Goal: Task Accomplishment & Management: Complete application form

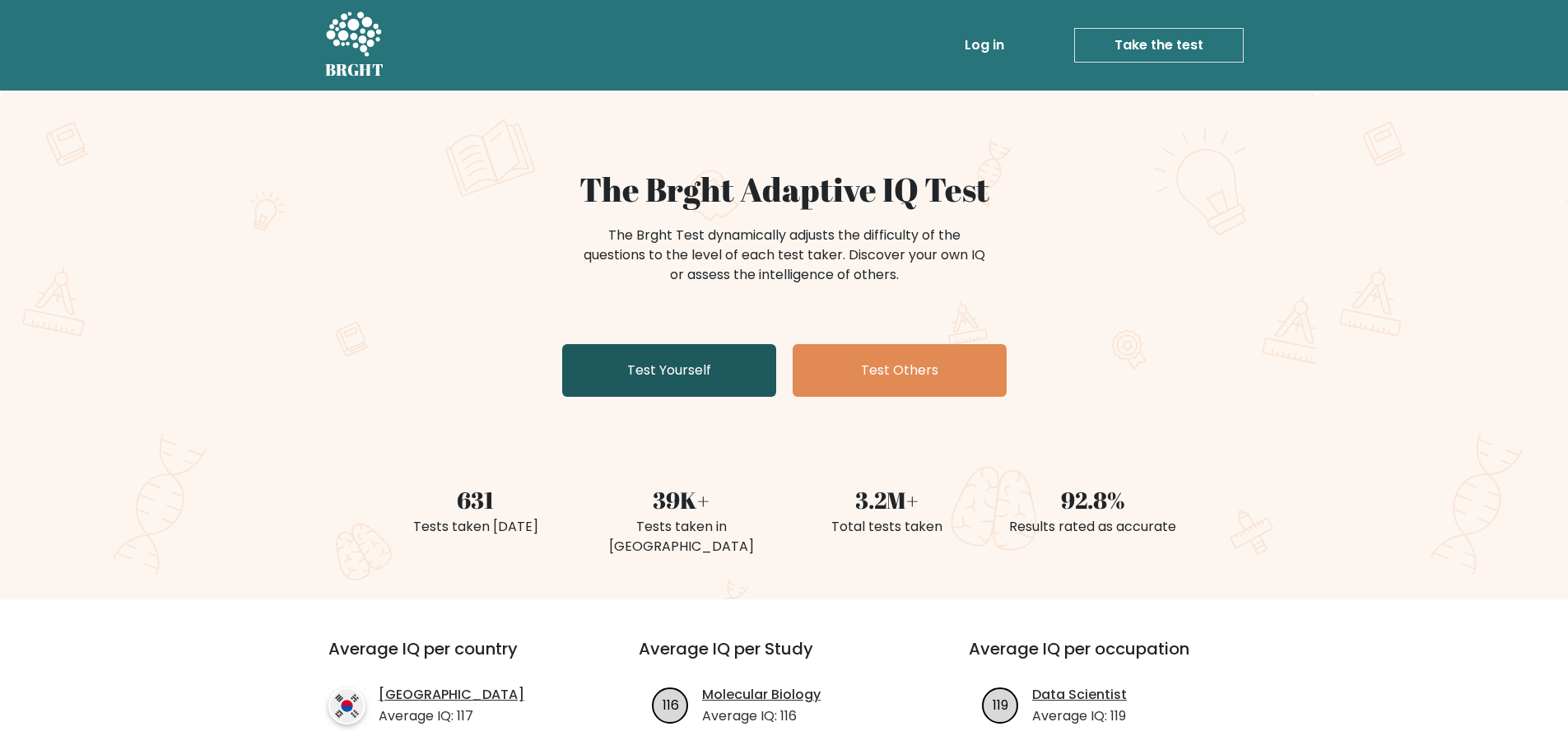
click at [683, 366] on link "Test Yourself" at bounding box center [669, 371] width 214 height 53
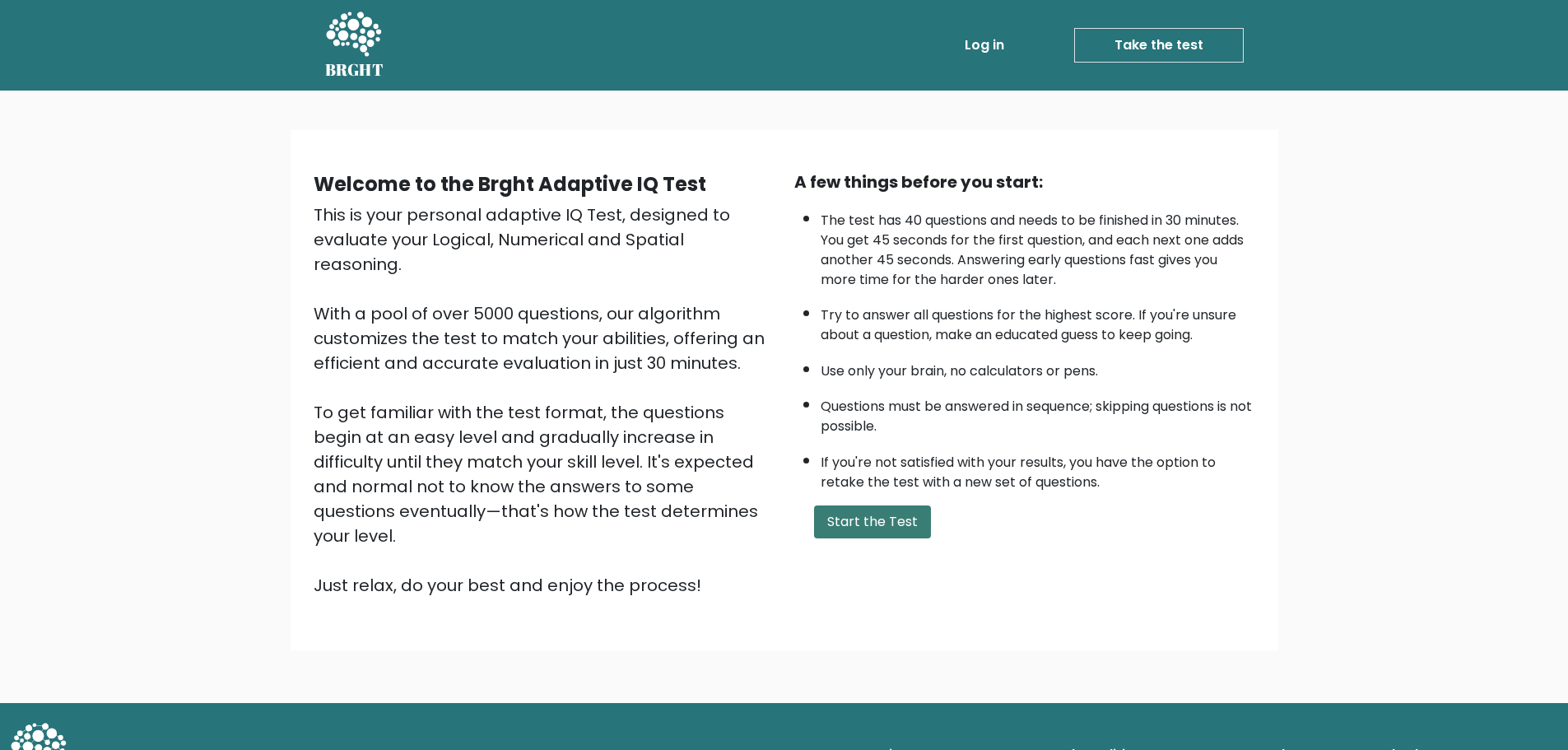
click at [896, 531] on button "Start the Test" at bounding box center [872, 521] width 117 height 33
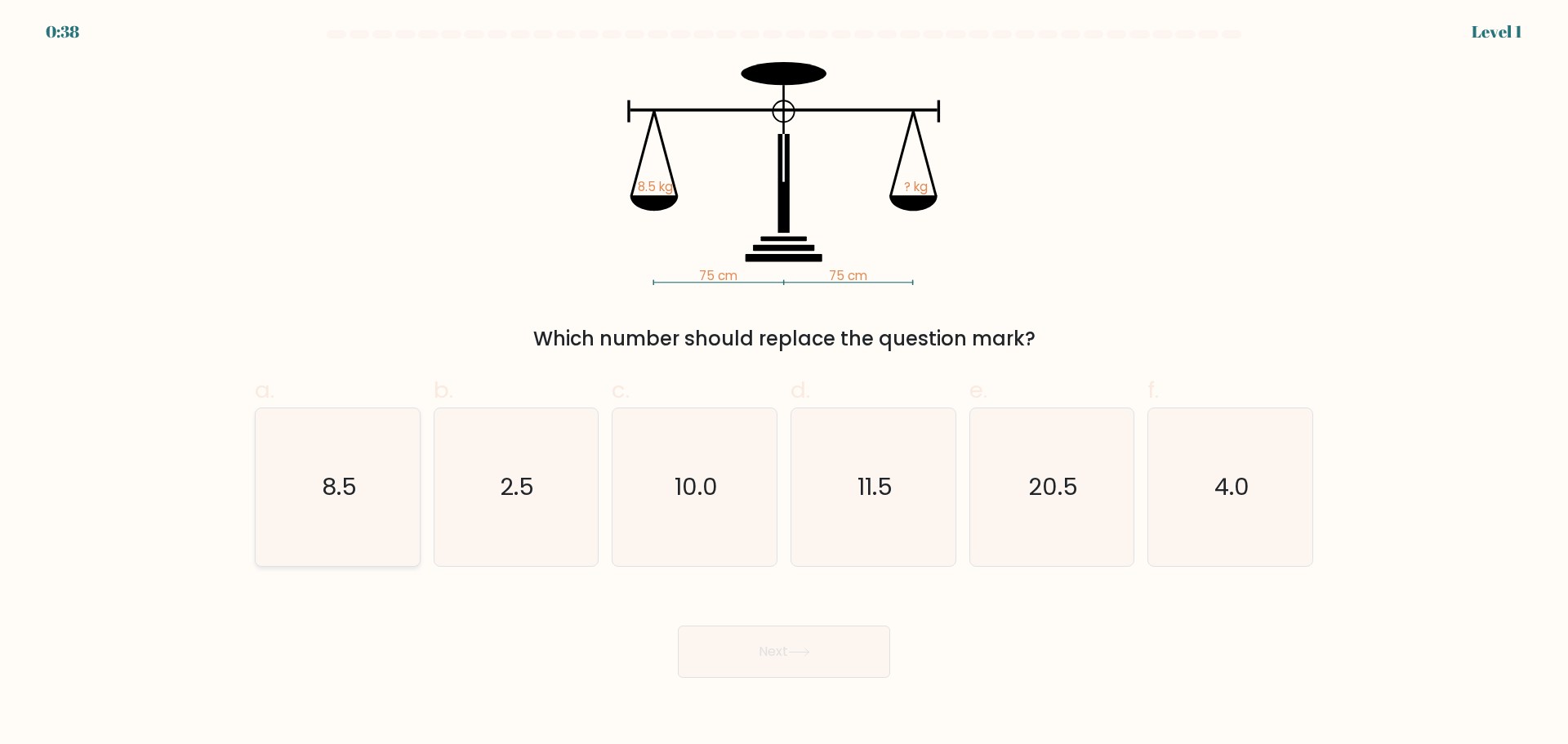
click at [306, 487] on icon "8.5" at bounding box center [337, 487] width 158 height 158
click at [784, 383] on input "a. 8.5" at bounding box center [784, 377] width 1 height 10
radio input "true"
click at [754, 649] on button "Next" at bounding box center [783, 651] width 212 height 52
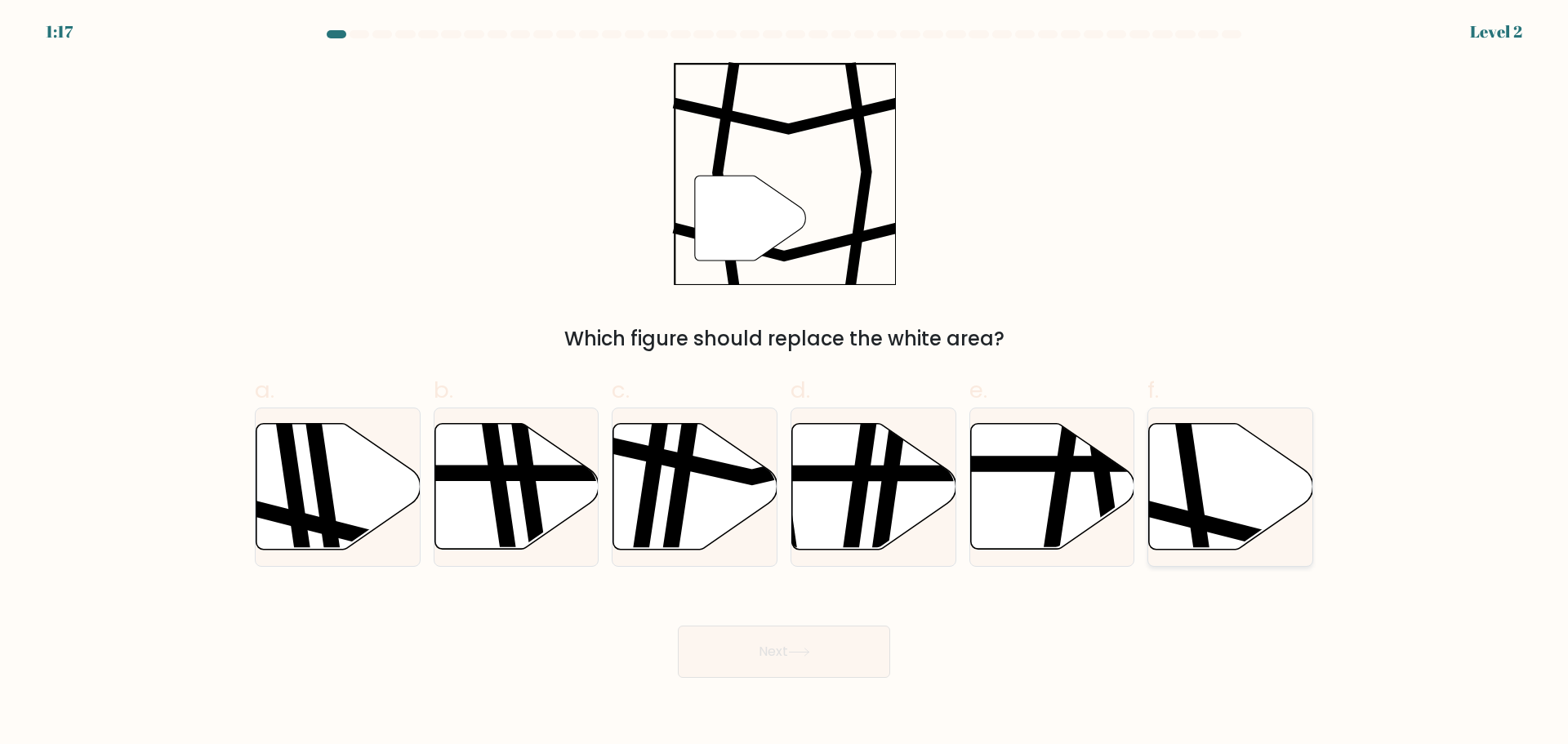
click at [1240, 473] on icon at bounding box center [1231, 486] width 164 height 126
click at [785, 383] on input "f." at bounding box center [784, 377] width 1 height 10
radio input "true"
click at [849, 638] on button "Next" at bounding box center [783, 651] width 212 height 52
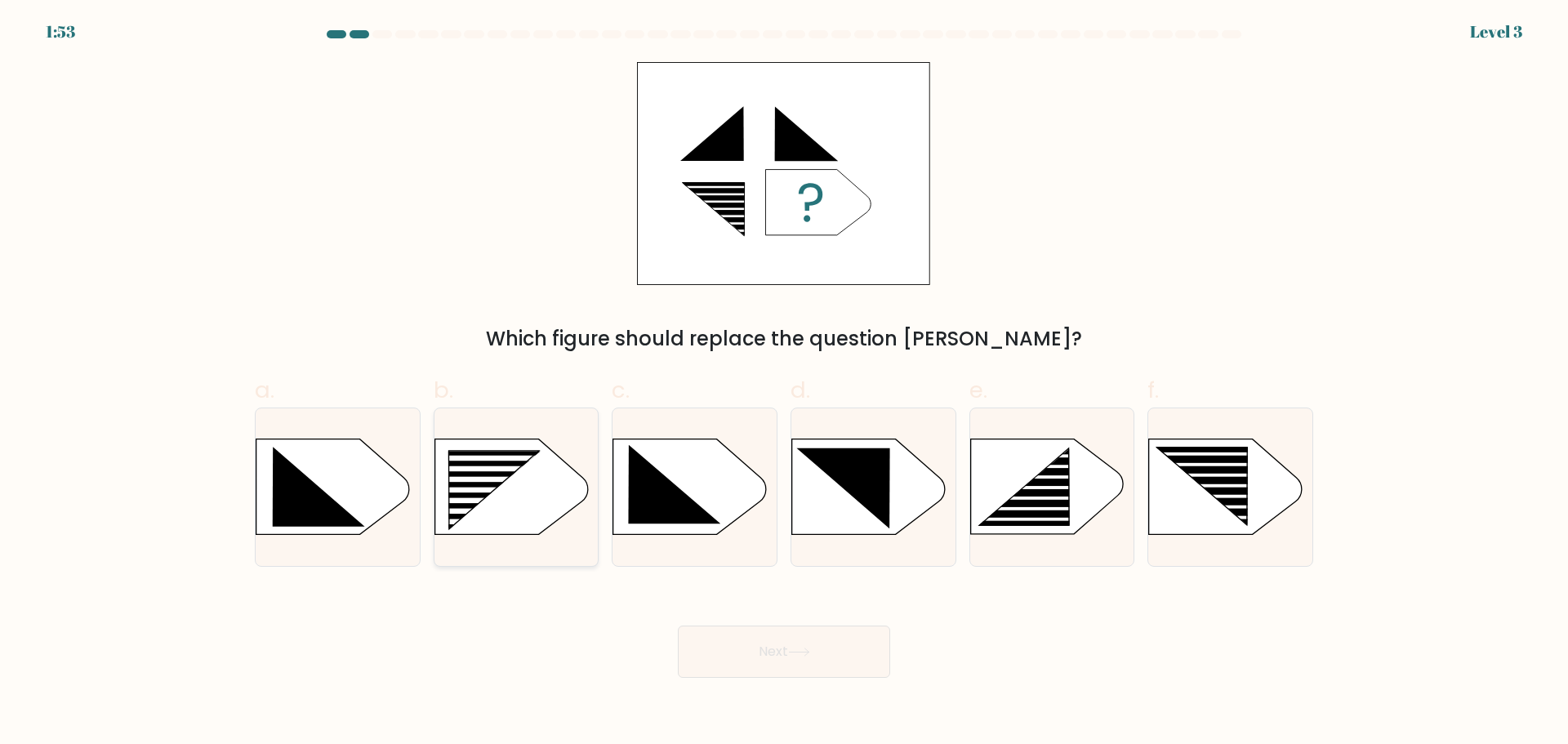
click at [499, 511] on rect at bounding box center [482, 512] width 131 height 6
click at [784, 383] on input "b." at bounding box center [784, 377] width 1 height 10
radio input "true"
click at [763, 657] on button "Next" at bounding box center [783, 651] width 212 height 52
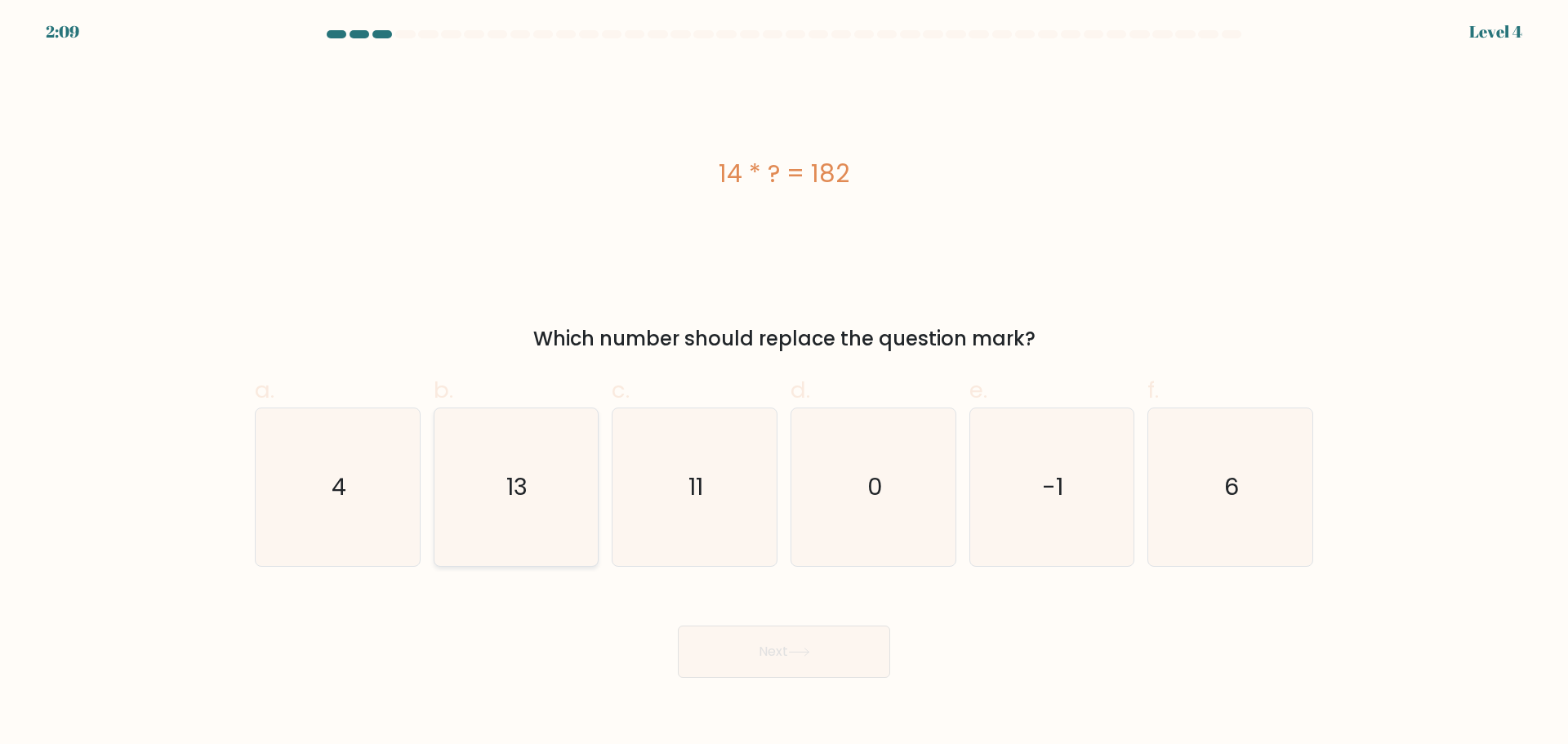
click at [556, 527] on icon "13" at bounding box center [515, 487] width 158 height 158
click at [784, 383] on input "b. 13" at bounding box center [784, 377] width 1 height 10
radio input "true"
click at [780, 658] on button "Next" at bounding box center [783, 651] width 212 height 52
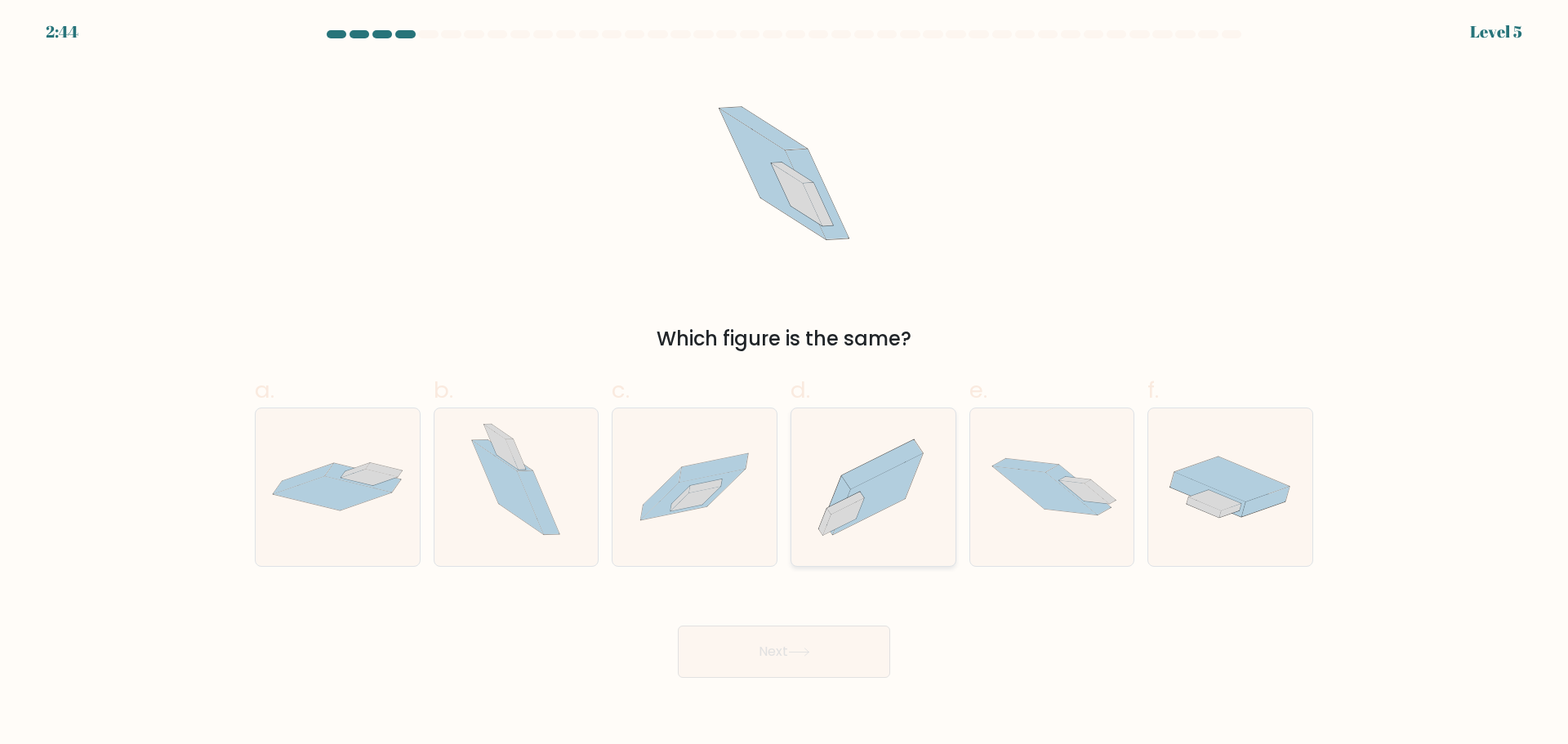
click at [864, 477] on icon at bounding box center [882, 464] width 81 height 49
click at [785, 383] on input "d." at bounding box center [784, 377] width 1 height 10
radio input "true"
click at [781, 662] on button "Next" at bounding box center [783, 651] width 212 height 52
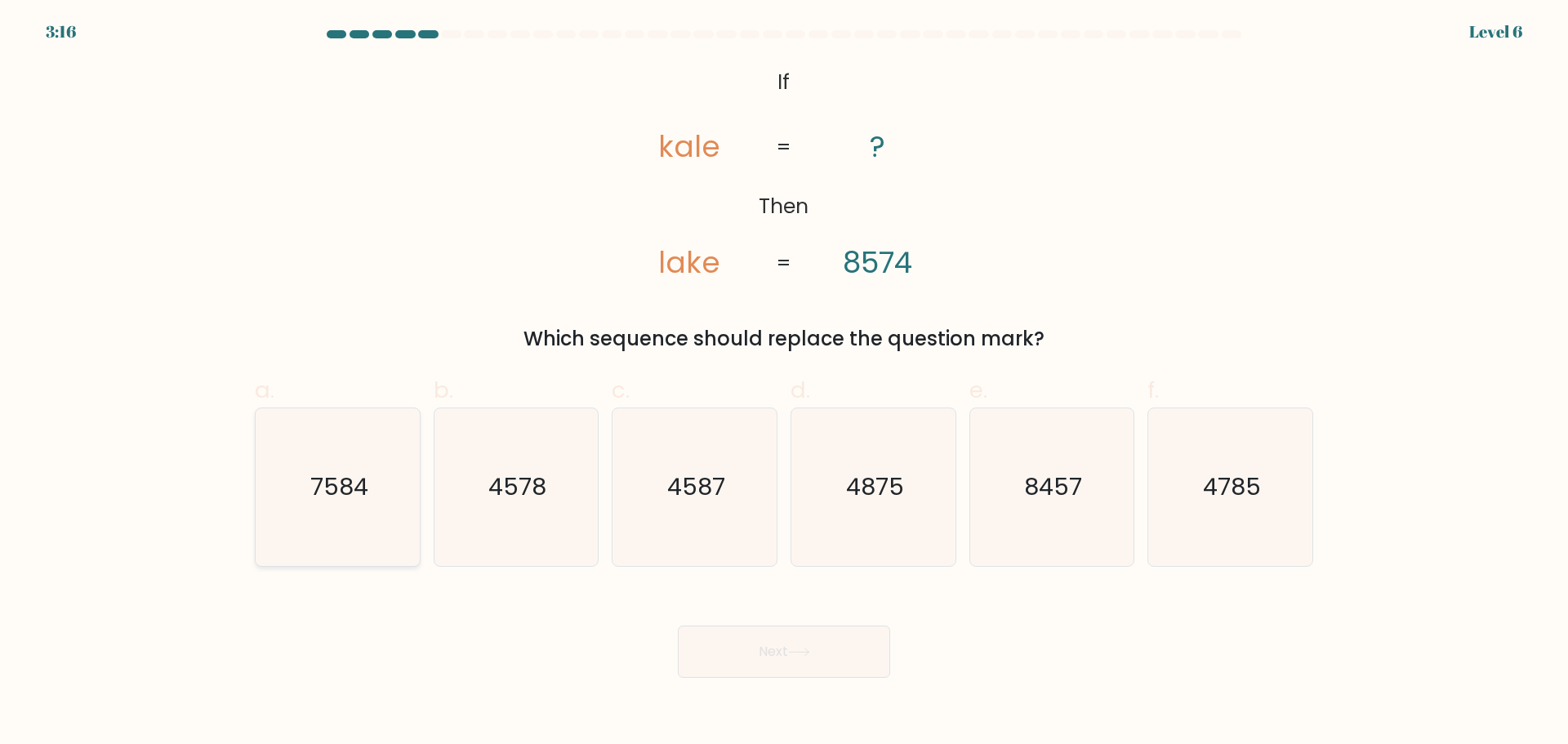
click at [322, 464] on icon "7584" at bounding box center [337, 487] width 158 height 158
click at [784, 383] on input "a. 7584" at bounding box center [784, 377] width 1 height 10
radio input "true"
click at [792, 662] on button "Next" at bounding box center [783, 651] width 212 height 52
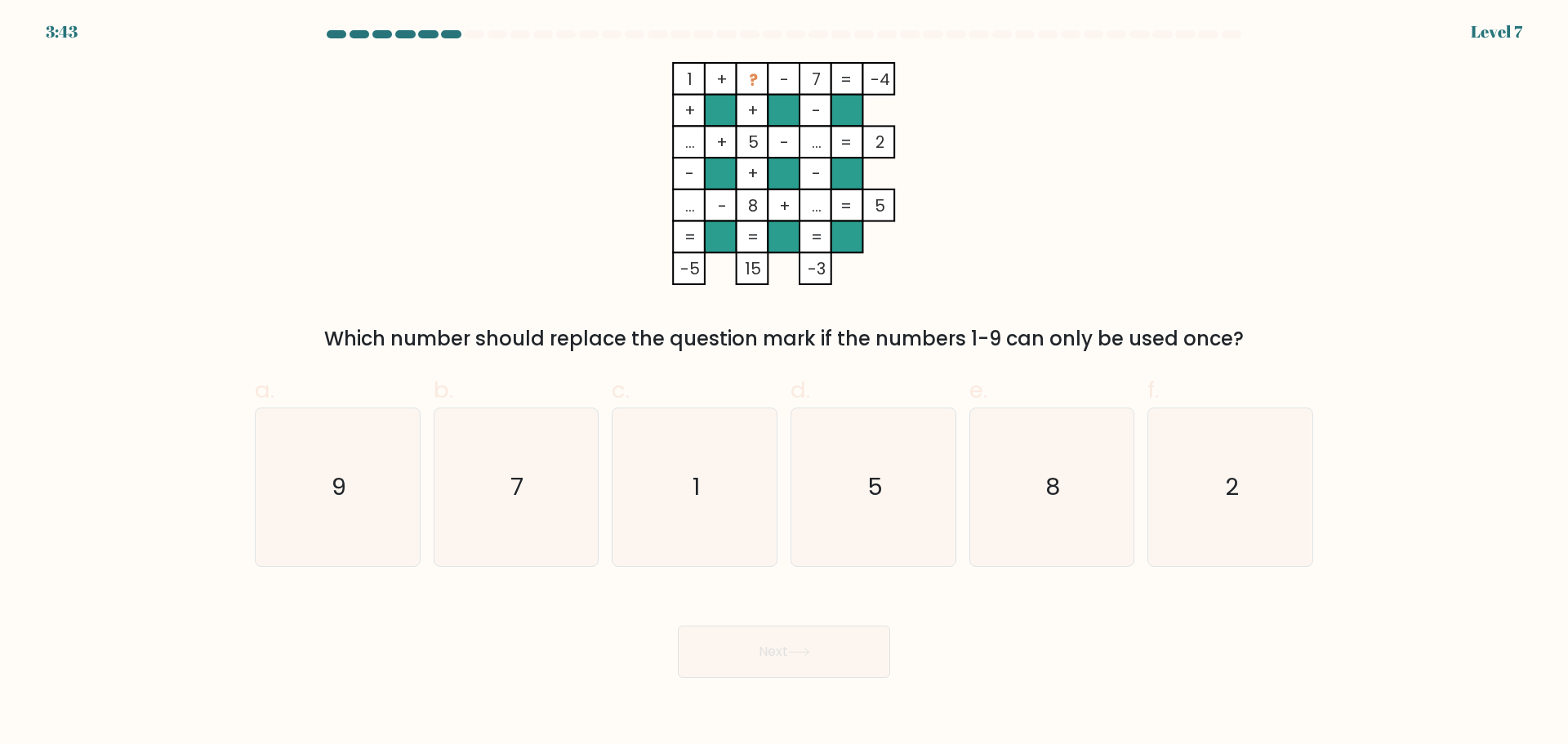
click at [1324, 493] on form at bounding box center [784, 355] width 1568 height 648
drag, startPoint x: 1280, startPoint y: 500, endPoint x: 1236, endPoint y: 517, distance: 47.2
click at [1279, 501] on icon "2" at bounding box center [1230, 487] width 158 height 158
click at [785, 383] on input "f. 2" at bounding box center [784, 377] width 1 height 10
radio input "true"
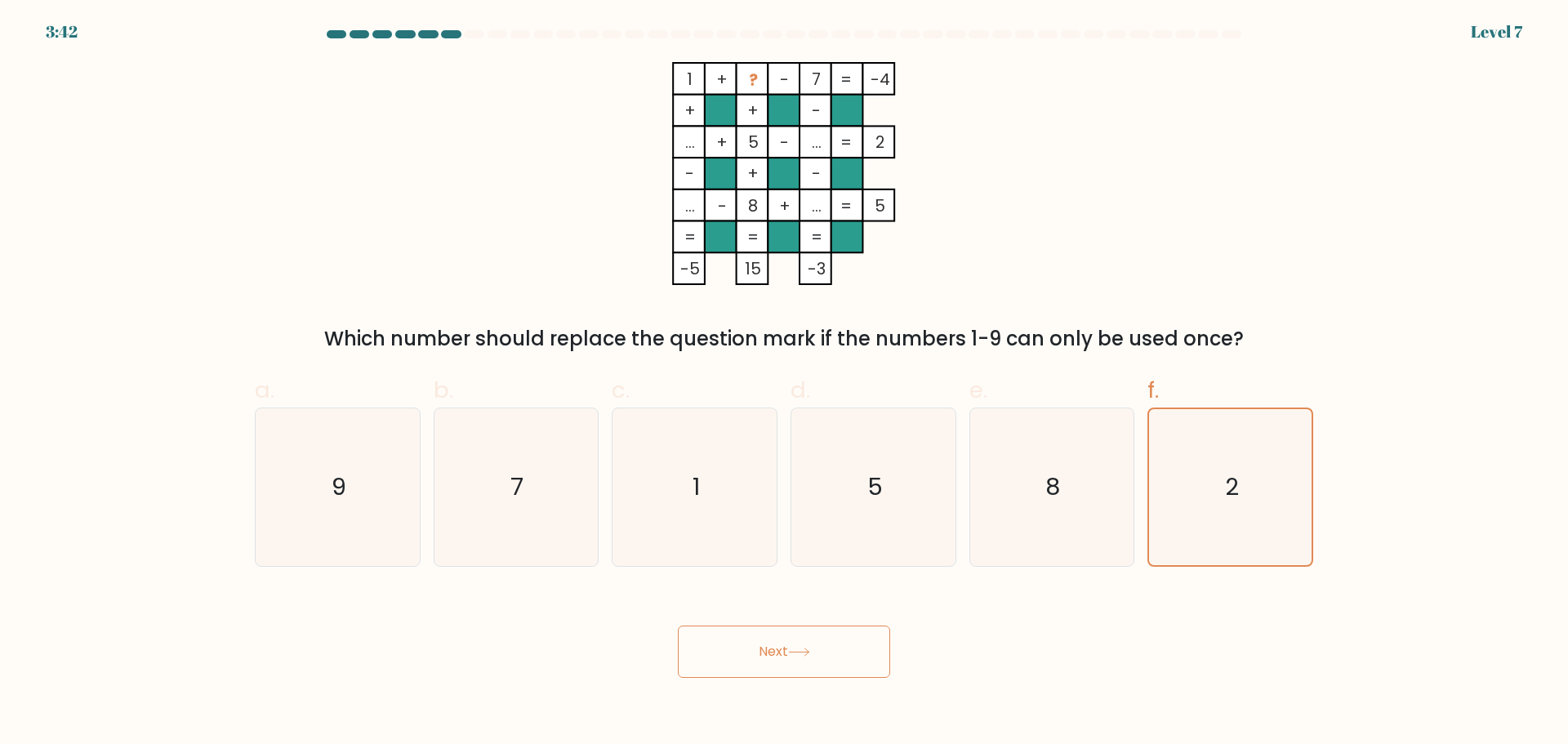
click at [813, 684] on body "3:42 Level 7" at bounding box center [784, 372] width 1568 height 744
click at [828, 646] on button "Next" at bounding box center [783, 651] width 212 height 52
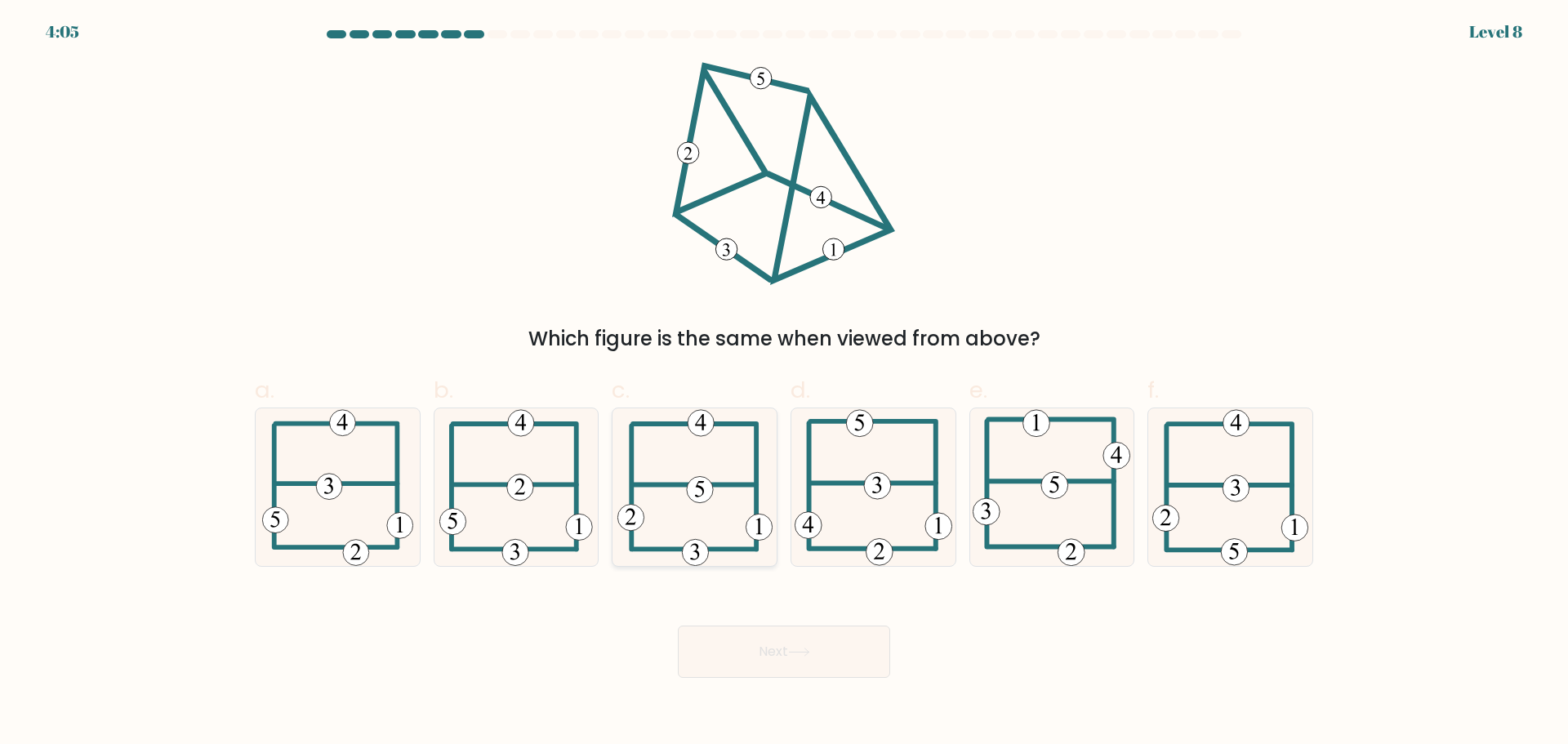
click at [684, 525] on icon at bounding box center [695, 487] width 155 height 158
click at [784, 383] on input "c." at bounding box center [784, 377] width 1 height 10
radio input "true"
click at [738, 637] on button "Next" at bounding box center [783, 651] width 212 height 52
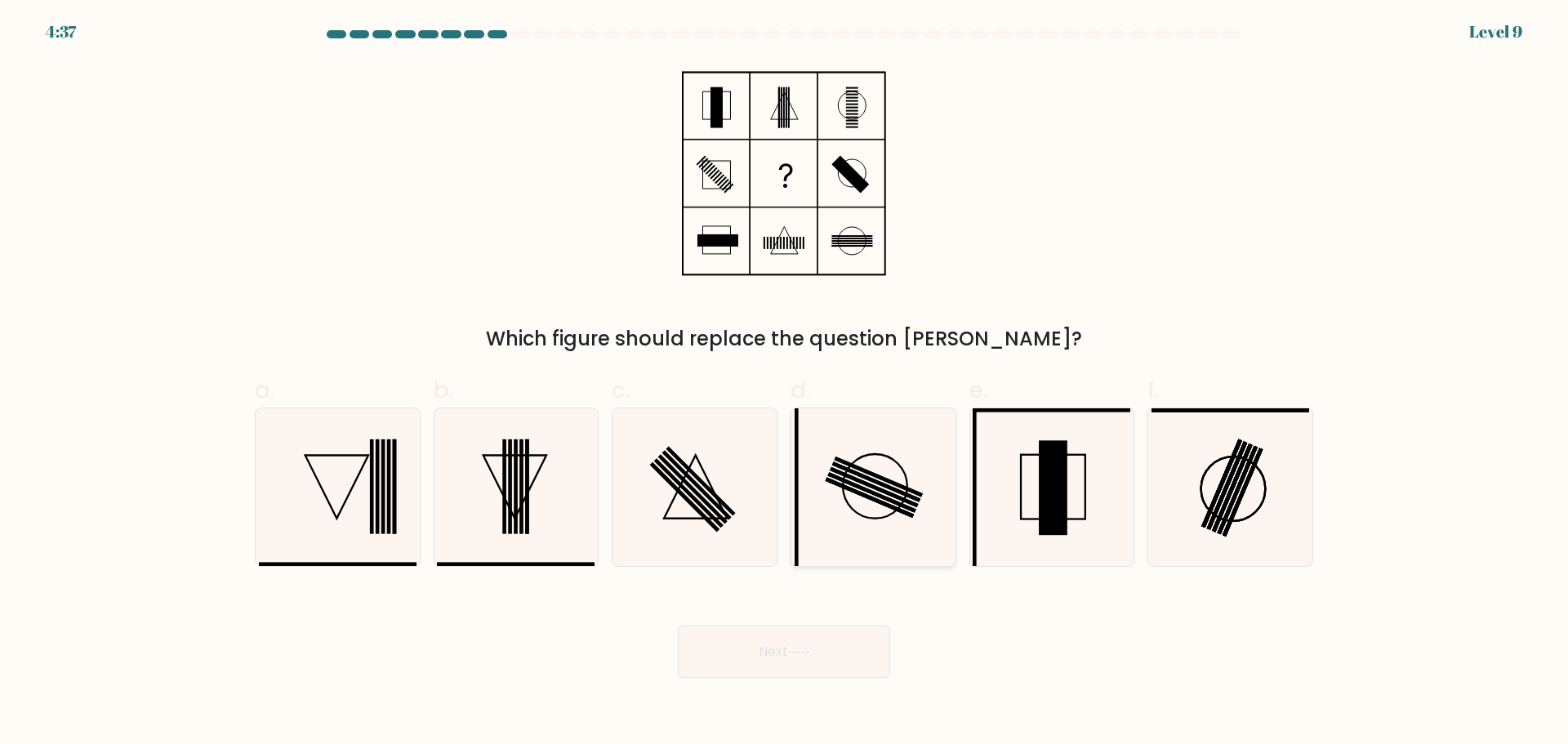
click at [885, 465] on icon at bounding box center [873, 487] width 158 height 158
click at [785, 383] on input "d." at bounding box center [784, 377] width 1 height 10
radio input "true"
click at [865, 636] on button "Next" at bounding box center [783, 651] width 212 height 52
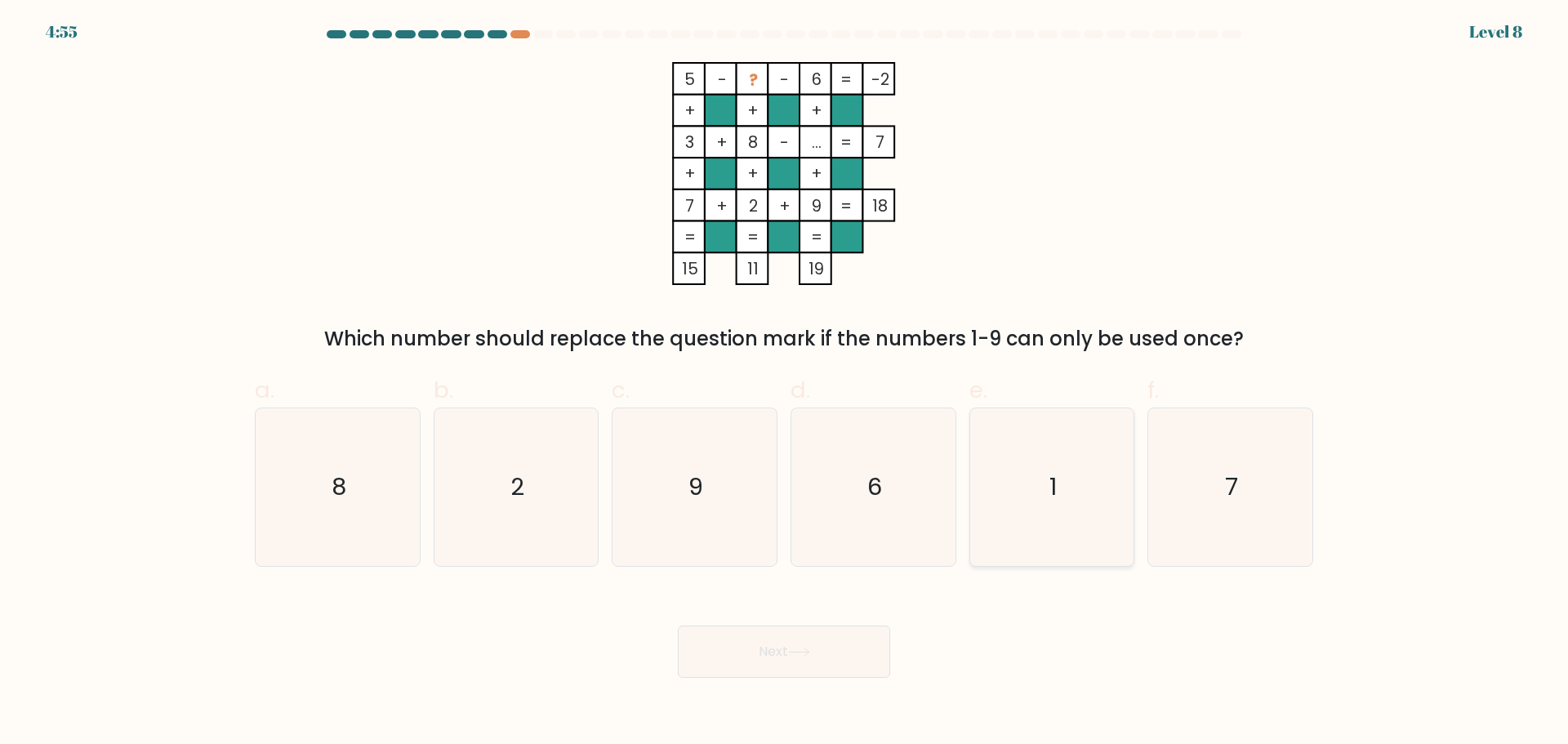
click at [1056, 513] on icon "1" at bounding box center [1051, 487] width 158 height 158
click at [785, 383] on input "e. 1" at bounding box center [784, 377] width 1 height 10
radio input "true"
click at [762, 665] on button "Next" at bounding box center [783, 651] width 212 height 52
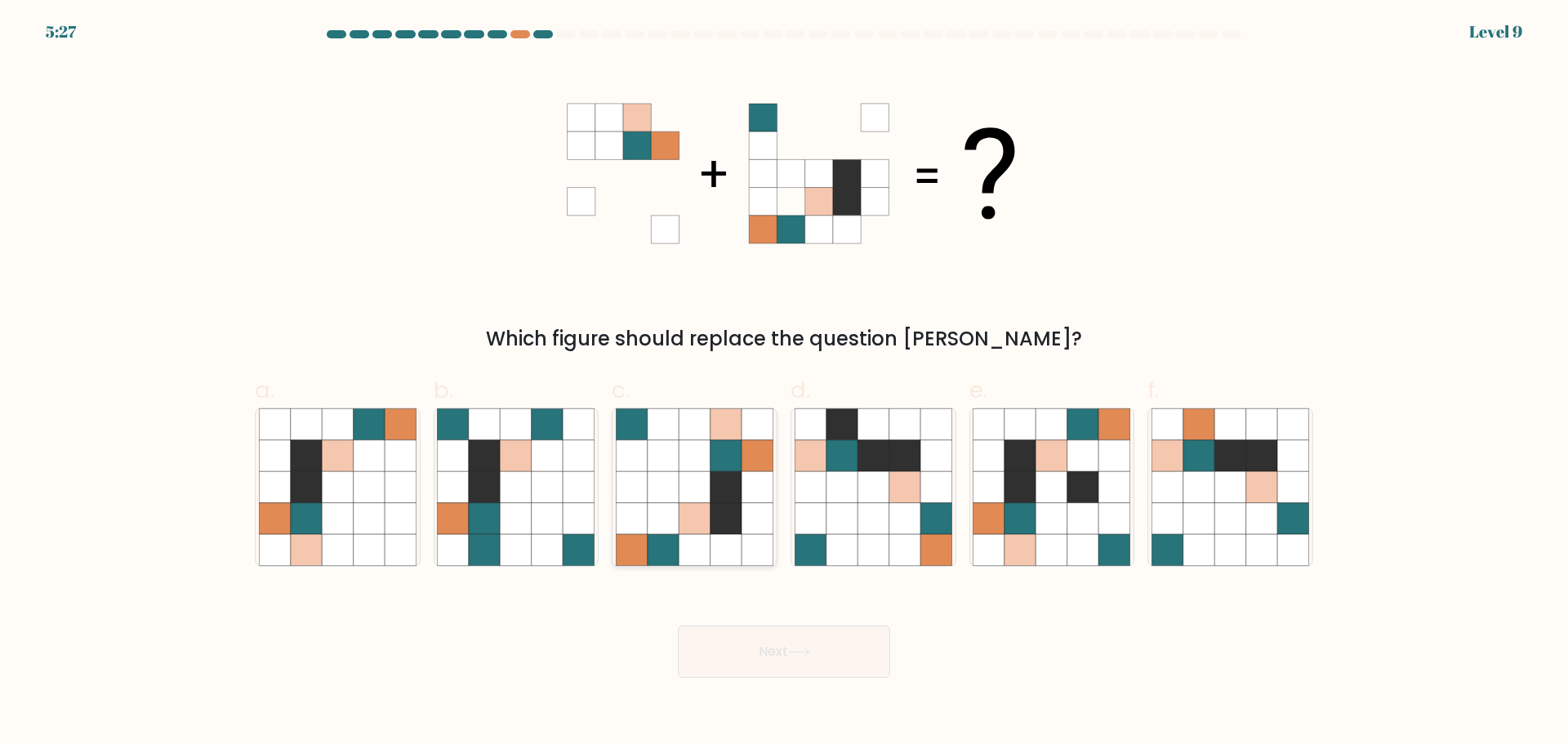
click at [718, 471] on icon at bounding box center [726, 455] width 31 height 31
click at [784, 383] on input "c." at bounding box center [784, 377] width 1 height 10
radio input "true"
click at [794, 656] on icon at bounding box center [799, 652] width 22 height 9
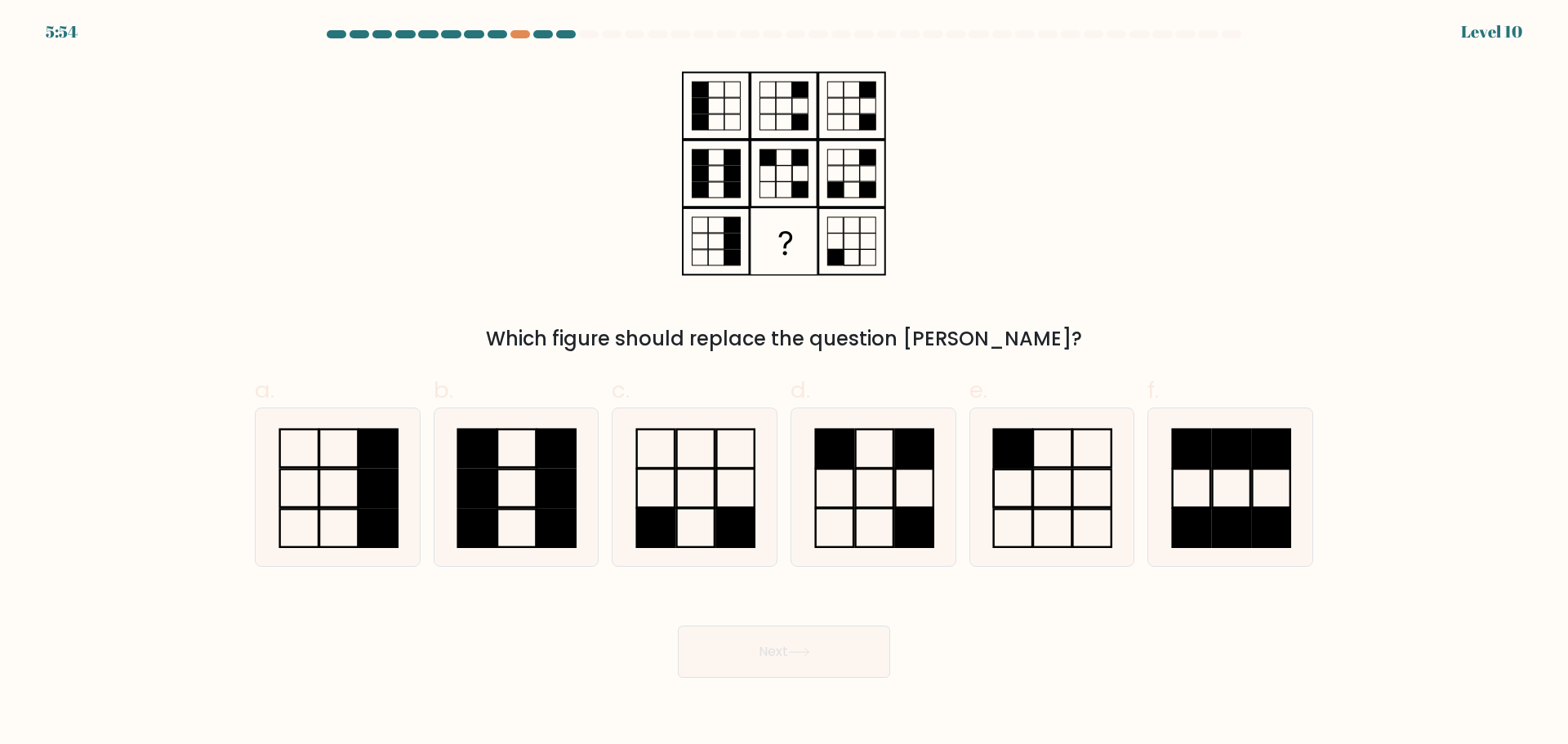
click at [517, 40] on div at bounding box center [784, 38] width 1078 height 15
click at [1080, 547] on rect at bounding box center [1092, 527] width 38 height 38
click at [785, 383] on input "e." at bounding box center [784, 377] width 1 height 10
radio input "true"
click at [805, 642] on button "Next" at bounding box center [783, 651] width 212 height 52
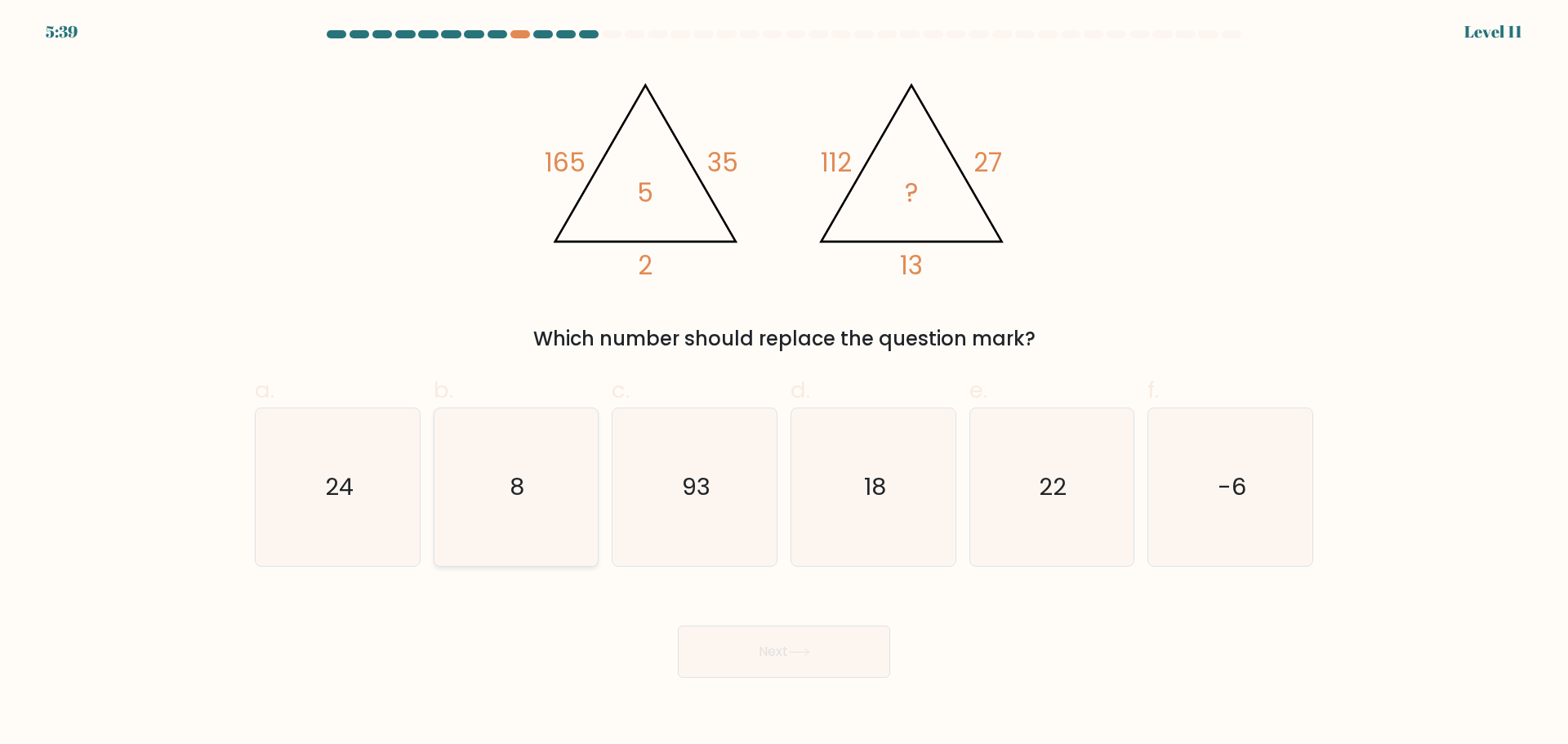
click at [499, 520] on icon "8" at bounding box center [515, 487] width 158 height 158
click at [784, 383] on input "b. 8" at bounding box center [784, 377] width 1 height 10
radio input "true"
click at [769, 666] on button "Next" at bounding box center [783, 651] width 212 height 52
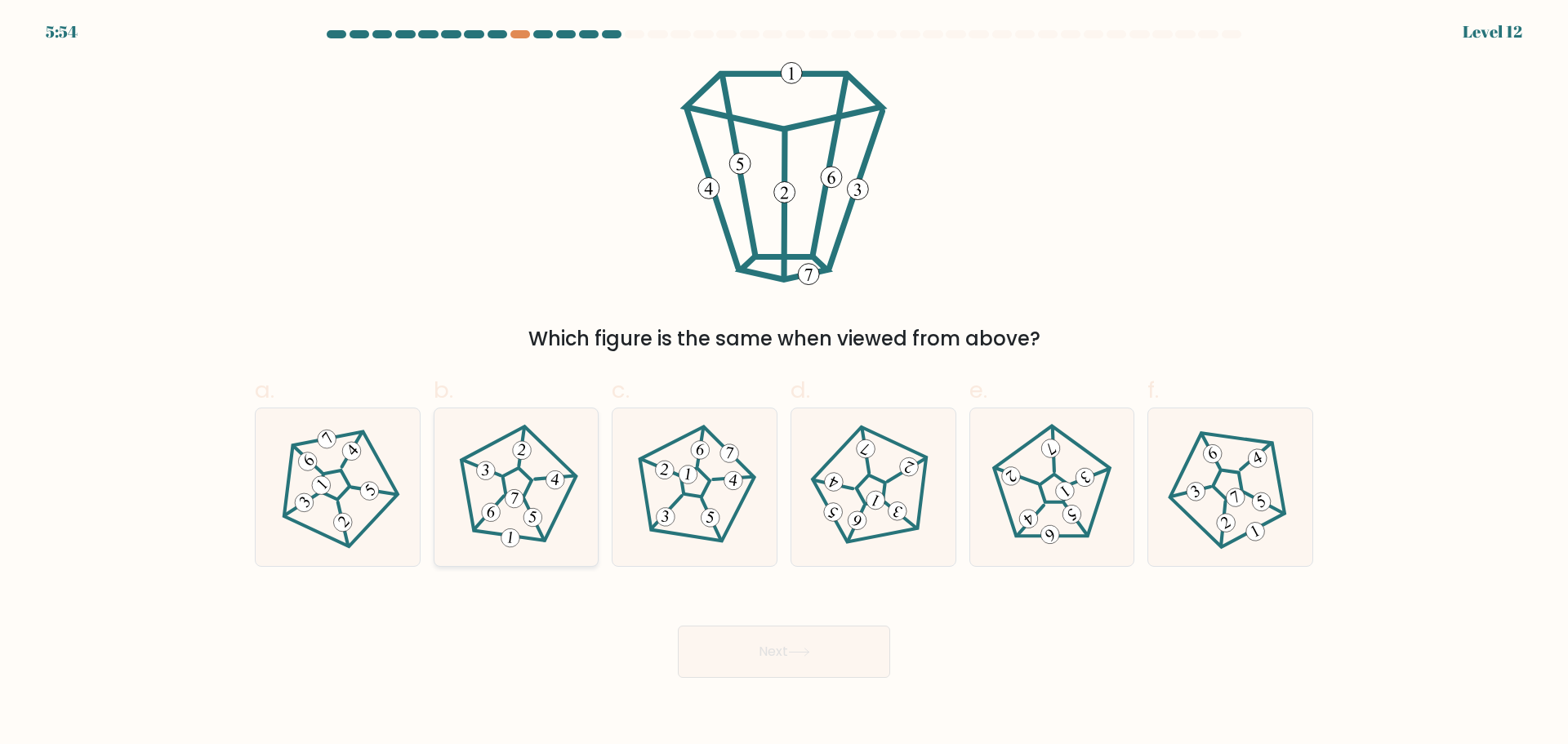
click at [523, 469] on icon at bounding box center [516, 486] width 126 height 126
click at [784, 383] on input "b." at bounding box center [784, 377] width 1 height 10
radio input "true"
click at [740, 651] on button "Next" at bounding box center [783, 651] width 212 height 52
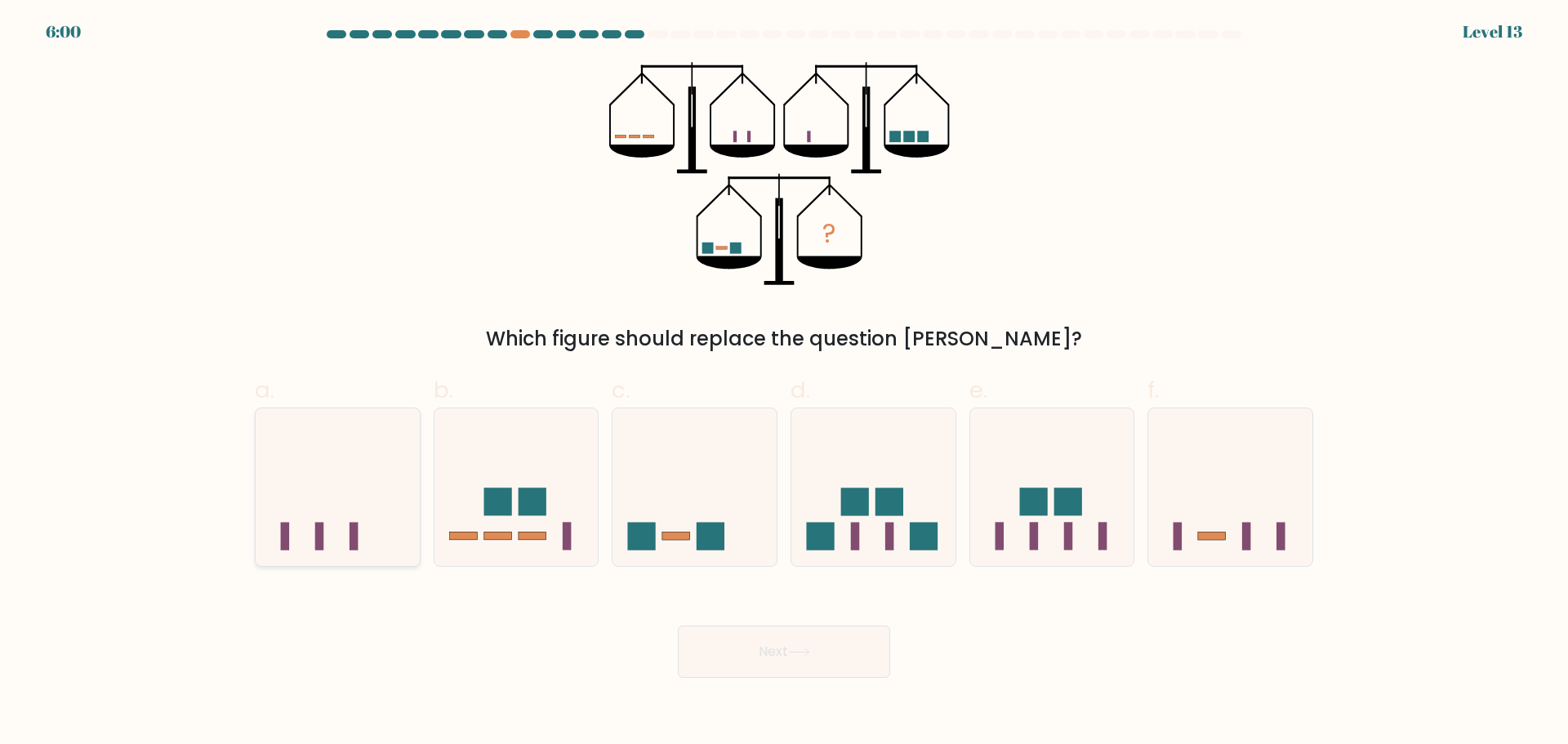
click at [300, 527] on icon at bounding box center [338, 486] width 164 height 135
click at [784, 383] on input "a." at bounding box center [784, 377] width 1 height 10
radio input "true"
click at [791, 670] on button "Next" at bounding box center [783, 651] width 212 height 52
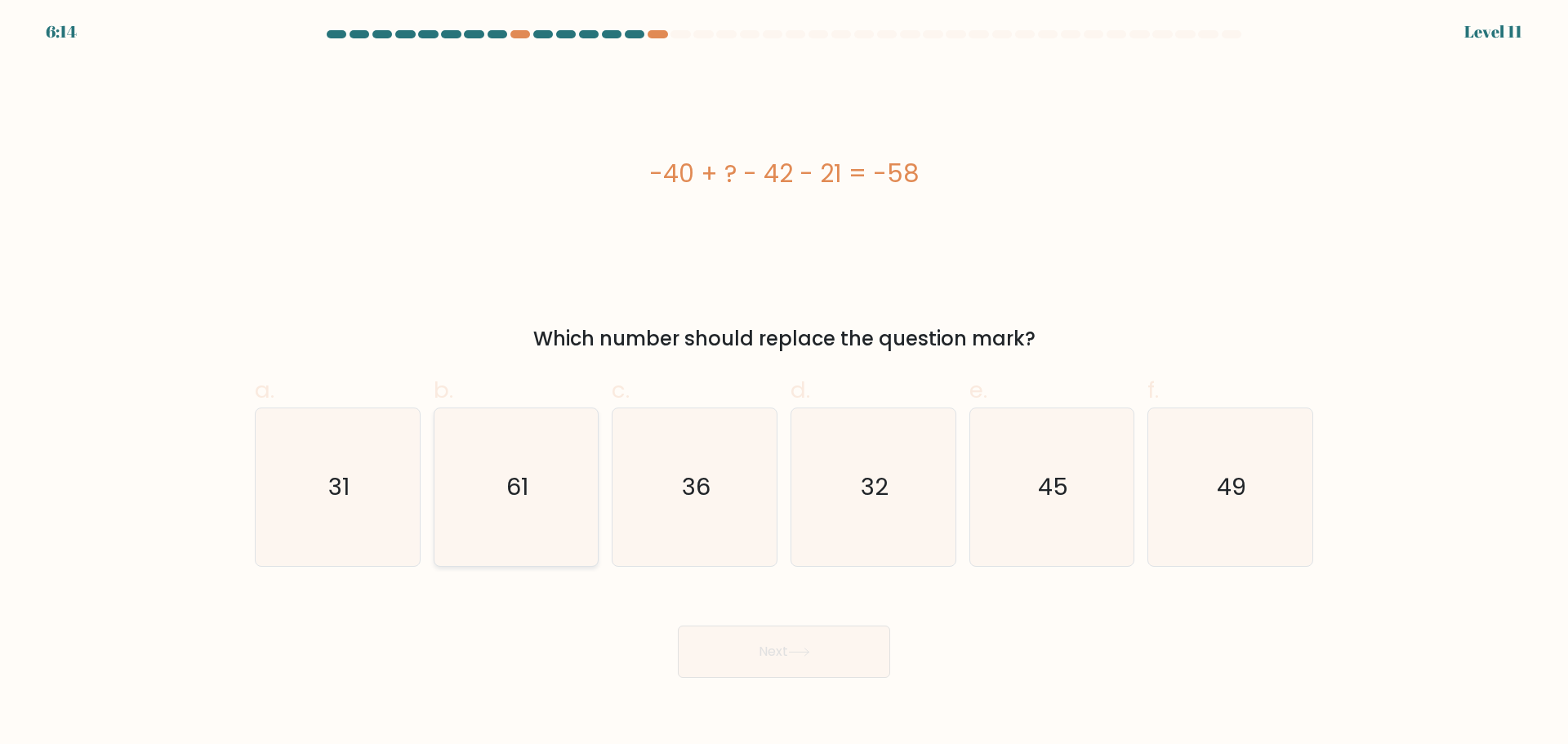
click at [503, 523] on icon "61" at bounding box center [515, 487] width 158 height 158
click at [784, 383] on input "b. 61" at bounding box center [784, 377] width 1 height 10
radio input "true"
click at [478, 522] on icon "61" at bounding box center [515, 487] width 156 height 156
click at [784, 383] on input "b. 61" at bounding box center [784, 377] width 1 height 10
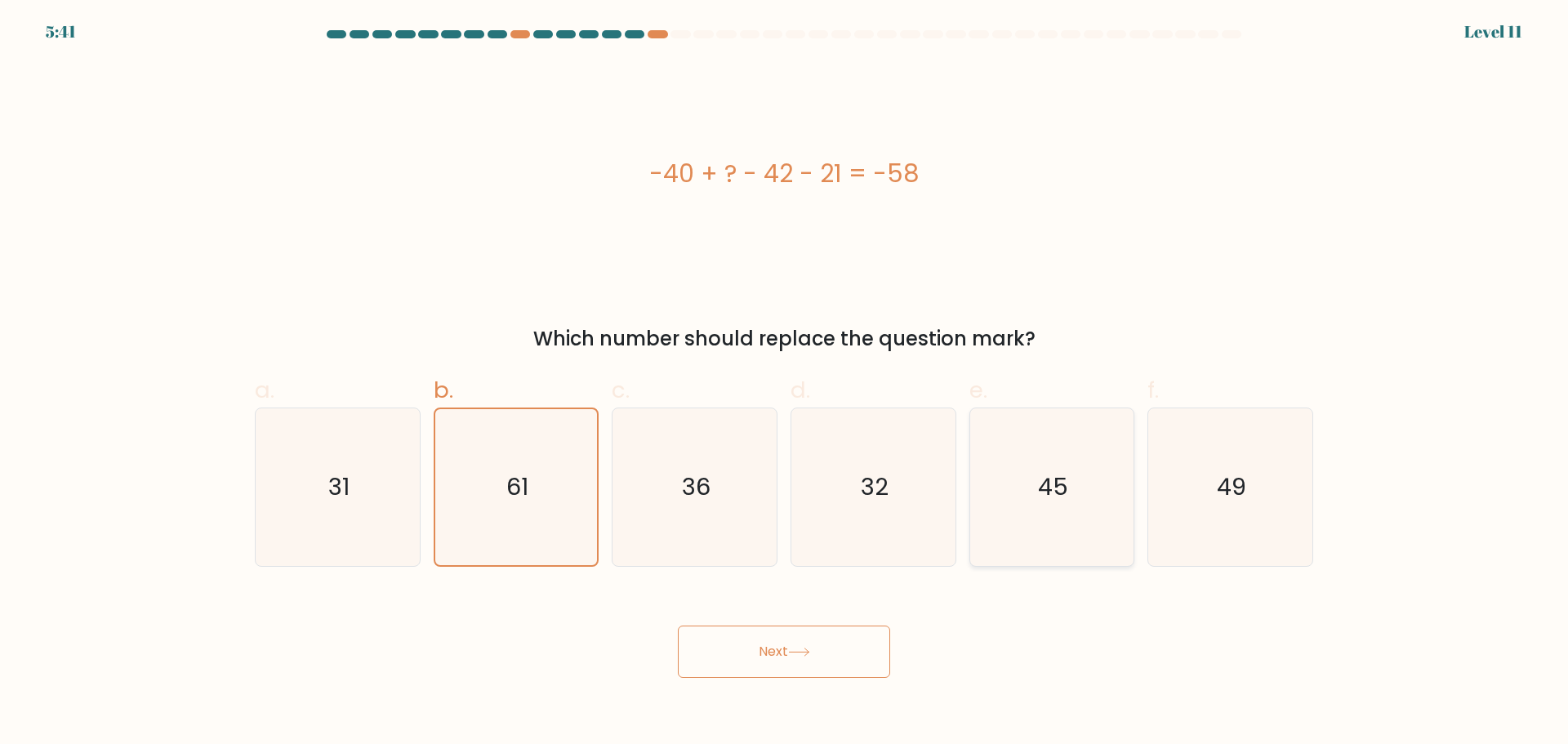
click at [1042, 514] on icon "45" at bounding box center [1051, 487] width 158 height 158
click at [785, 383] on input "e. 45" at bounding box center [784, 377] width 1 height 10
radio input "true"
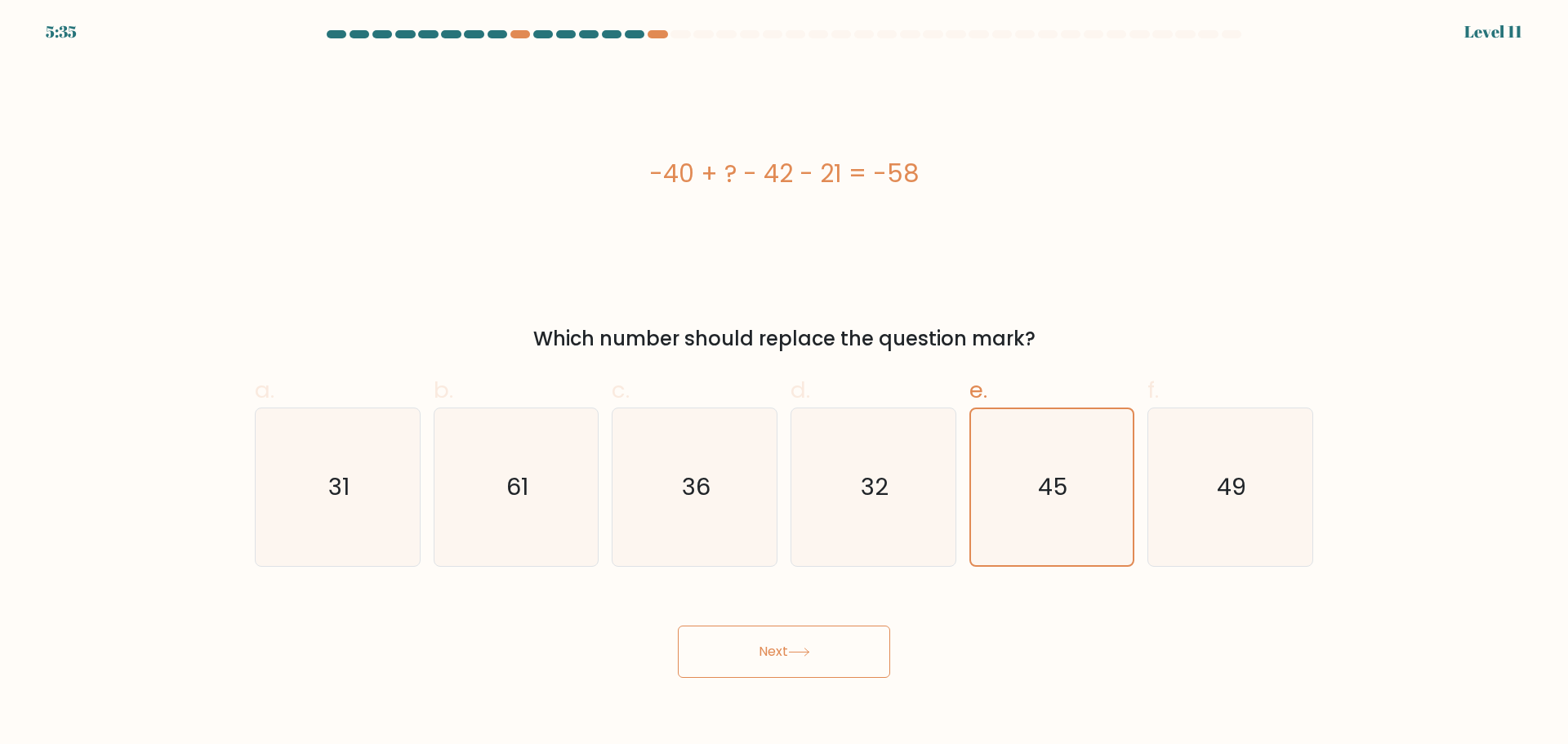
click at [856, 639] on button "Next" at bounding box center [783, 651] width 212 height 52
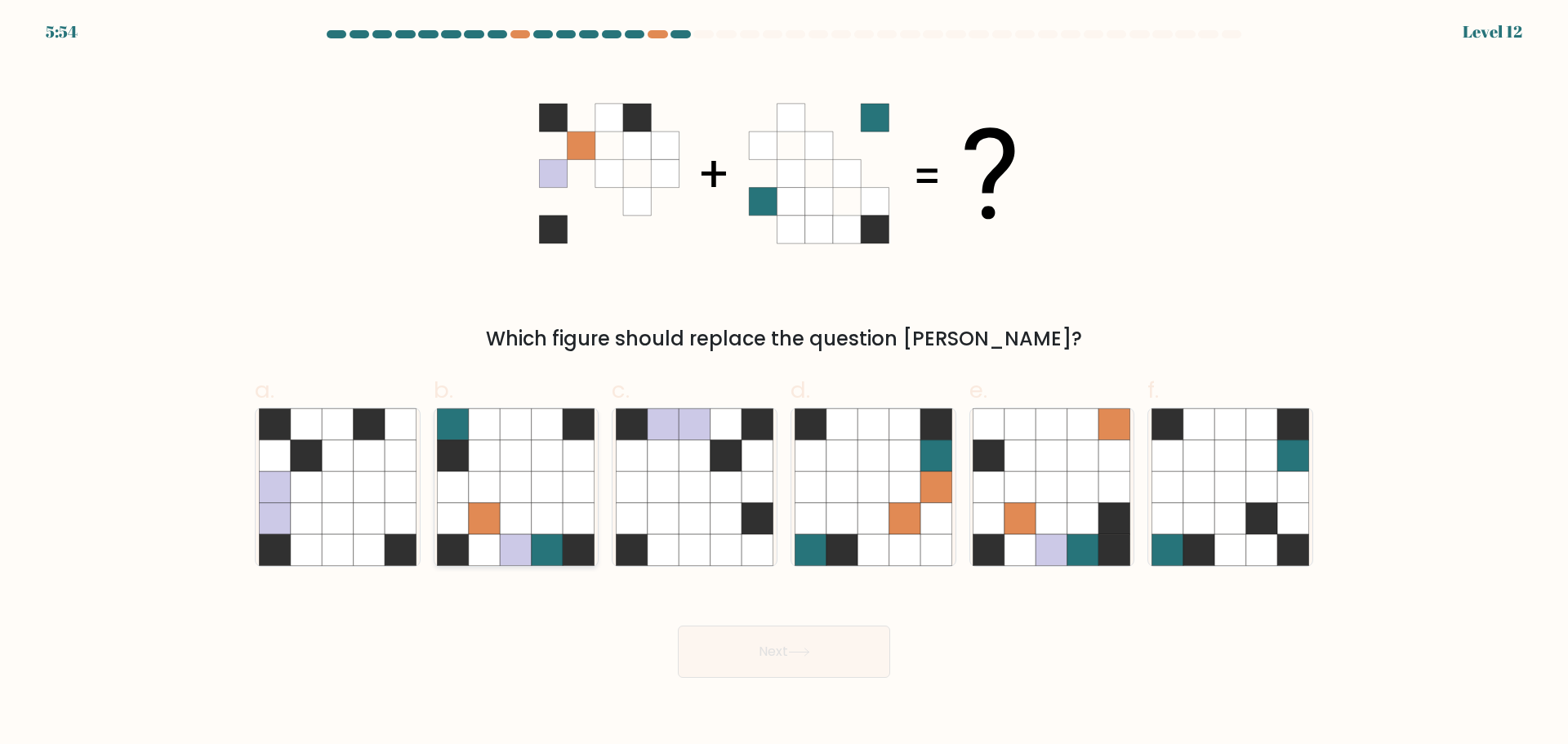
click at [491, 450] on icon at bounding box center [485, 455] width 31 height 31
click at [784, 383] on input "b." at bounding box center [784, 377] width 1 height 10
radio input "true"
click at [748, 665] on button "Next" at bounding box center [783, 651] width 212 height 52
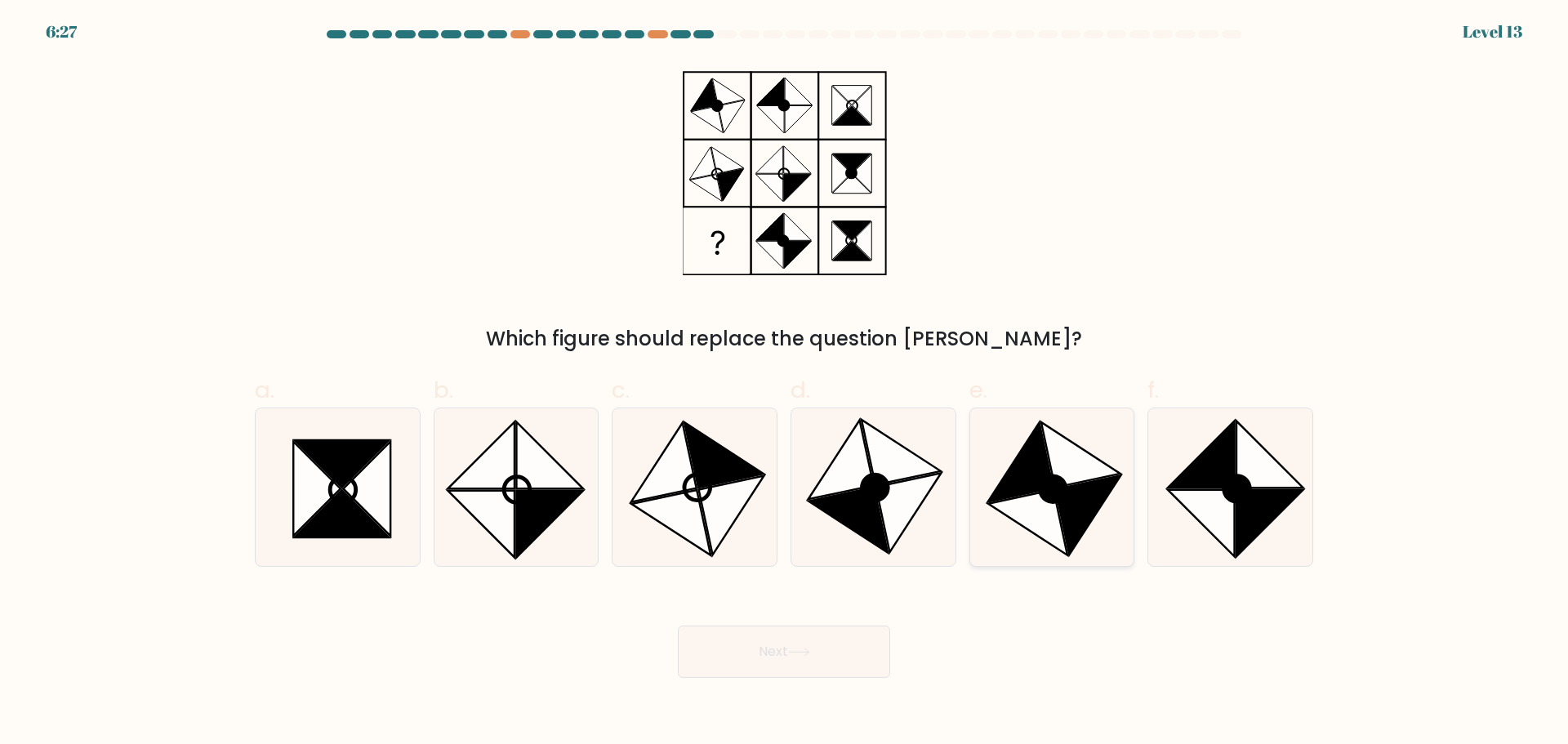
click at [1035, 467] on icon at bounding box center [1021, 462] width 65 height 79
click at [785, 383] on input "e." at bounding box center [784, 377] width 1 height 10
radio input "true"
click at [823, 663] on button "Next" at bounding box center [783, 651] width 212 height 52
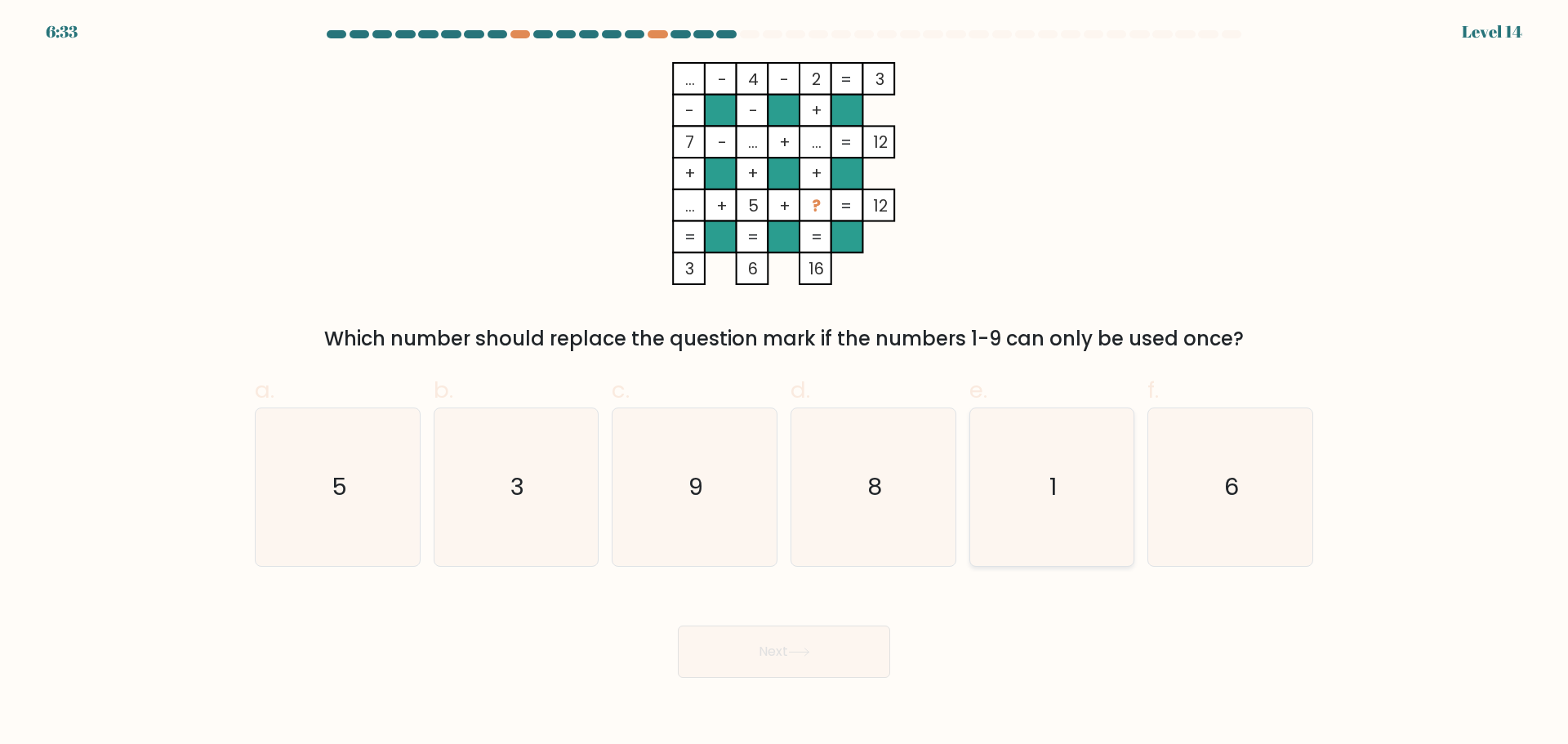
click at [1066, 458] on icon "1" at bounding box center [1051, 487] width 158 height 158
click at [785, 383] on input "e. 1" at bounding box center [784, 377] width 1 height 10
radio input "true"
click at [812, 670] on button "Next" at bounding box center [783, 651] width 212 height 52
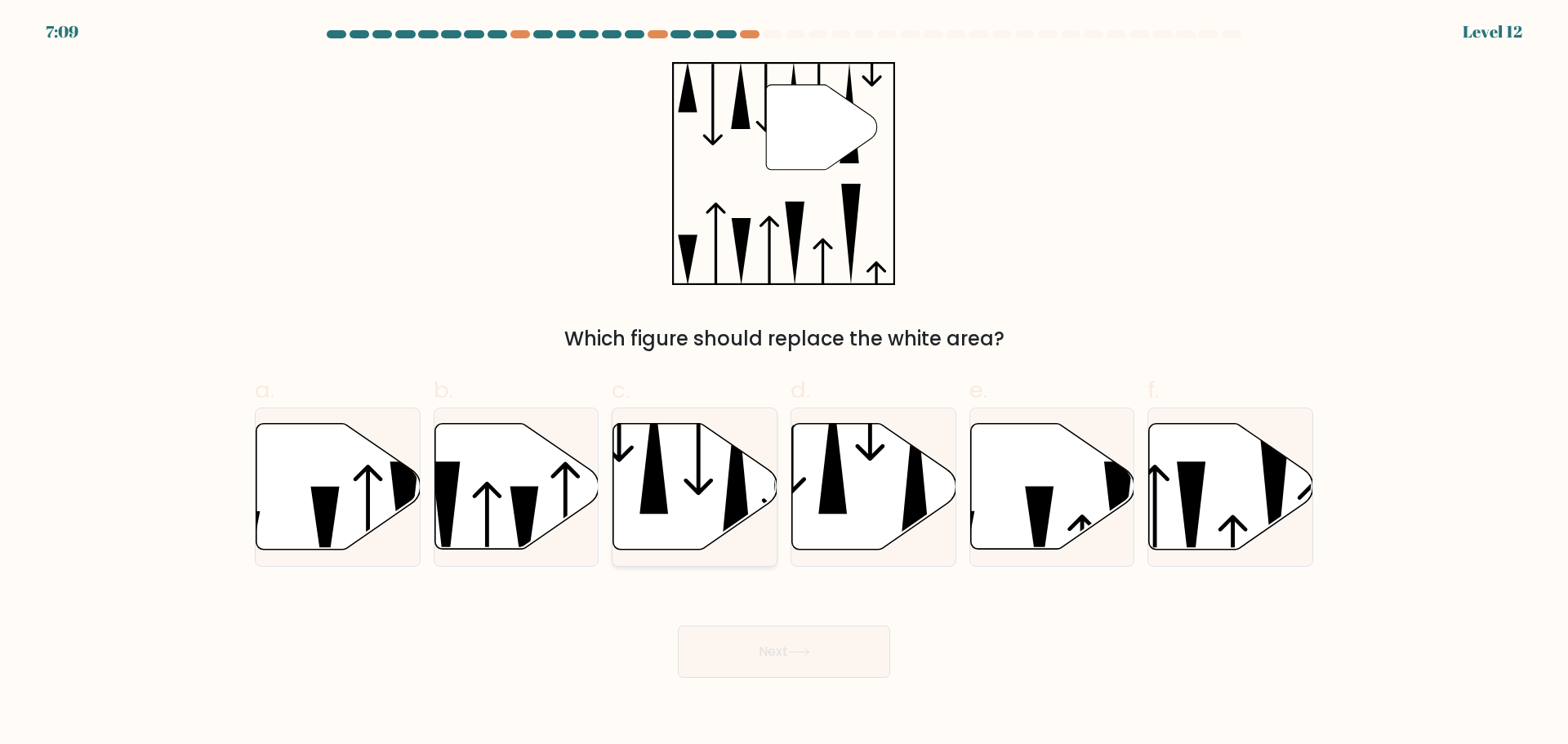
click at [673, 513] on icon at bounding box center [695, 486] width 164 height 126
click at [784, 383] on input "c." at bounding box center [784, 377] width 1 height 10
radio input "true"
click at [764, 640] on button "Next" at bounding box center [783, 651] width 212 height 52
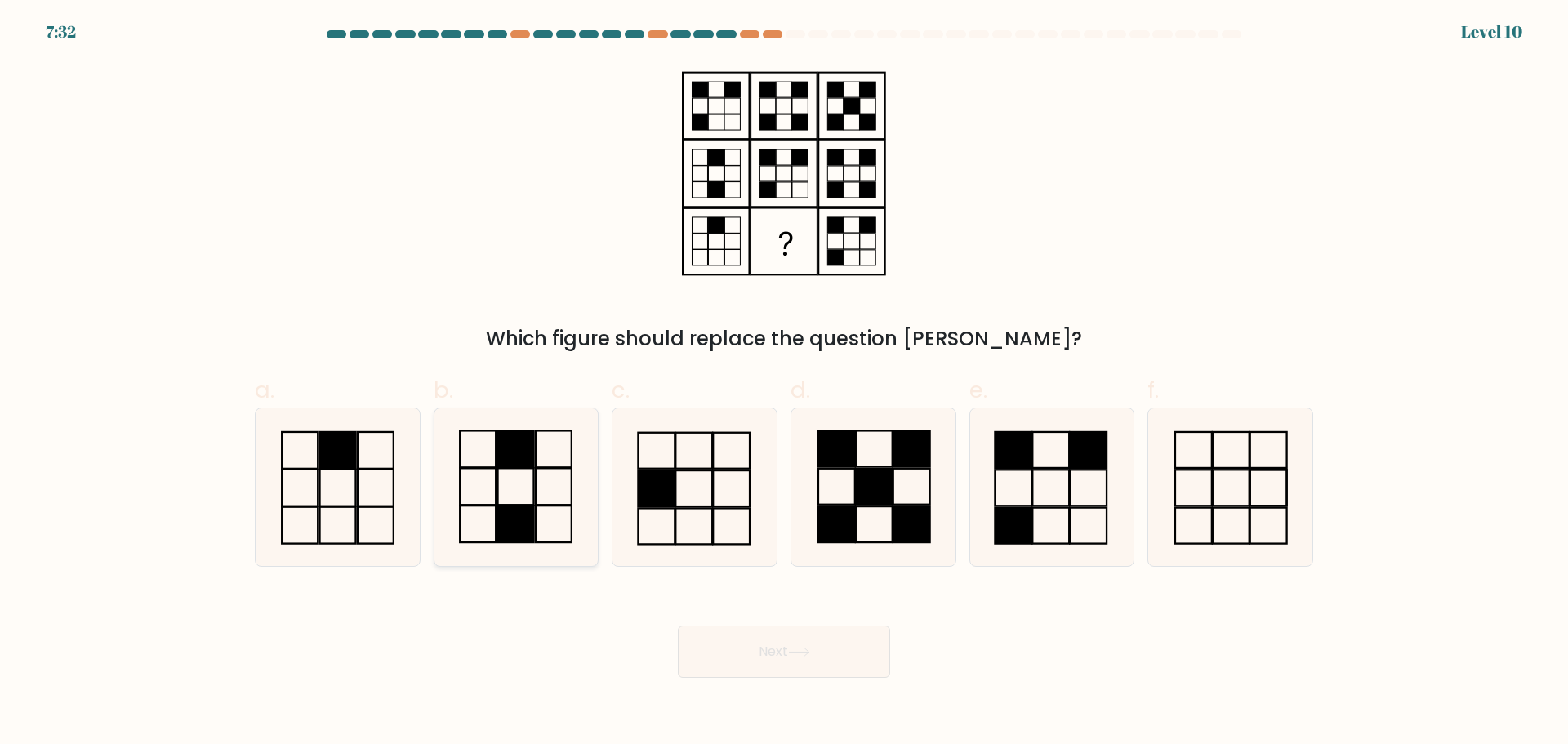
click at [509, 523] on rect at bounding box center [515, 524] width 36 height 37
click at [784, 383] on input "b." at bounding box center [784, 377] width 1 height 10
radio input "true"
click at [794, 645] on button "Next" at bounding box center [783, 651] width 212 height 52
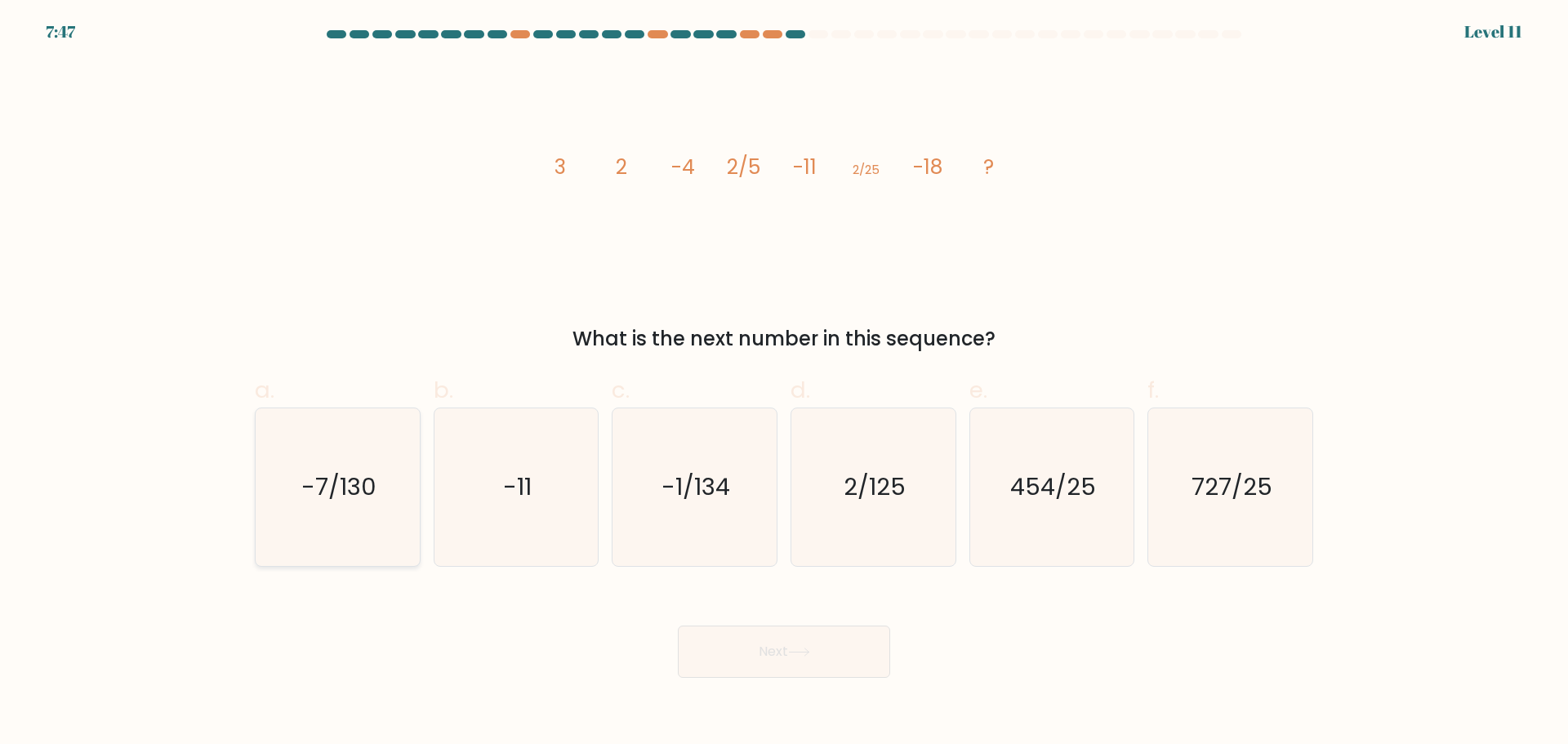
click at [402, 496] on icon "-7/130" at bounding box center [337, 487] width 158 height 158
click at [784, 383] on input "a. -7/130" at bounding box center [784, 377] width 1 height 10
radio input "true"
click at [754, 669] on button "Next" at bounding box center [783, 651] width 212 height 52
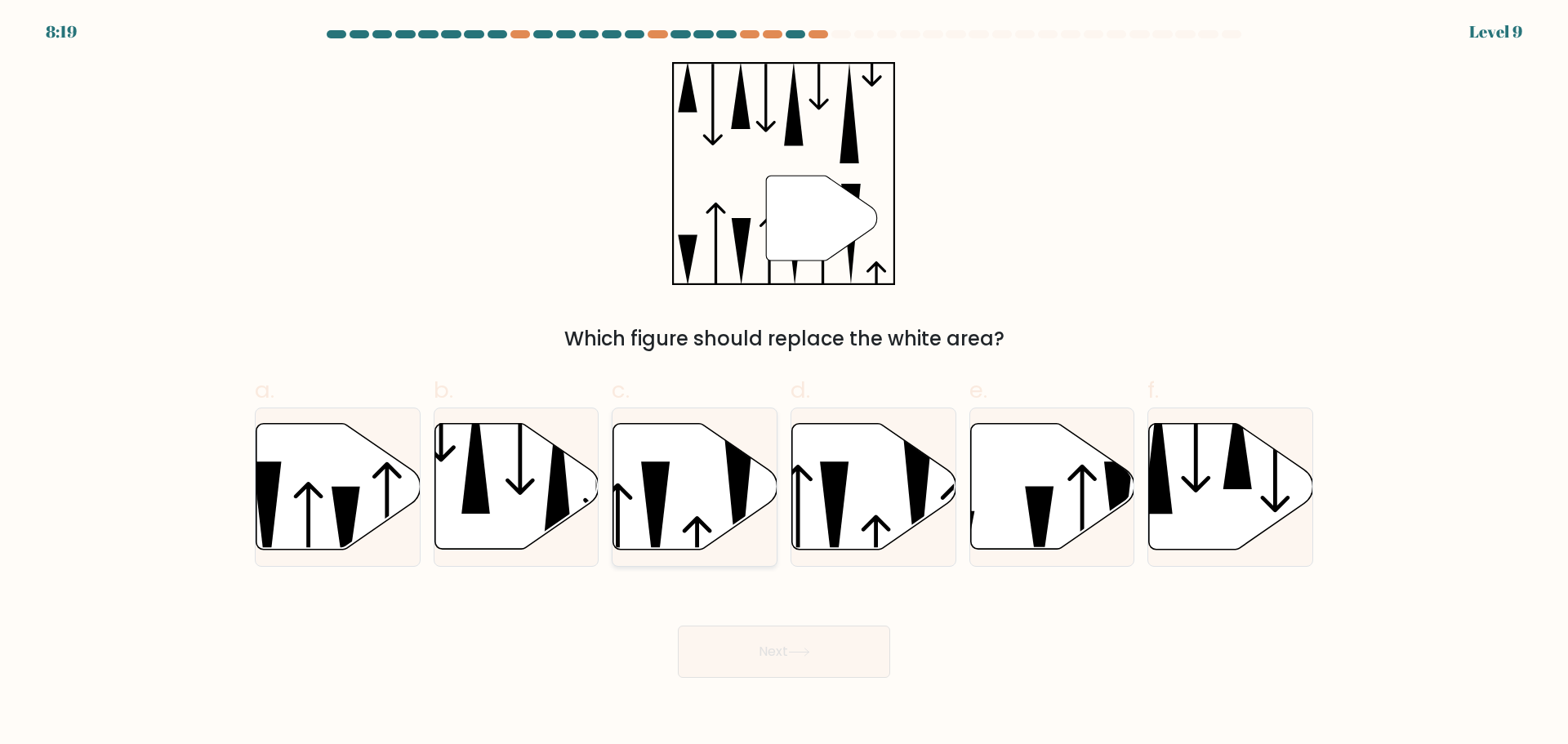
click at [646, 536] on icon at bounding box center [695, 486] width 164 height 126
click at [784, 383] on input "c." at bounding box center [784, 377] width 1 height 10
radio input "true"
click at [751, 671] on button "Next" at bounding box center [783, 651] width 212 height 52
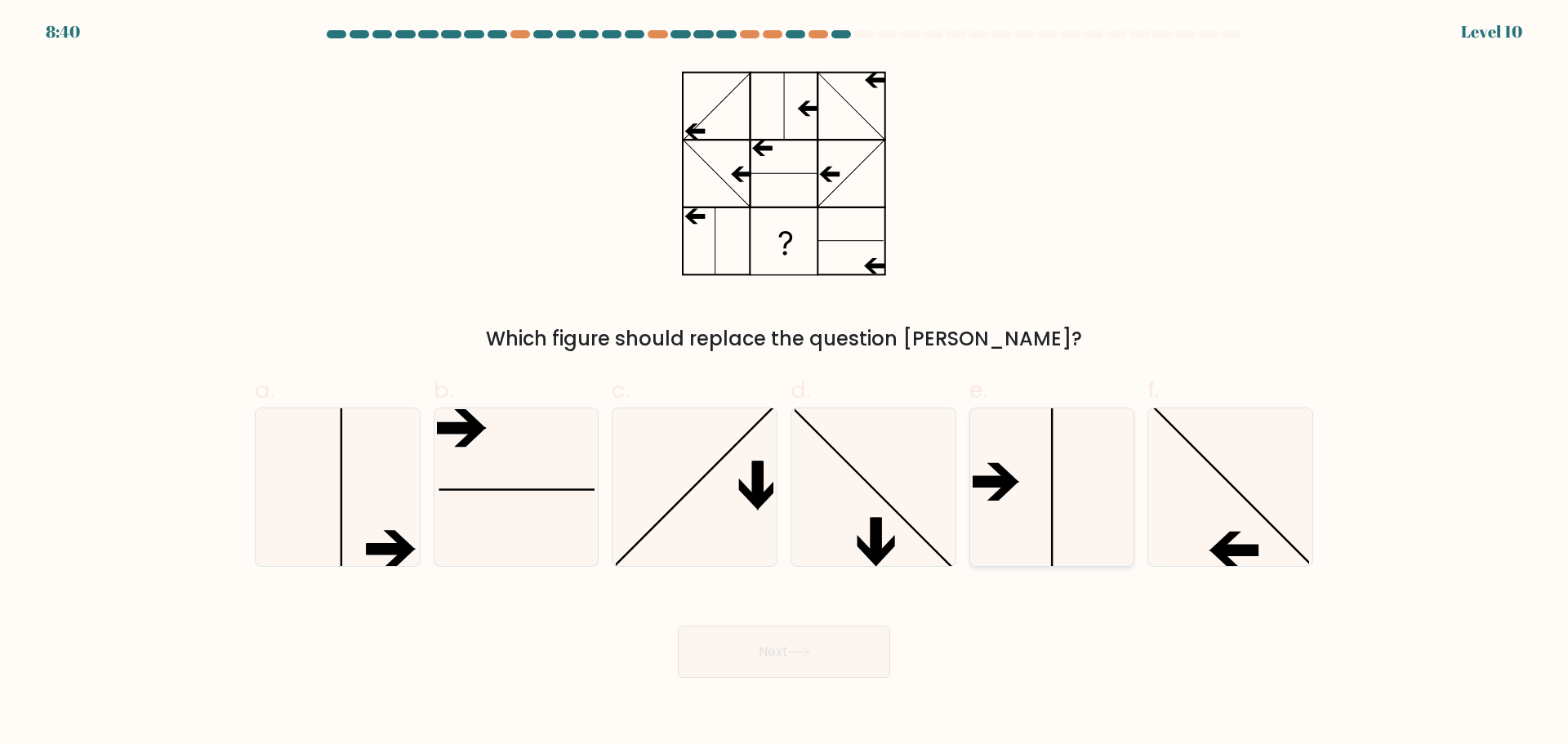
click at [1050, 560] on icon at bounding box center [1051, 487] width 158 height 158
click at [785, 383] on input "e." at bounding box center [784, 377] width 1 height 10
radio input "true"
click at [868, 643] on button "Next" at bounding box center [783, 651] width 212 height 52
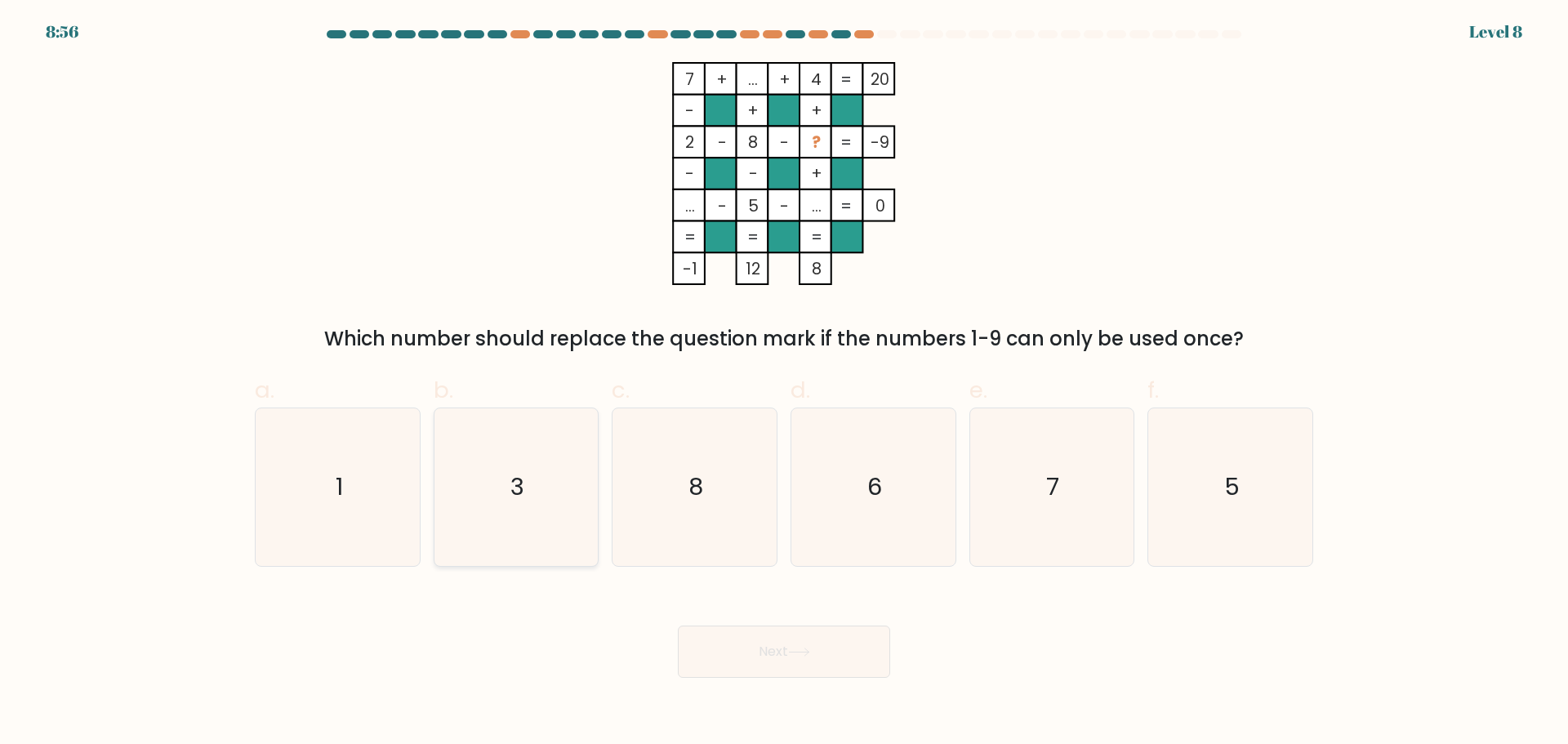
click at [570, 501] on icon "3" at bounding box center [515, 487] width 158 height 158
click at [784, 383] on input "b. 3" at bounding box center [784, 377] width 1 height 10
radio input "true"
click at [763, 638] on button "Next" at bounding box center [783, 651] width 212 height 52
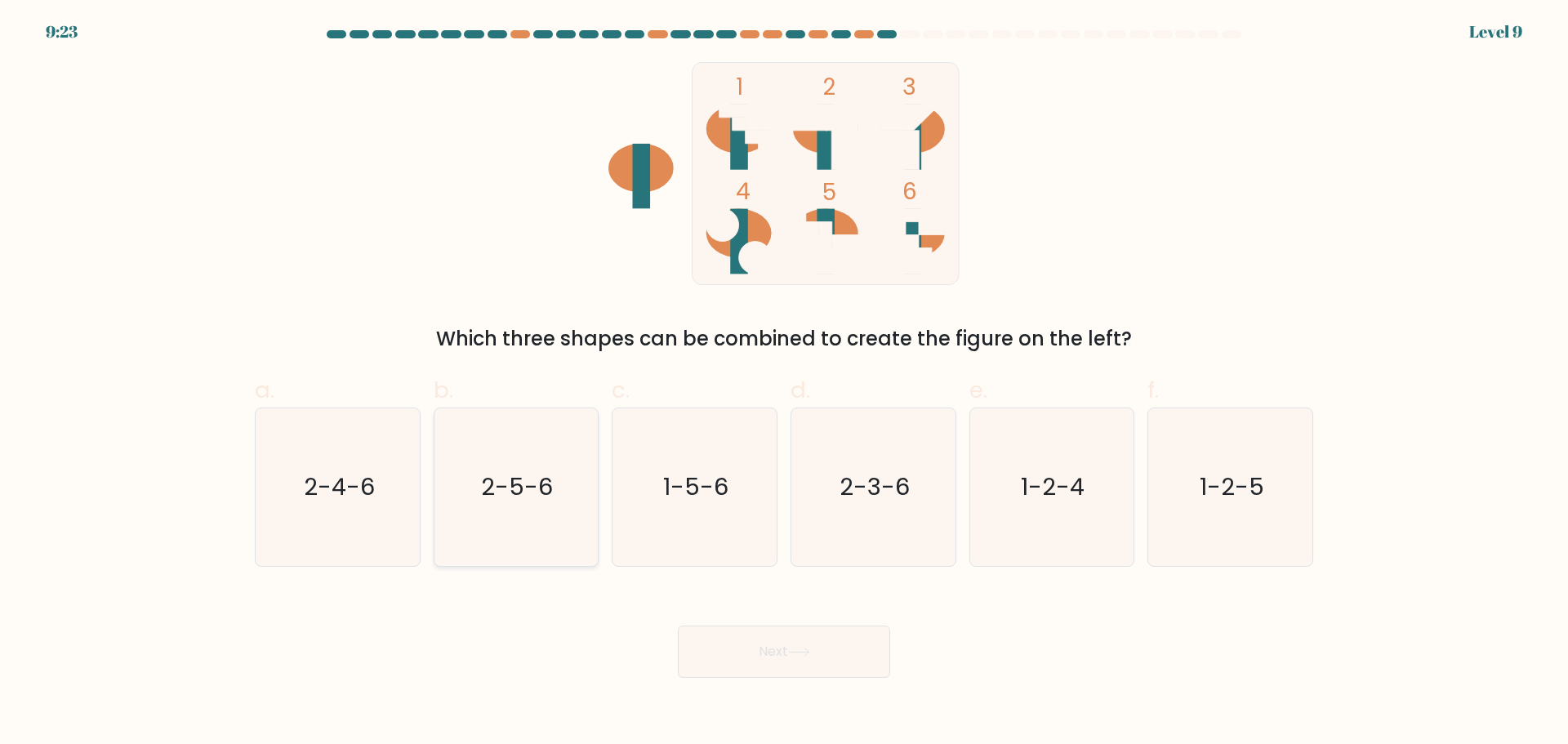
click at [564, 525] on icon "2-5-6" at bounding box center [515, 487] width 158 height 158
click at [784, 383] on input "b. 2-5-6" at bounding box center [784, 377] width 1 height 10
radio input "true"
click at [728, 646] on button "Next" at bounding box center [783, 651] width 212 height 52
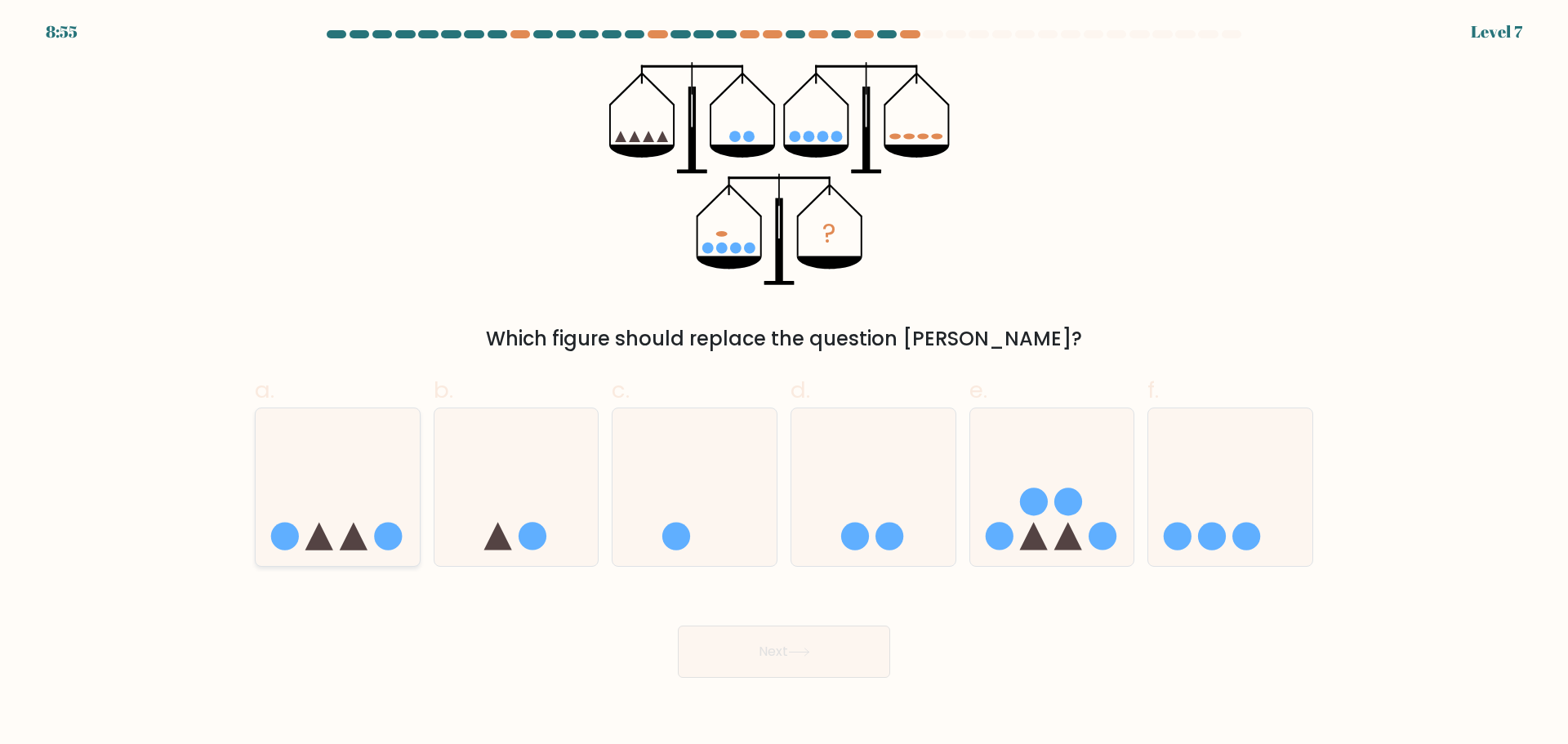
click at [355, 431] on icon at bounding box center [338, 486] width 164 height 135
click at [784, 383] on input "a." at bounding box center [784, 377] width 1 height 10
radio input "true"
click at [725, 644] on button "Next" at bounding box center [783, 651] width 212 height 52
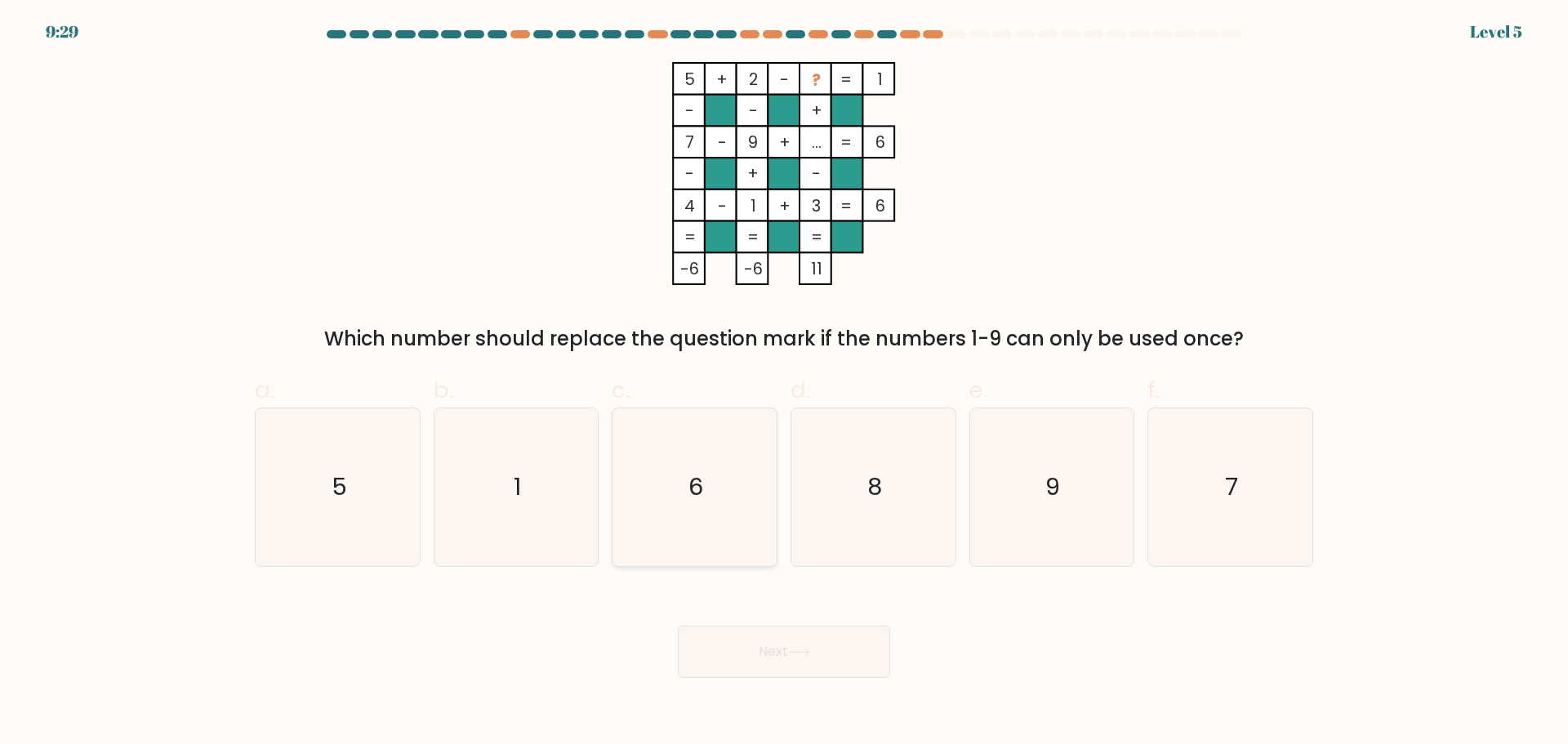
click at [714, 464] on icon "6" at bounding box center [694, 487] width 158 height 158
click at [784, 383] on input "c. 6" at bounding box center [784, 377] width 1 height 10
radio input "true"
click at [848, 646] on button "Next" at bounding box center [783, 651] width 212 height 52
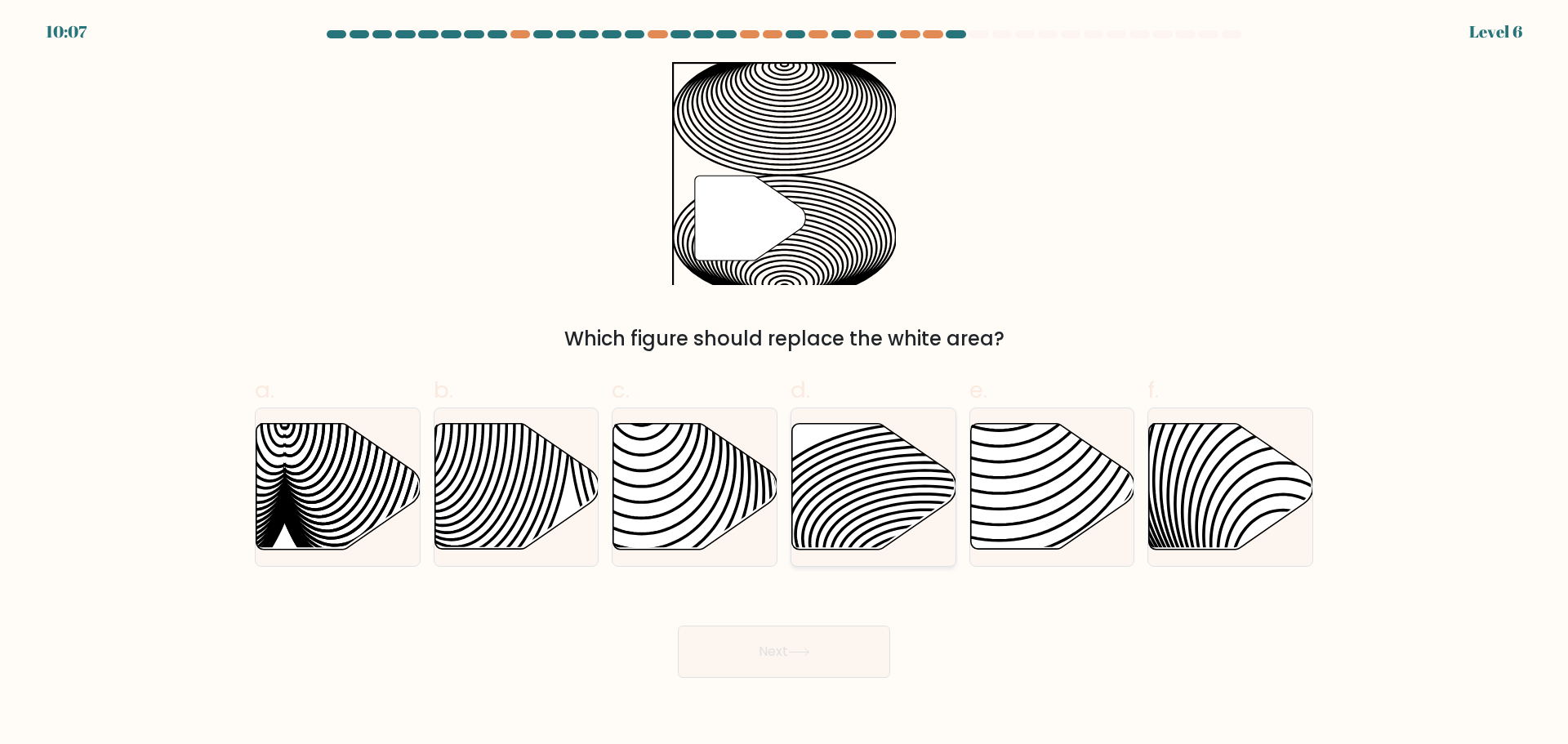
click at [920, 498] on icon at bounding box center [874, 486] width 164 height 126
click at [785, 383] on input "d." at bounding box center [784, 377] width 1 height 10
radio input "true"
click at [820, 655] on button "Next" at bounding box center [783, 651] width 212 height 52
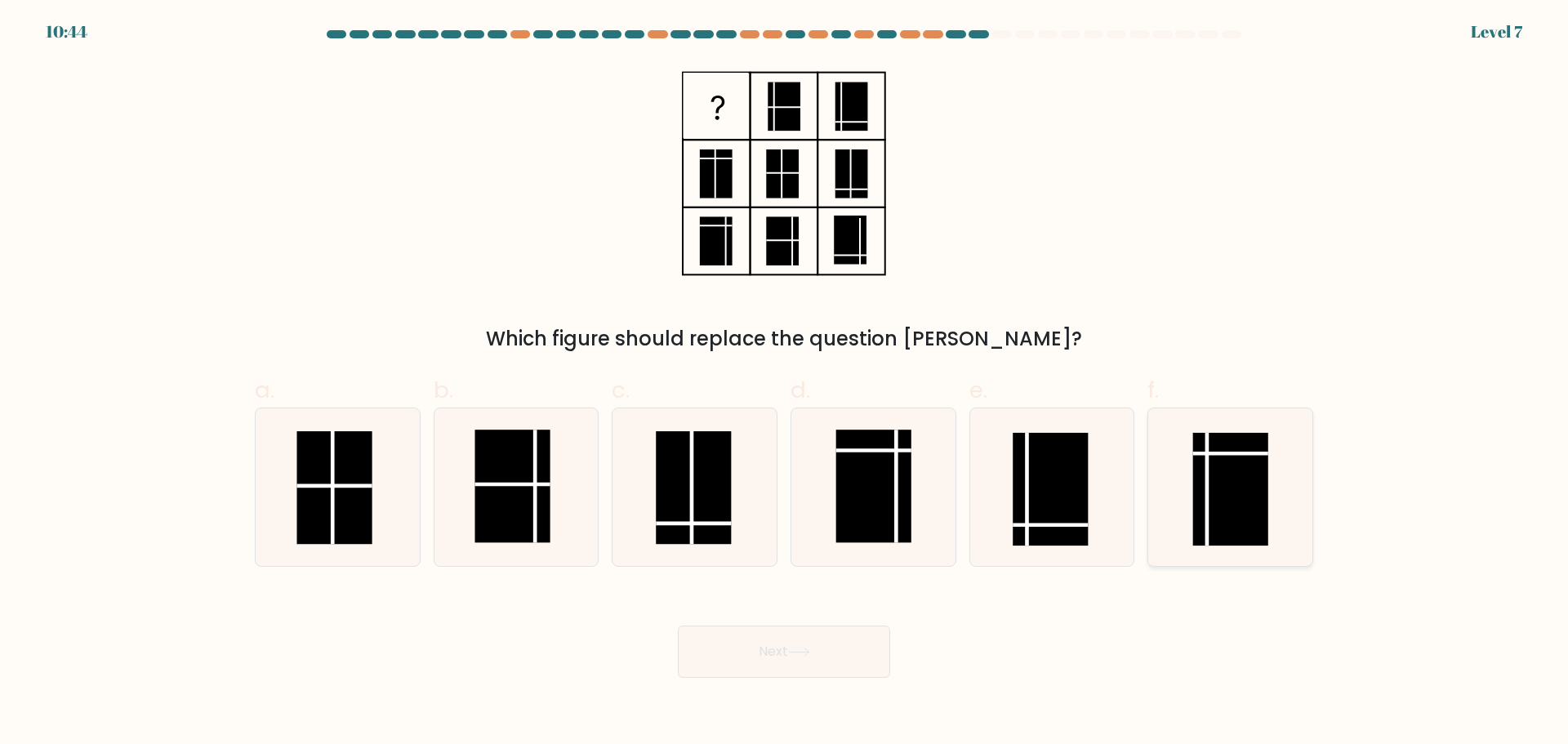
drag, startPoint x: 1196, startPoint y: 461, endPoint x: 1209, endPoint y: 459, distance: 13.2
click at [1209, 459] on icon at bounding box center [1230, 487] width 158 height 158
click at [785, 383] on input "f." at bounding box center [784, 377] width 1 height 10
radio input "true"
click at [822, 660] on button "Next" at bounding box center [783, 651] width 212 height 52
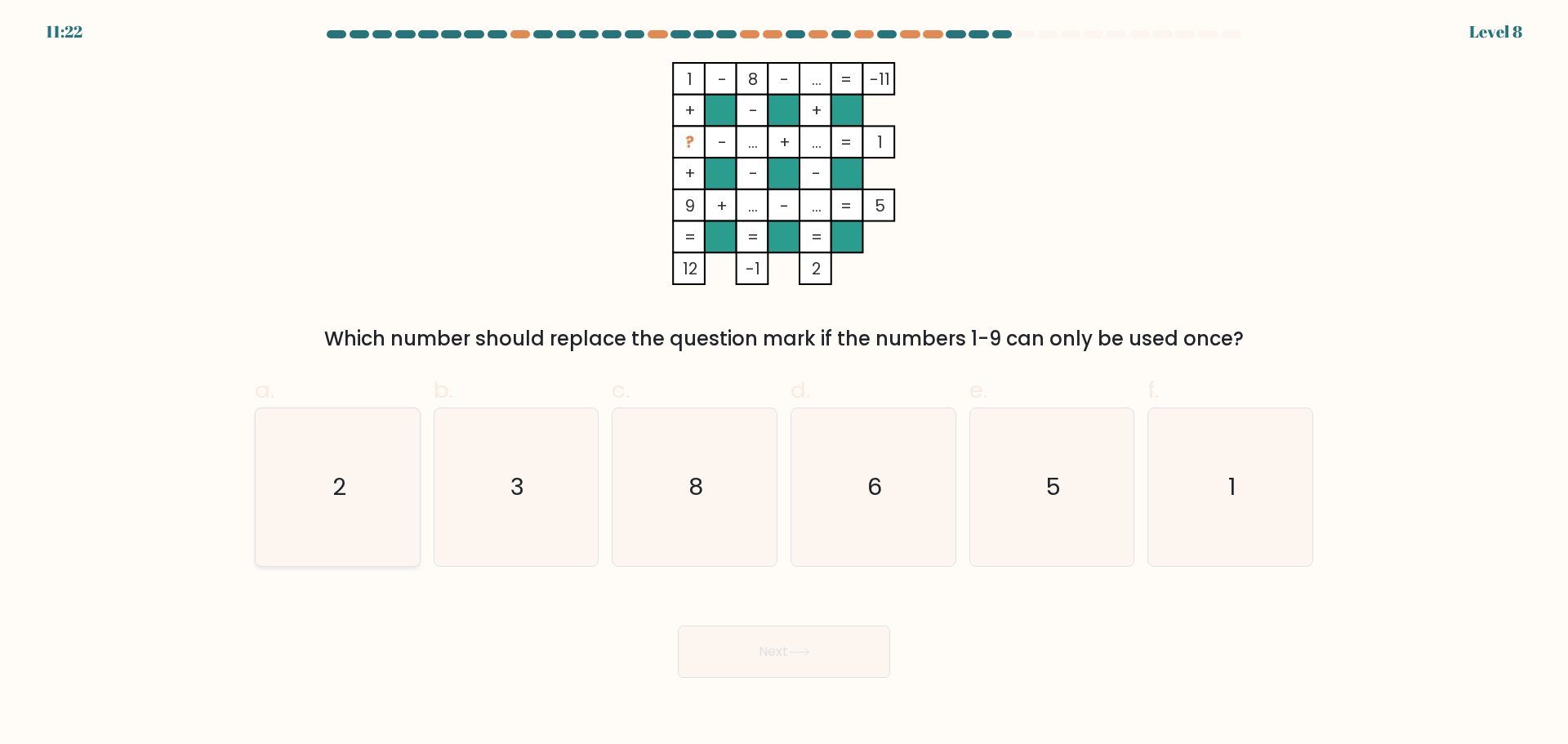
click at [390, 501] on icon "2" at bounding box center [337, 487] width 158 height 158
click at [784, 383] on input "a. 2" at bounding box center [784, 377] width 1 height 10
radio input "true"
click at [822, 663] on button "Next" at bounding box center [783, 651] width 212 height 52
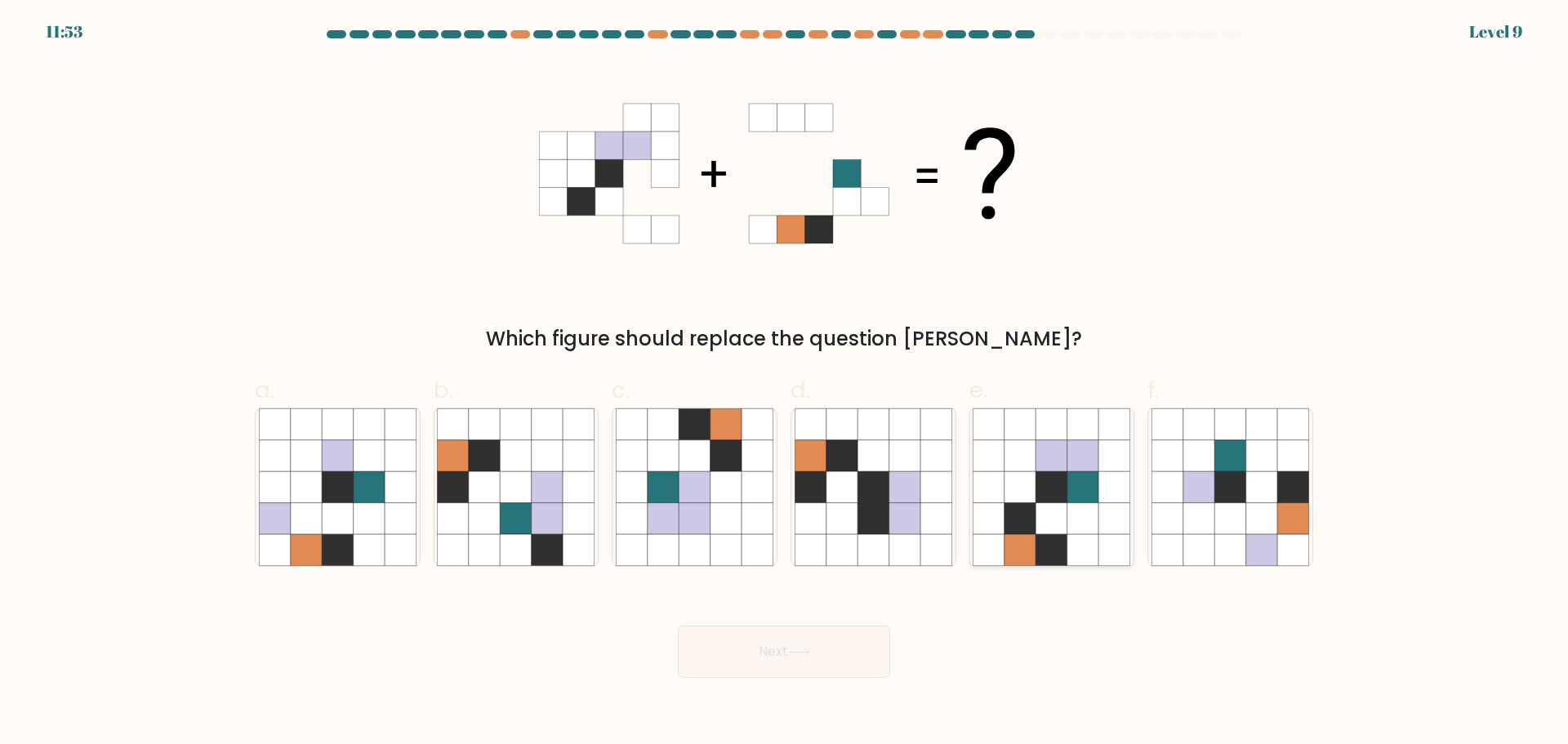
click at [1061, 509] on icon at bounding box center [1052, 518] width 31 height 31
click at [785, 383] on input "e." at bounding box center [784, 377] width 1 height 10
radio input "true"
click at [775, 667] on button "Next" at bounding box center [783, 651] width 212 height 52
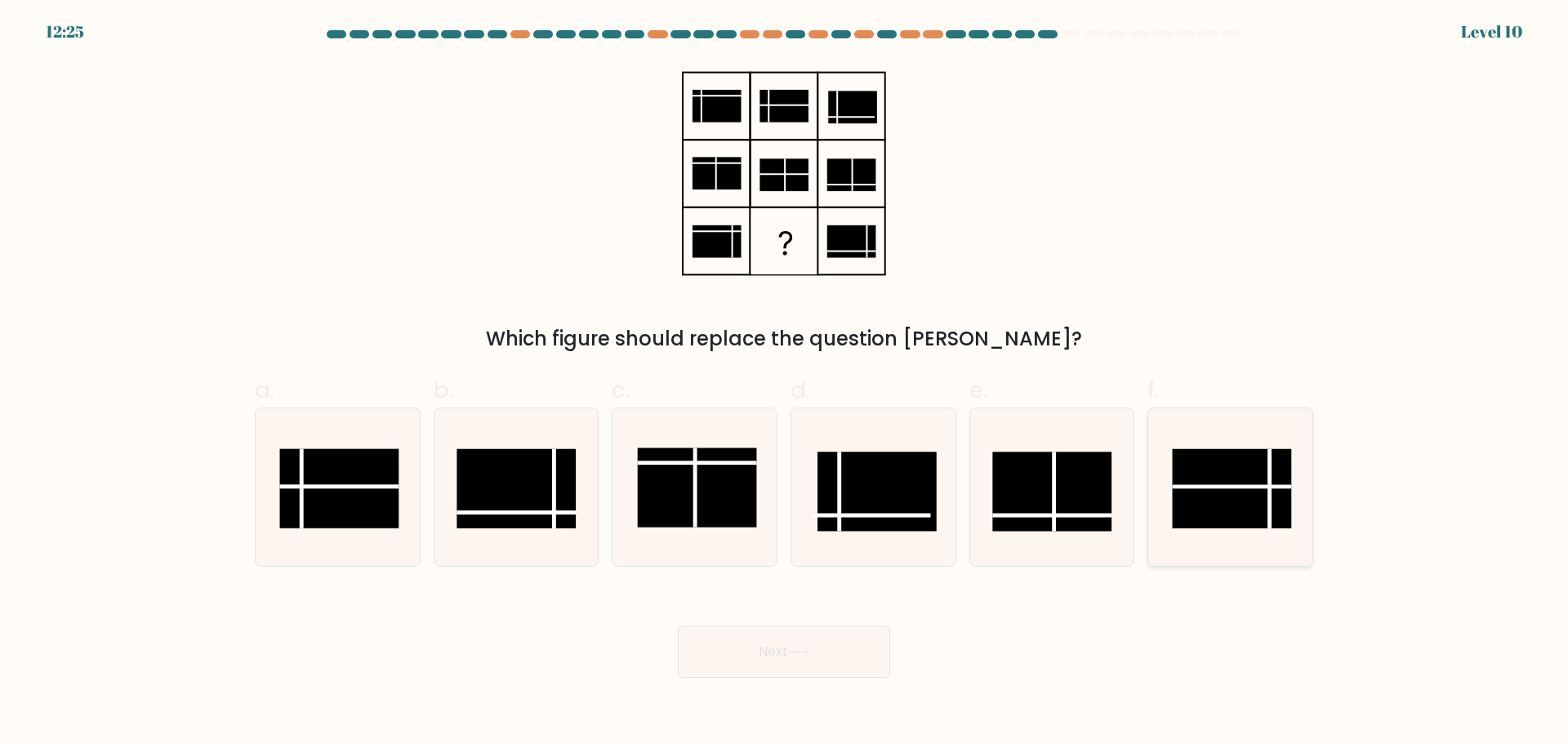
click at [1244, 486] on line at bounding box center [1232, 486] width 120 height 0
click at [785, 383] on input "f." at bounding box center [784, 377] width 1 height 10
radio input "true"
click at [796, 639] on button "Next" at bounding box center [783, 651] width 212 height 52
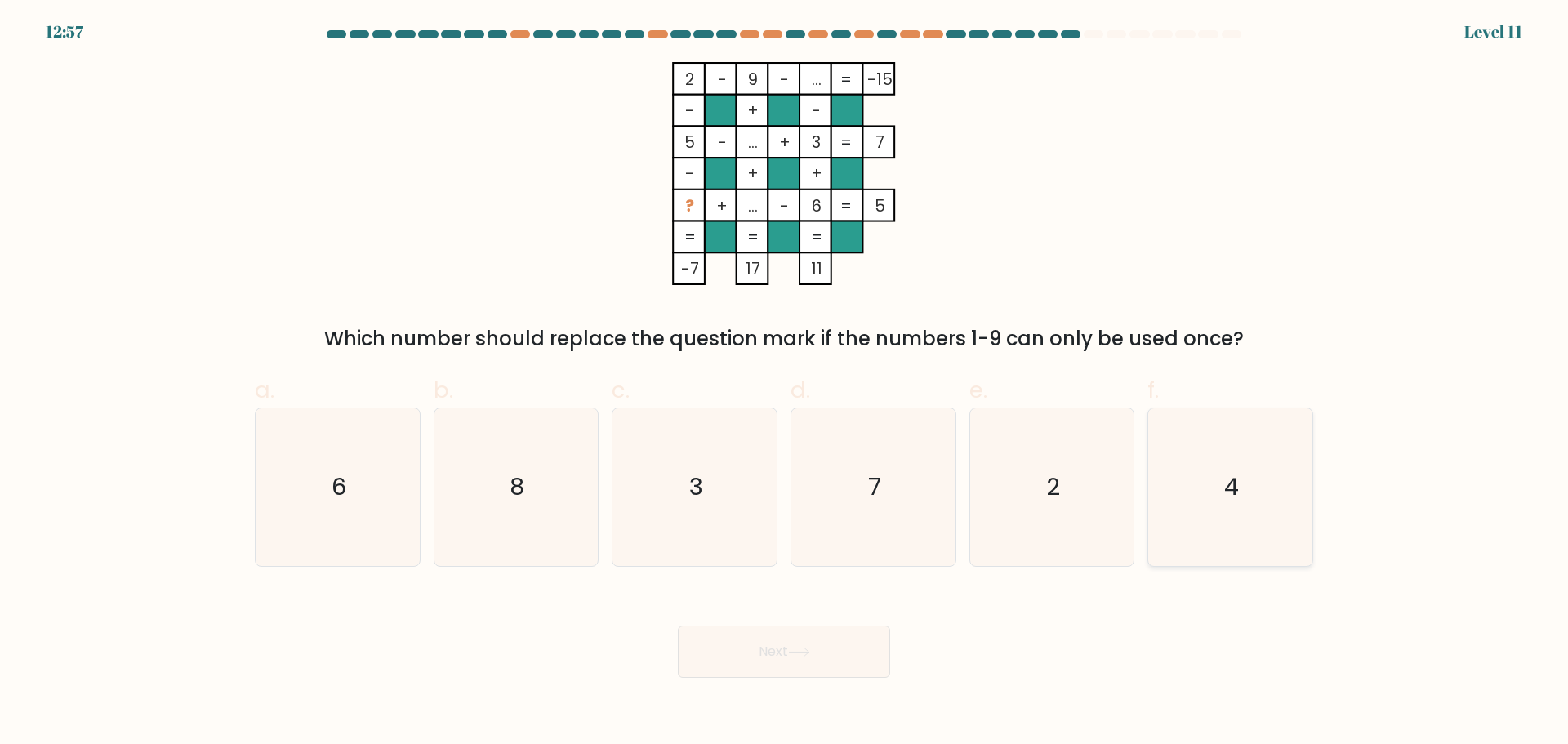
click at [1311, 561] on div "4" at bounding box center [1230, 487] width 166 height 159
click at [785, 383] on input "f. 4" at bounding box center [784, 377] width 1 height 10
radio input "true"
click at [844, 644] on button "Next" at bounding box center [783, 651] width 212 height 52
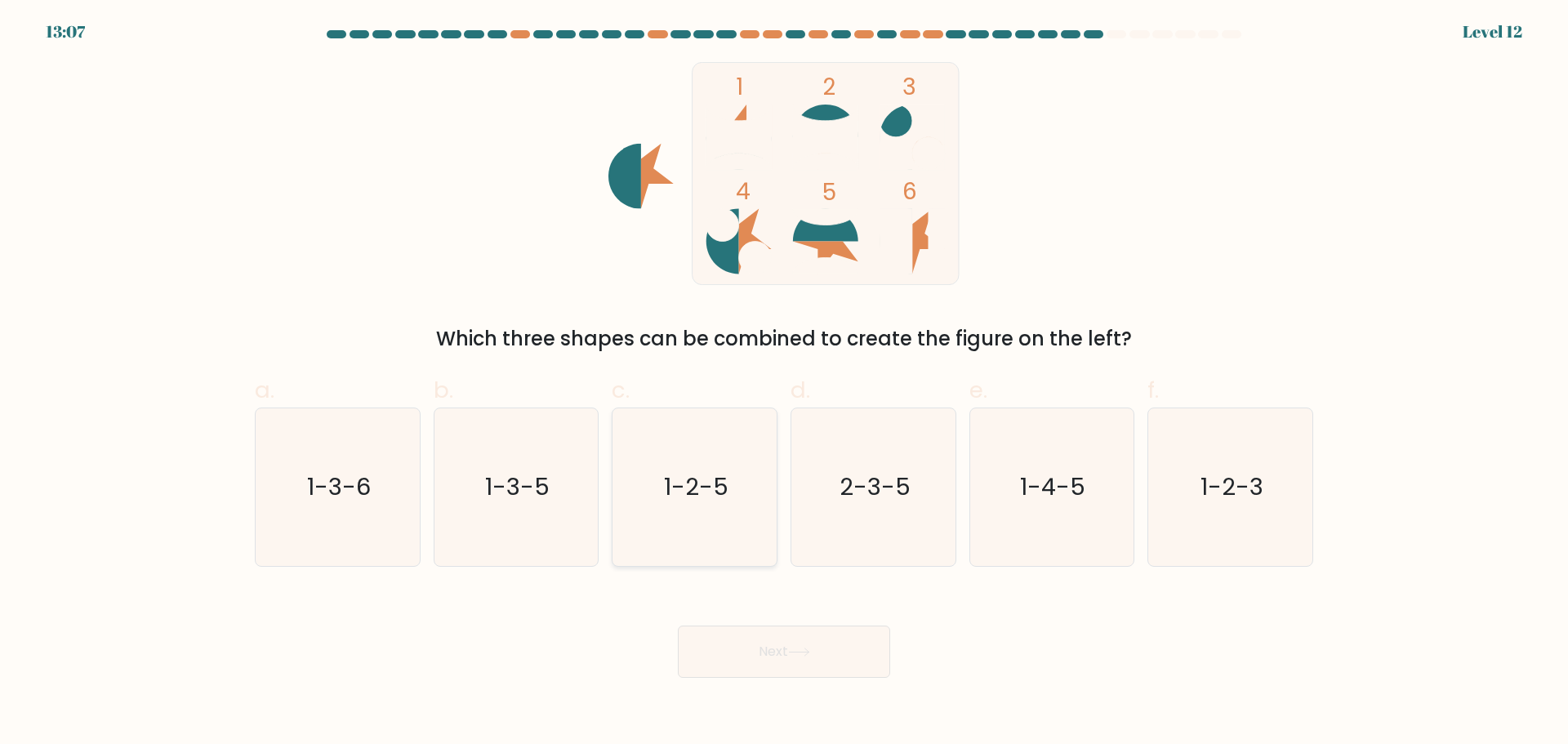
click at [689, 482] on text "1-2-5" at bounding box center [696, 486] width 65 height 32
click at [784, 383] on input "c. 1-2-5" at bounding box center [784, 377] width 1 height 10
radio input "true"
click at [780, 647] on button "Next" at bounding box center [783, 651] width 212 height 52
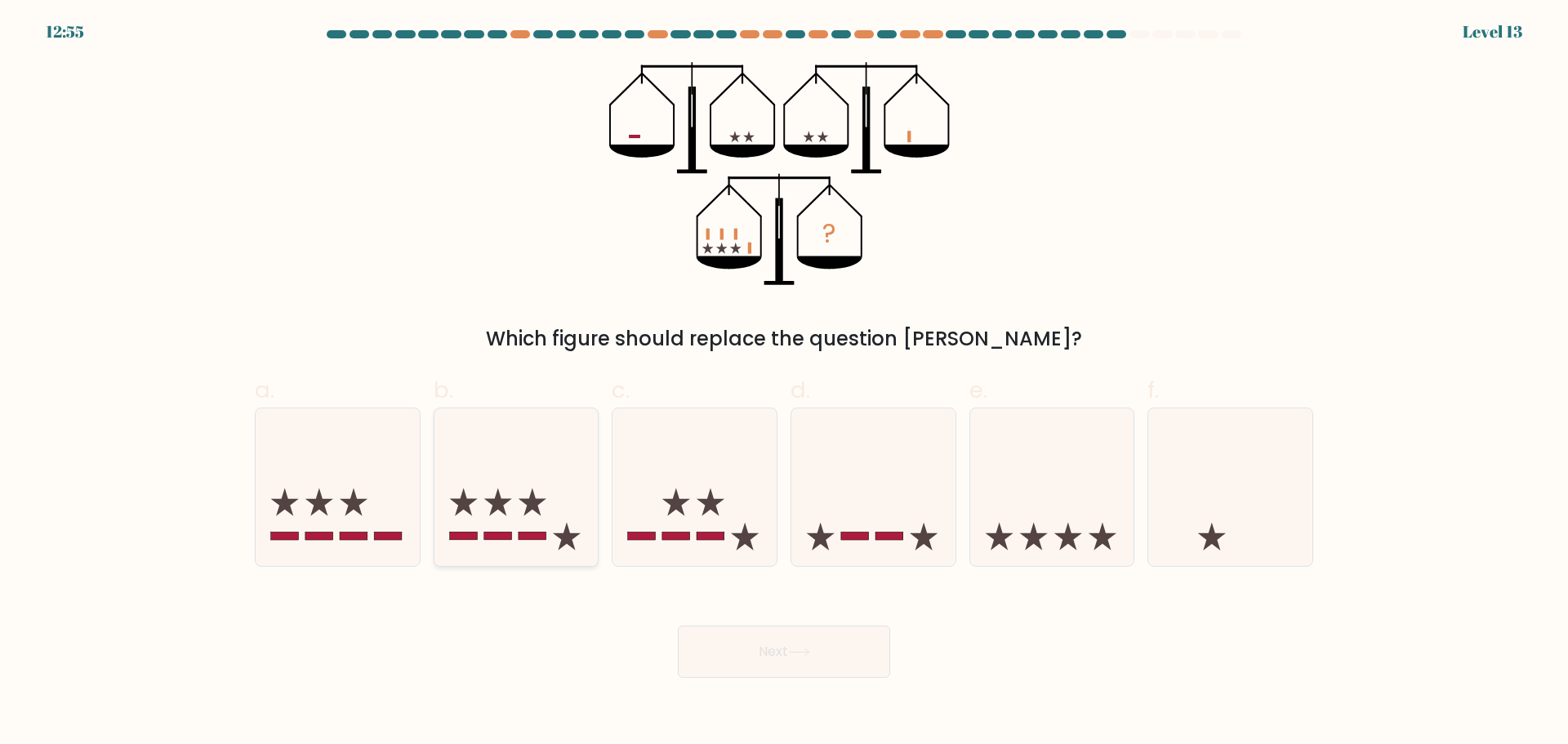
click at [519, 465] on icon at bounding box center [517, 486] width 164 height 135
click at [784, 383] on input "b." at bounding box center [784, 377] width 1 height 10
radio input "true"
click at [815, 673] on button "Next" at bounding box center [783, 651] width 212 height 52
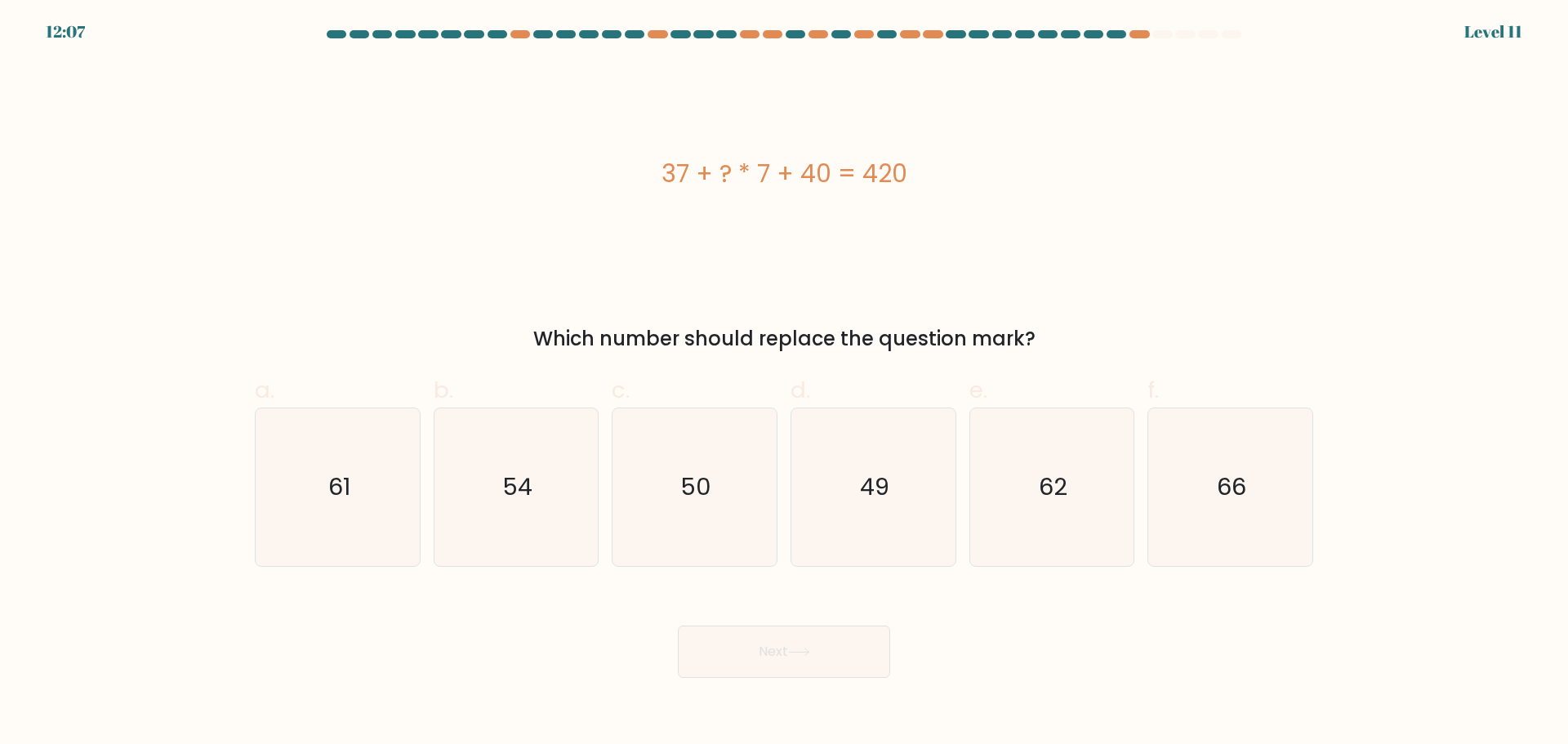
click at [1042, 213] on div "37 + ? * 7 + 40 = 420" at bounding box center [784, 173] width 1058 height 223
click at [889, 462] on icon "49" at bounding box center [873, 487] width 158 height 158
click at [785, 383] on input "d. 49" at bounding box center [784, 377] width 1 height 10
radio input "true"
click at [790, 653] on button "Next" at bounding box center [783, 651] width 212 height 52
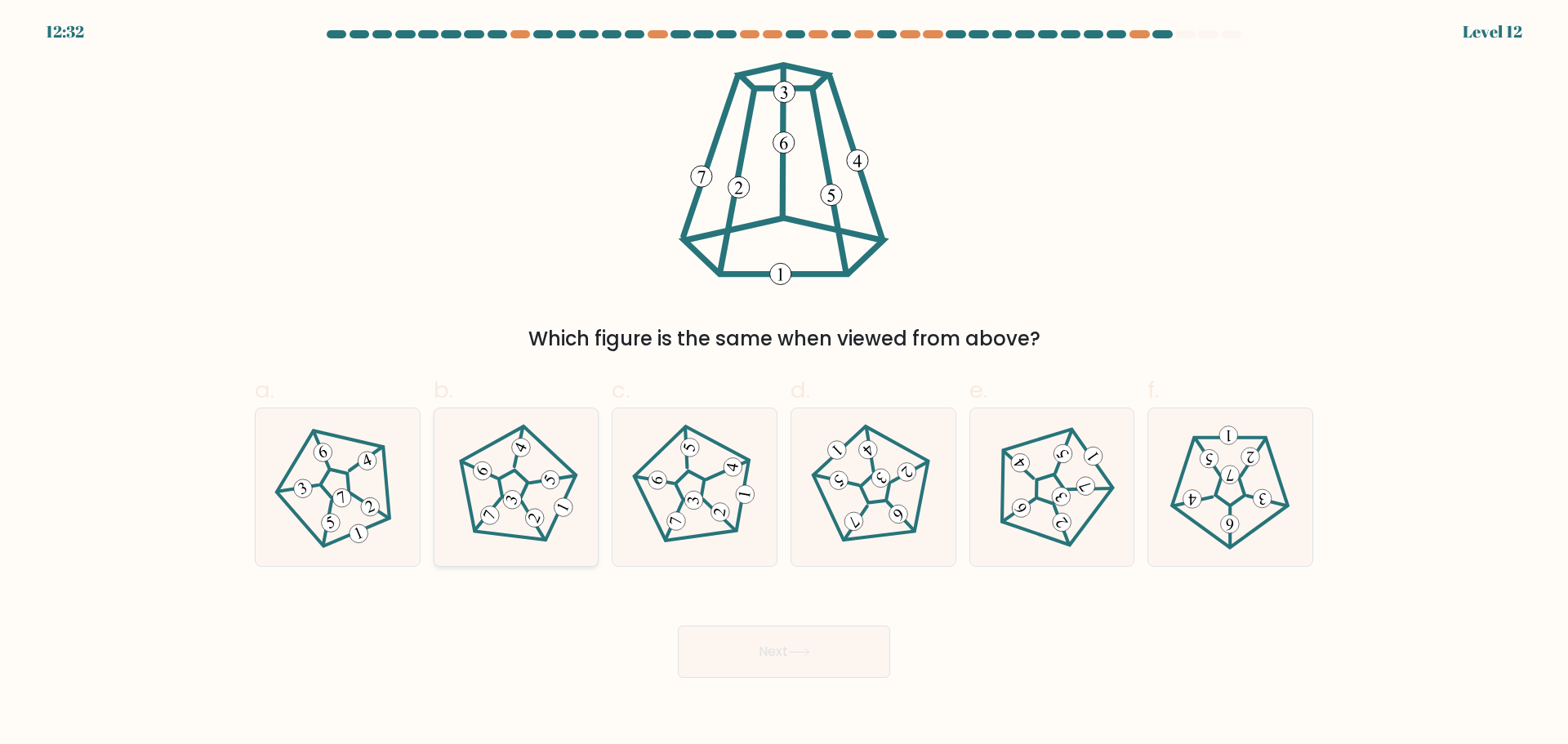
click at [520, 478] on icon at bounding box center [516, 486] width 126 height 126
click at [784, 383] on input "b." at bounding box center [784, 377] width 1 height 10
radio input "true"
click at [797, 664] on button "Next" at bounding box center [783, 651] width 212 height 52
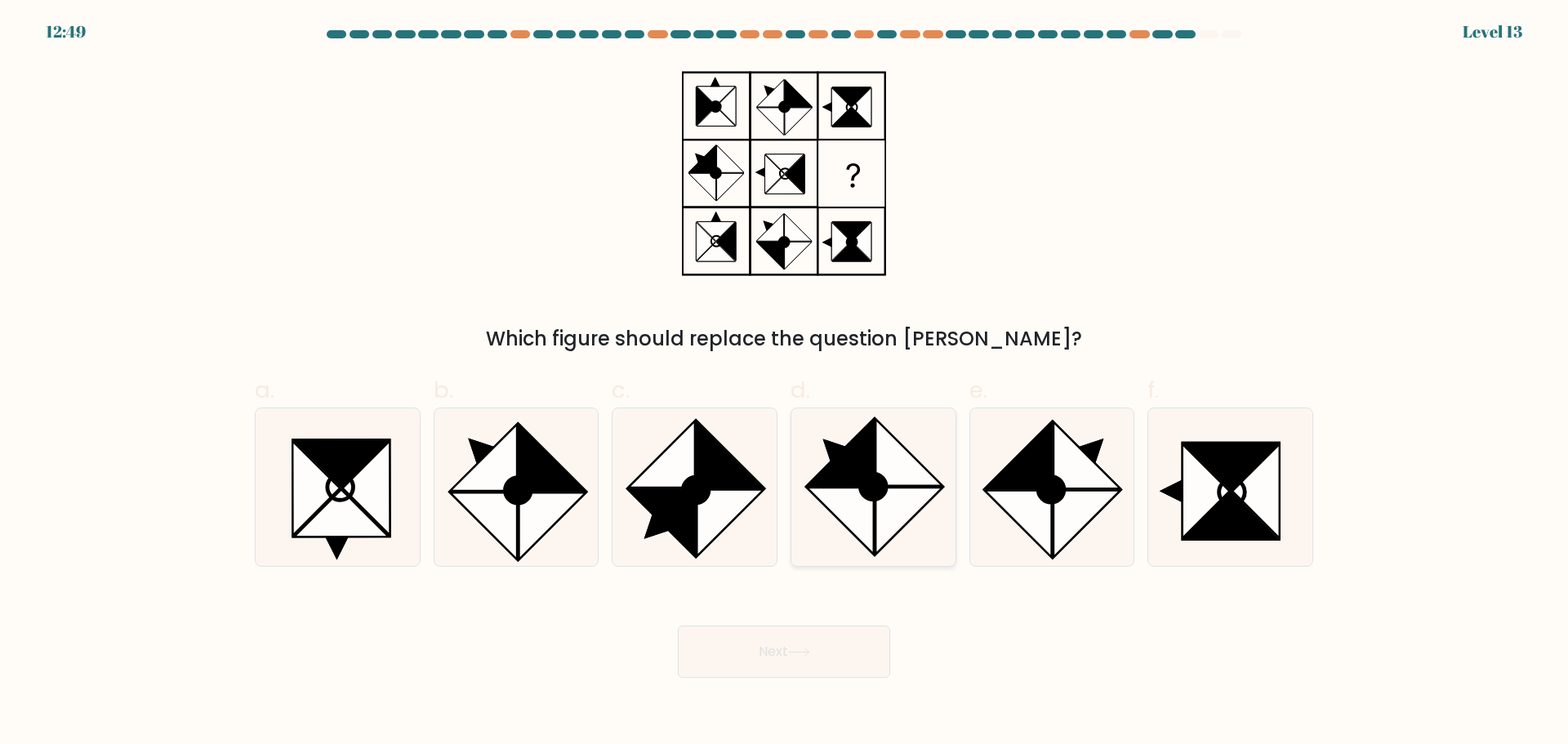
click at [877, 522] on icon at bounding box center [909, 520] width 67 height 67
click at [785, 383] on input "d." at bounding box center [784, 377] width 1 height 10
radio input "true"
click at [817, 657] on button "Next" at bounding box center [783, 651] width 212 height 52
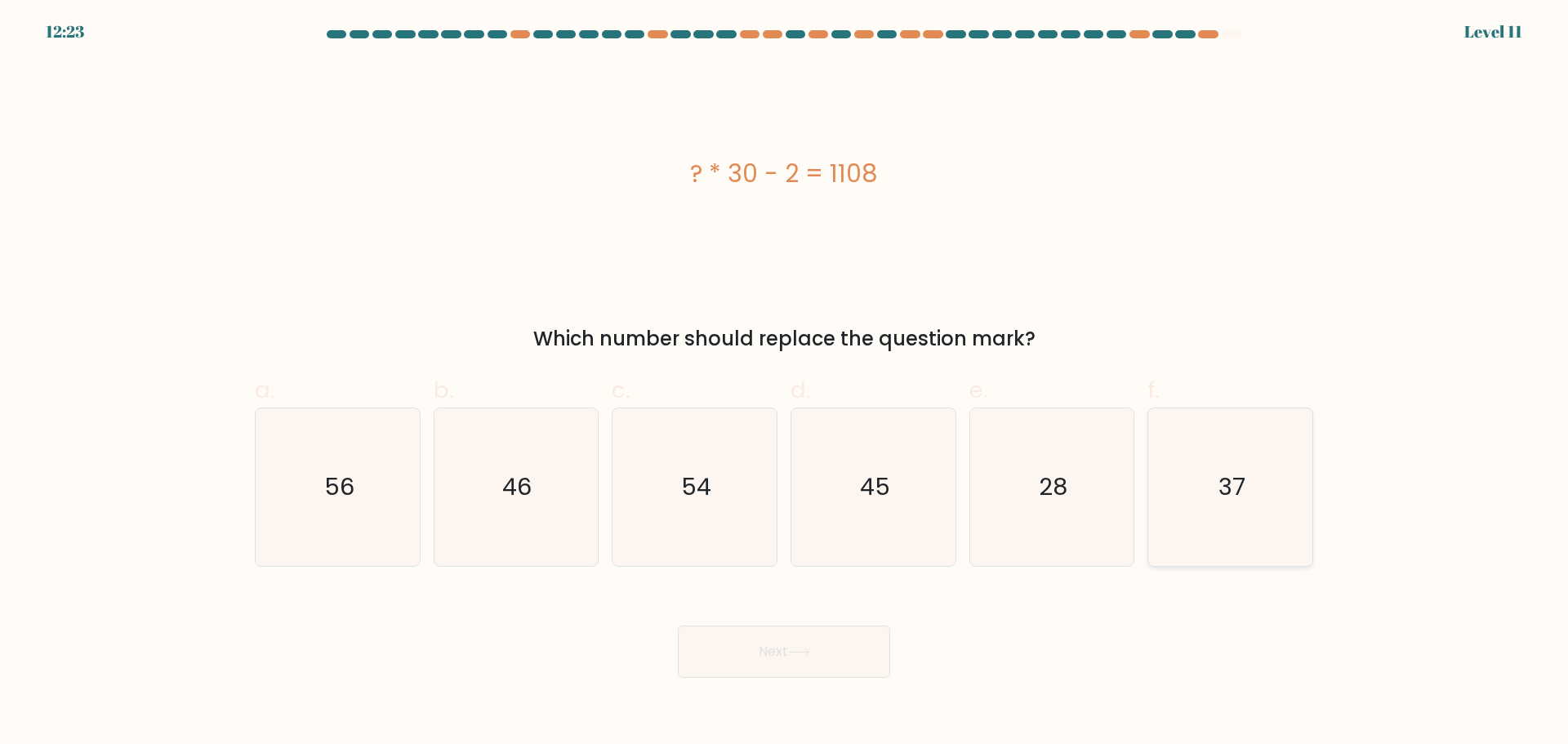
click at [1205, 513] on icon "37" at bounding box center [1230, 487] width 158 height 158
click at [785, 383] on input "f. 37" at bounding box center [784, 377] width 1 height 10
radio input "true"
click at [855, 665] on button "Next" at bounding box center [783, 651] width 212 height 52
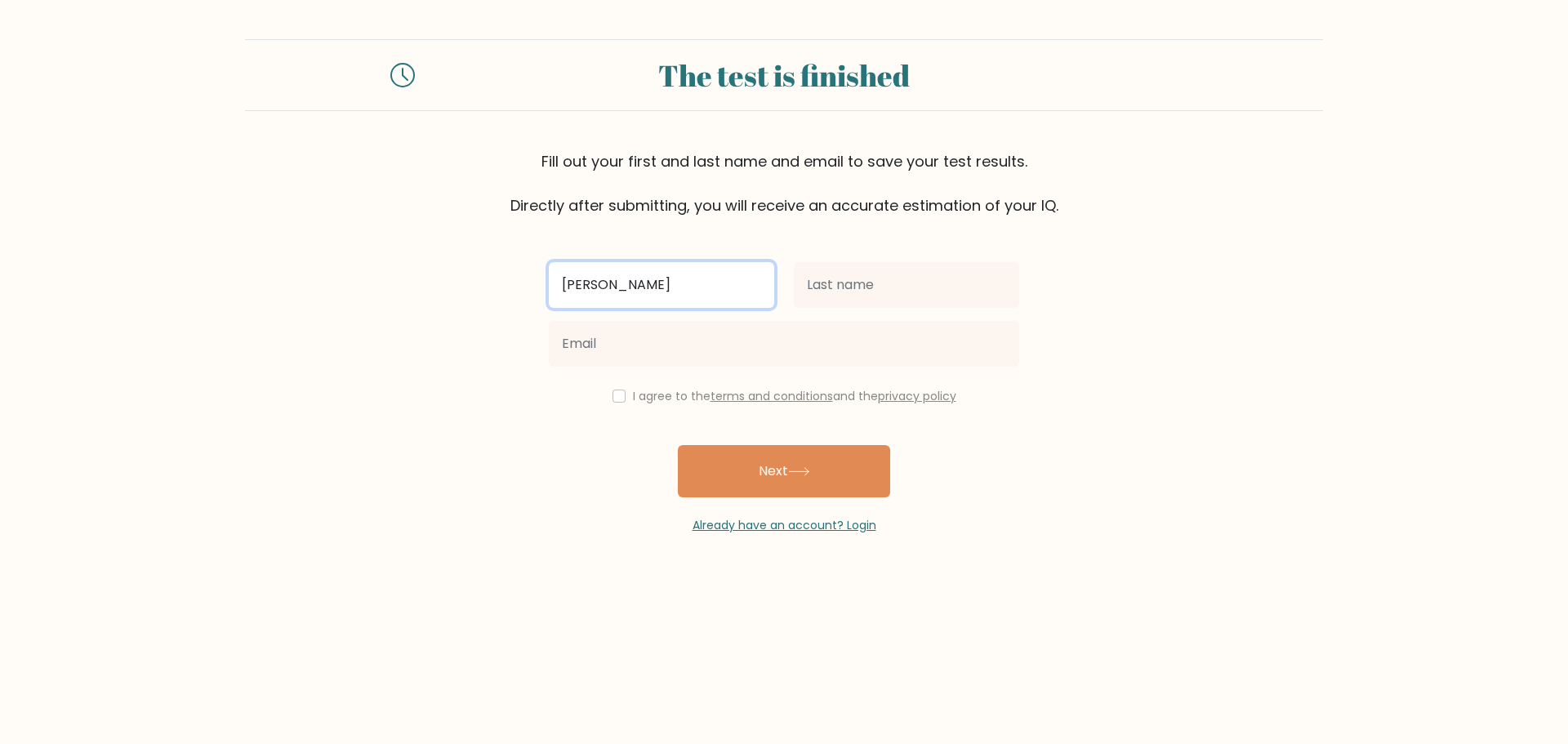
type input "Eric"
click at [918, 247] on div "Eric I agree to the terms and conditions and the privacy policy Next Already ha…" at bounding box center [783, 375] width 490 height 318
click at [909, 259] on div at bounding box center [906, 285] width 245 height 59
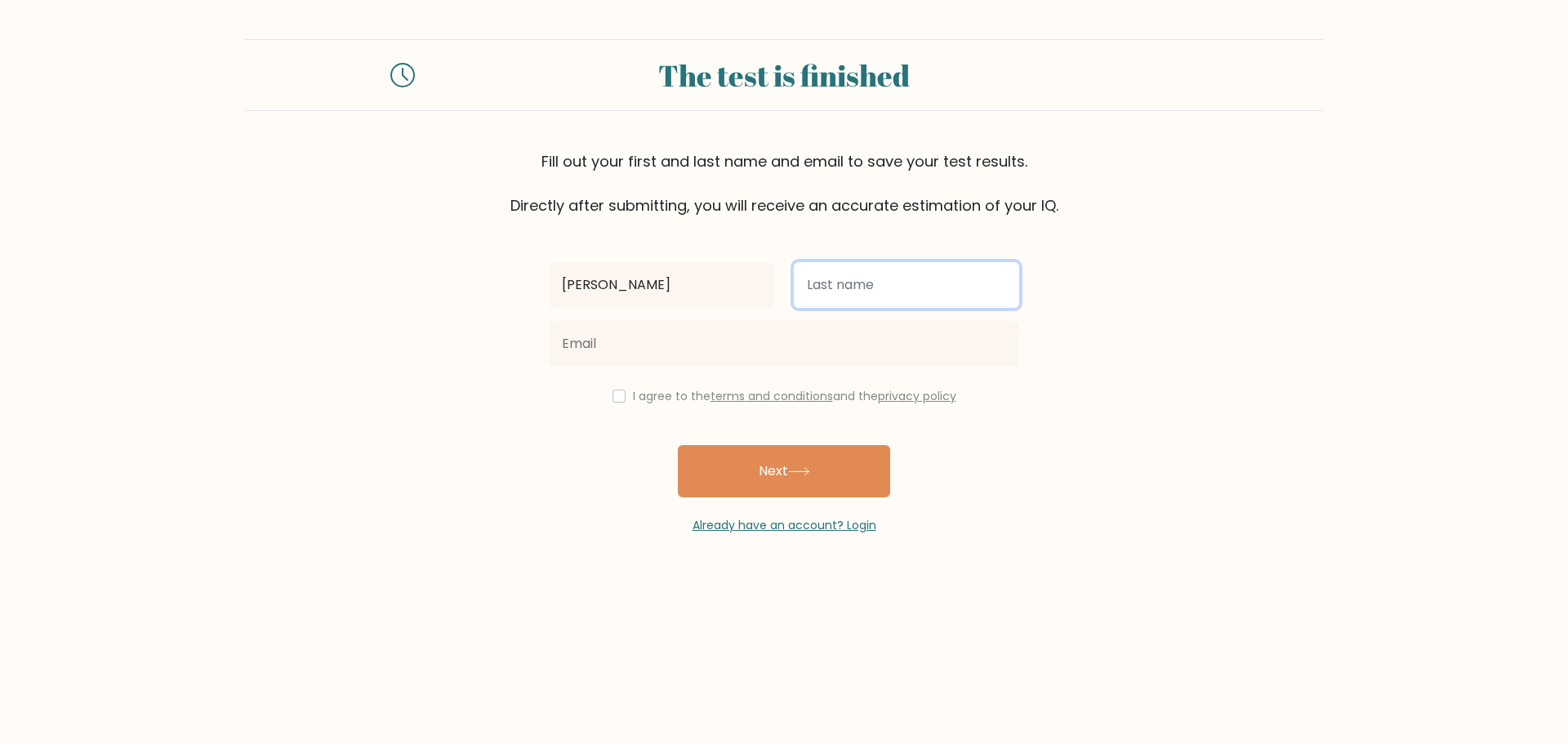
click at [896, 271] on input "text" at bounding box center [906, 285] width 225 height 45
type input "Goto"
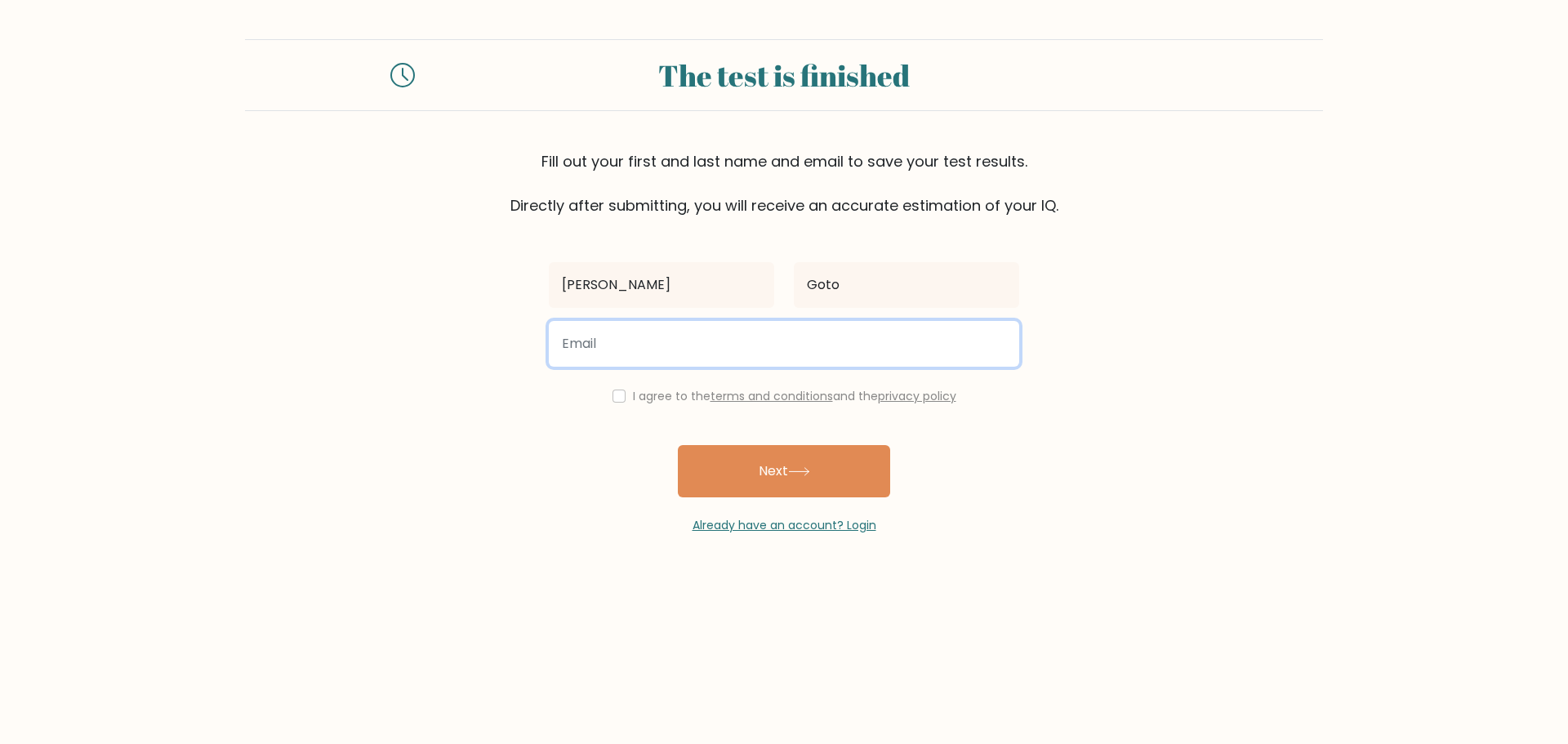
click at [812, 349] on input "email" at bounding box center [783, 344] width 471 height 45
type input "ericgames2233@gmail.com"
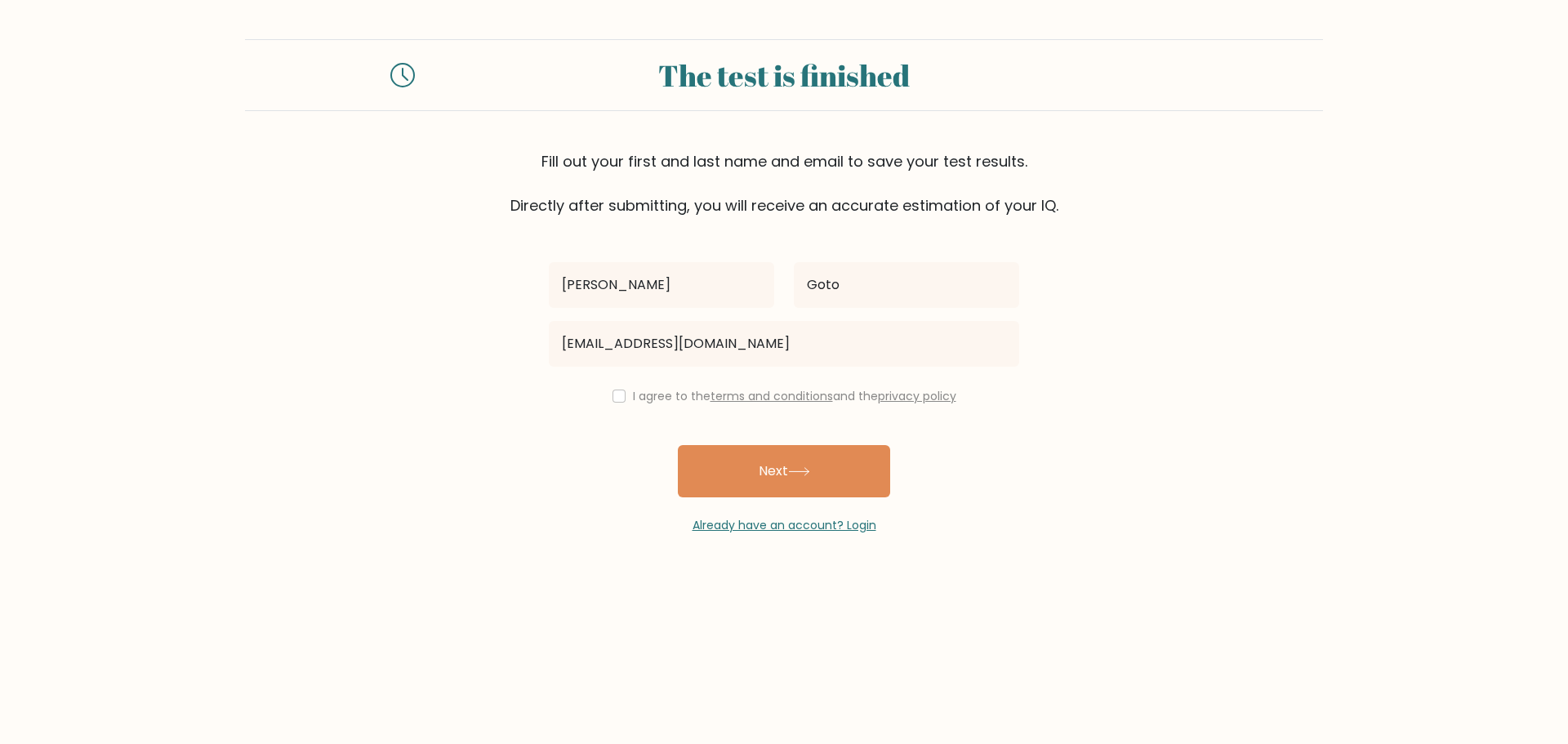
click at [673, 390] on label "I agree to the terms and conditions and the privacy policy" at bounding box center [794, 396] width 323 height 17
click at [625, 394] on div "I agree to the terms and conditions and the privacy policy" at bounding box center [783, 396] width 490 height 19
click at [612, 395] on input "checkbox" at bounding box center [618, 396] width 13 height 13
checkbox input "true"
click at [729, 466] on button "Next" at bounding box center [783, 472] width 212 height 52
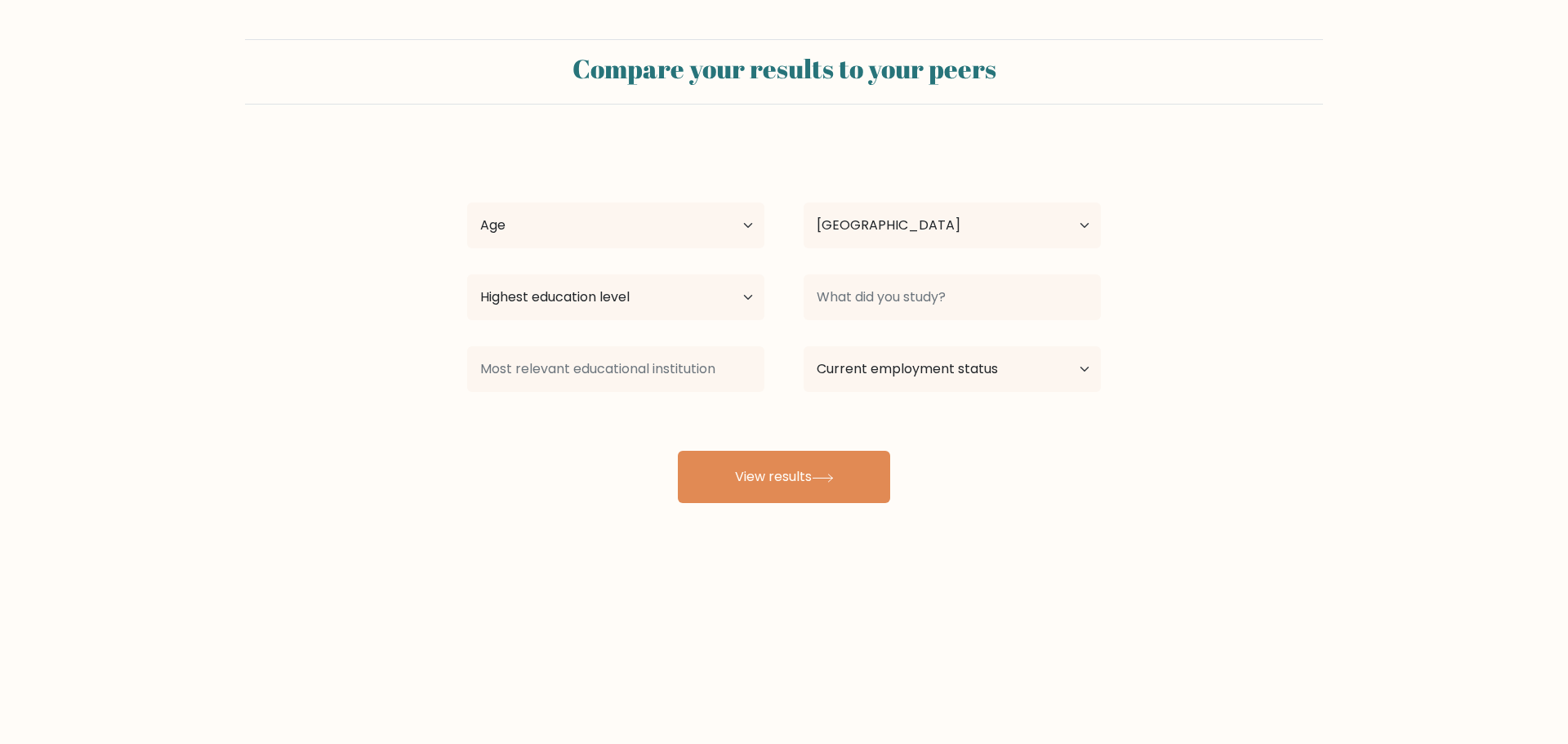
select select "BR"
click at [703, 236] on select "Age Under [DEMOGRAPHIC_DATA] [DEMOGRAPHIC_DATA] [DEMOGRAPHIC_DATA] [DEMOGRAPHIC…" at bounding box center [616, 225] width 297 height 45
select select "min_18"
click at [467, 203] on select "Age Under [DEMOGRAPHIC_DATA] [DEMOGRAPHIC_DATA] [DEMOGRAPHIC_DATA] [DEMOGRAPHIC…" at bounding box center [616, 225] width 297 height 45
click at [702, 286] on select "Highest education level No schooling Primary Lower Secondary Upper Secondary Oc…" at bounding box center [616, 297] width 297 height 45
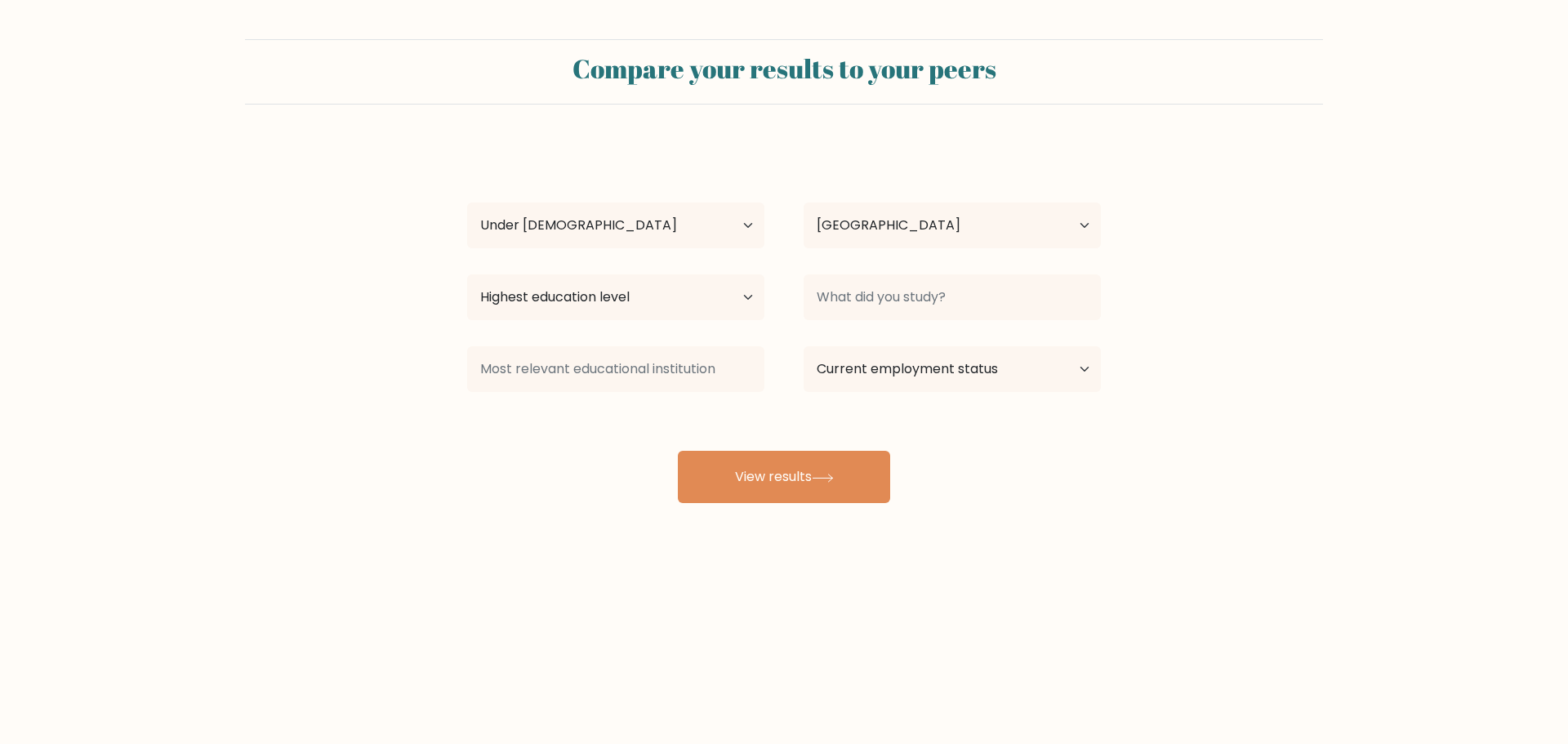
click at [385, 397] on form "Compare your results to your peers Eric Goto Age Under 18 years old 18-24 years…" at bounding box center [784, 271] width 1568 height 464
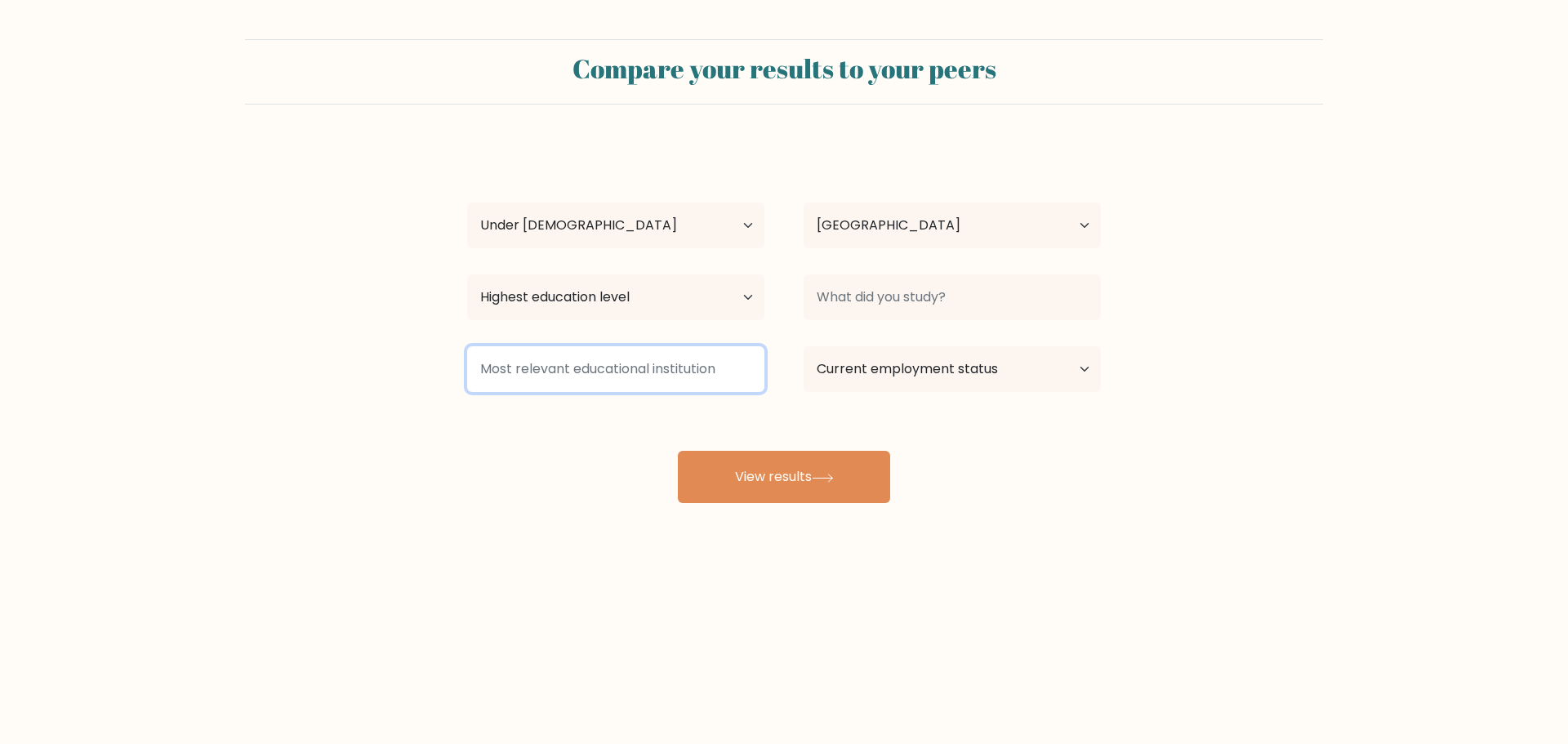
click at [545, 369] on input at bounding box center [616, 369] width 297 height 45
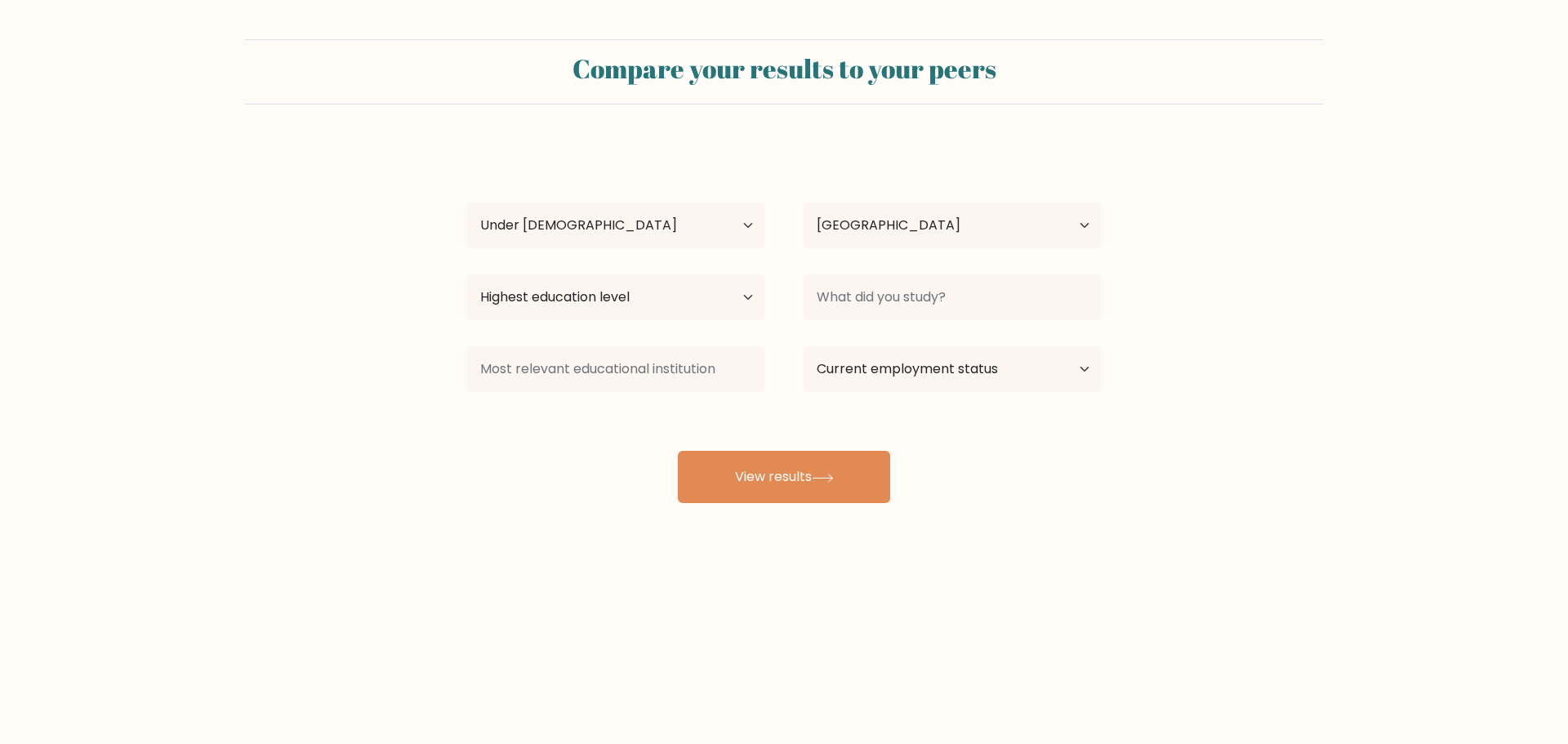
click at [472, 403] on div "Eric Goto Age Under 18 years old 18-24 years old 25-34 years old 35-44 years ol…" at bounding box center [784, 324] width 653 height 360
click at [847, 348] on select "Current employment status Employed Student Retired Other / prefer not to answer" at bounding box center [952, 369] width 297 height 45
select select "student"
click at [803, 347] on select "Current employment status Employed Student Retired Other / prefer not to answer" at bounding box center [952, 369] width 297 height 45
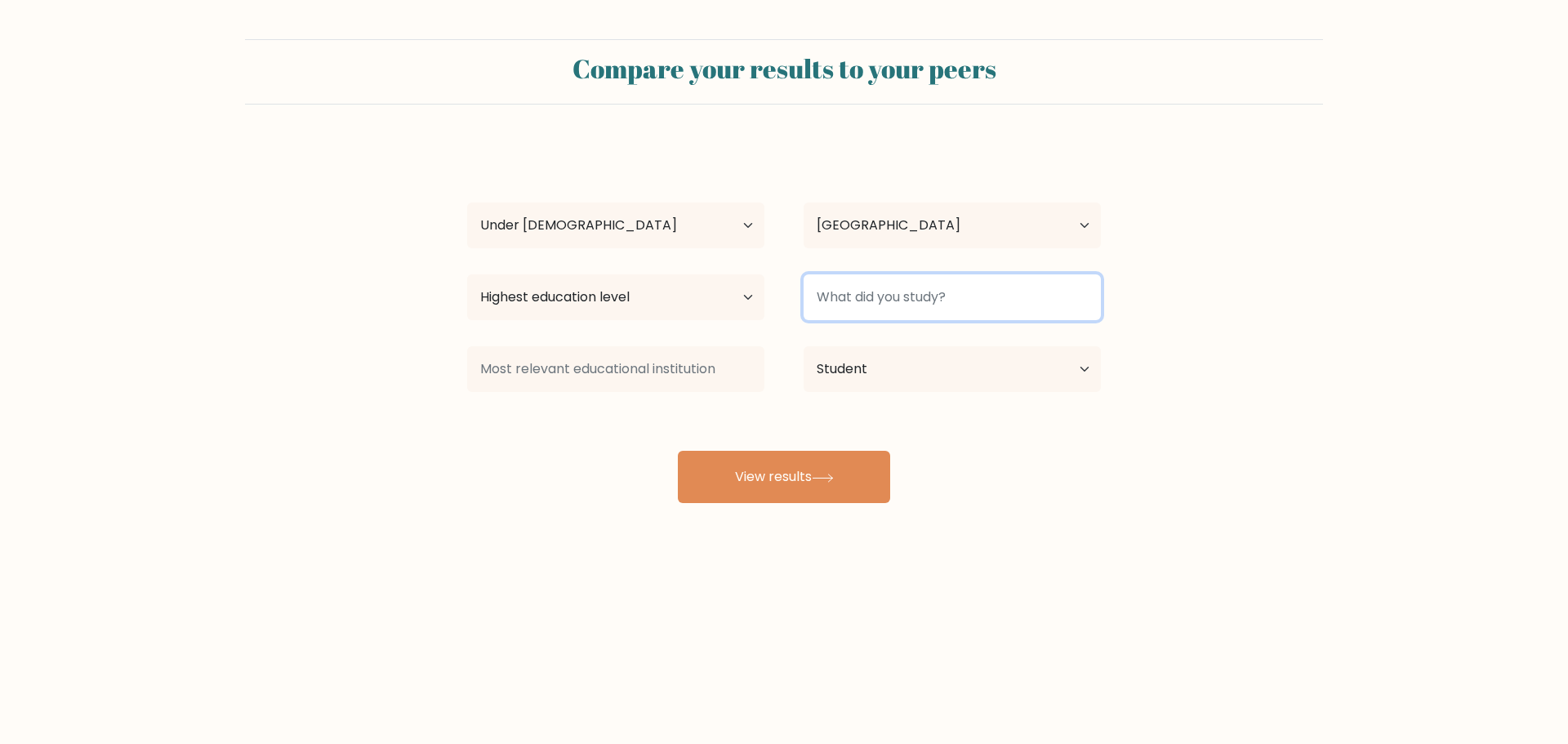
click at [895, 299] on input at bounding box center [952, 297] width 297 height 45
click at [997, 455] on div "Eric Goto Age Under 18 years old 18-24 years old 25-34 years old 35-44 years ol…" at bounding box center [784, 324] width 653 height 360
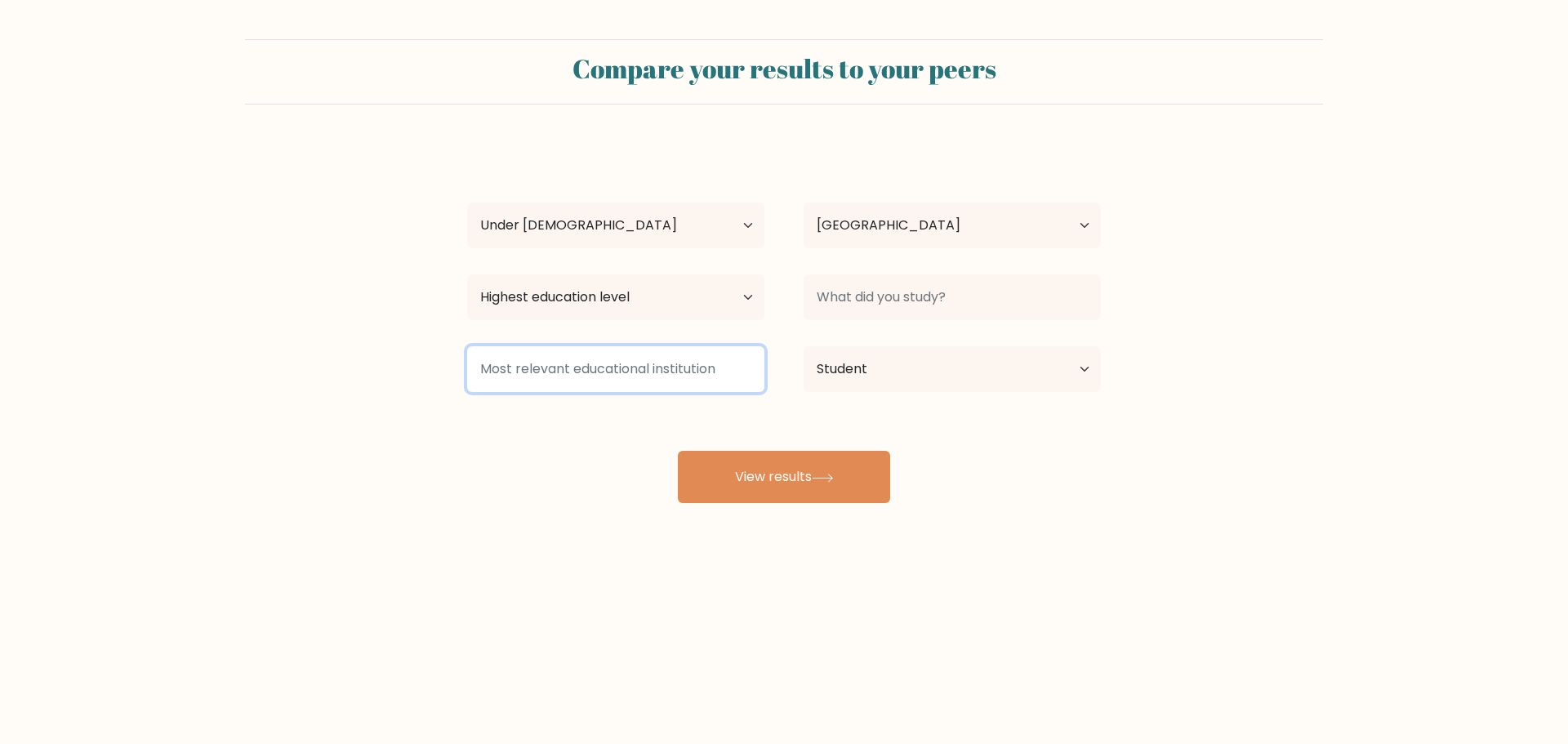
click at [690, 384] on input at bounding box center [616, 369] width 297 height 45
click at [712, 357] on input at bounding box center [616, 369] width 297 height 45
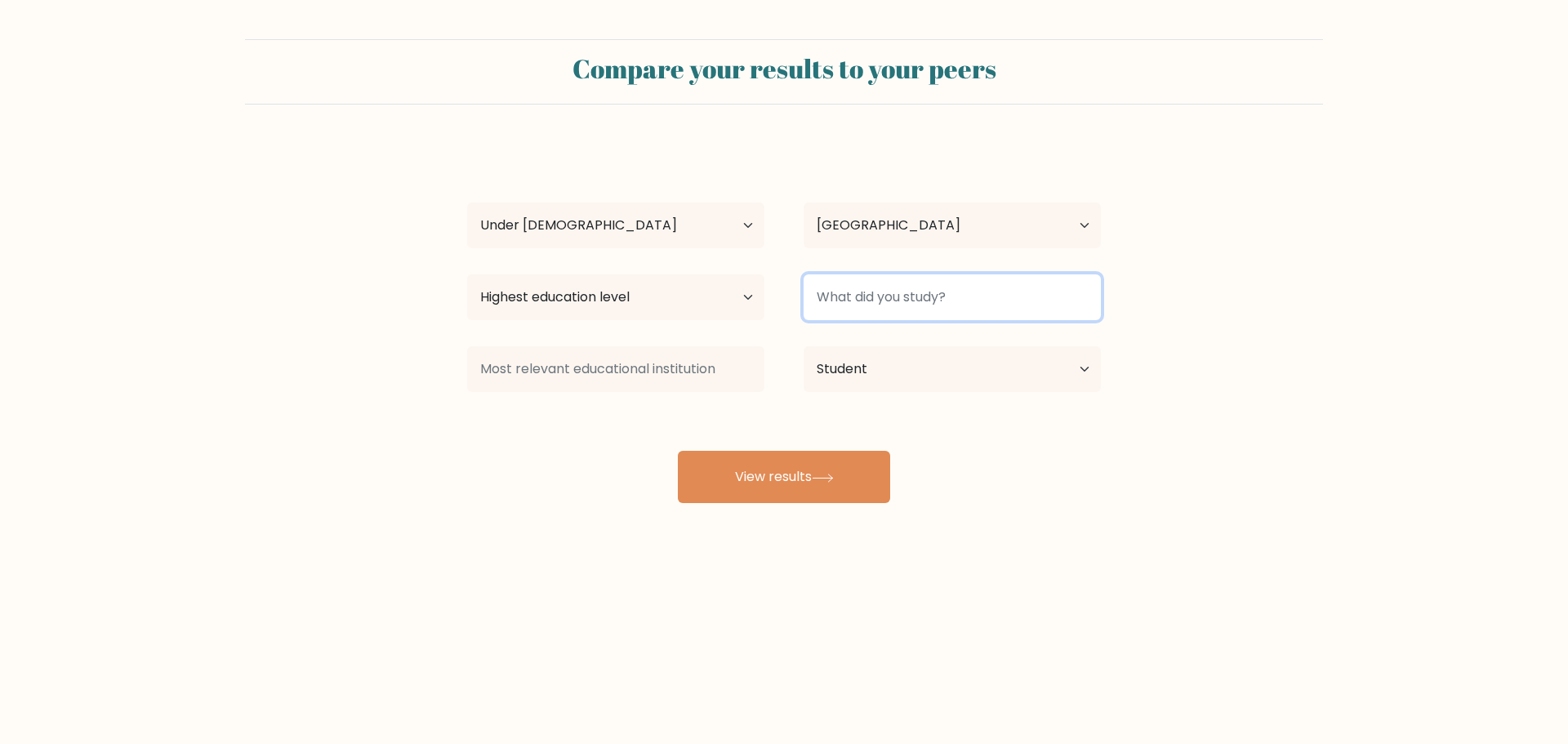
click at [826, 294] on input at bounding box center [952, 297] width 297 height 45
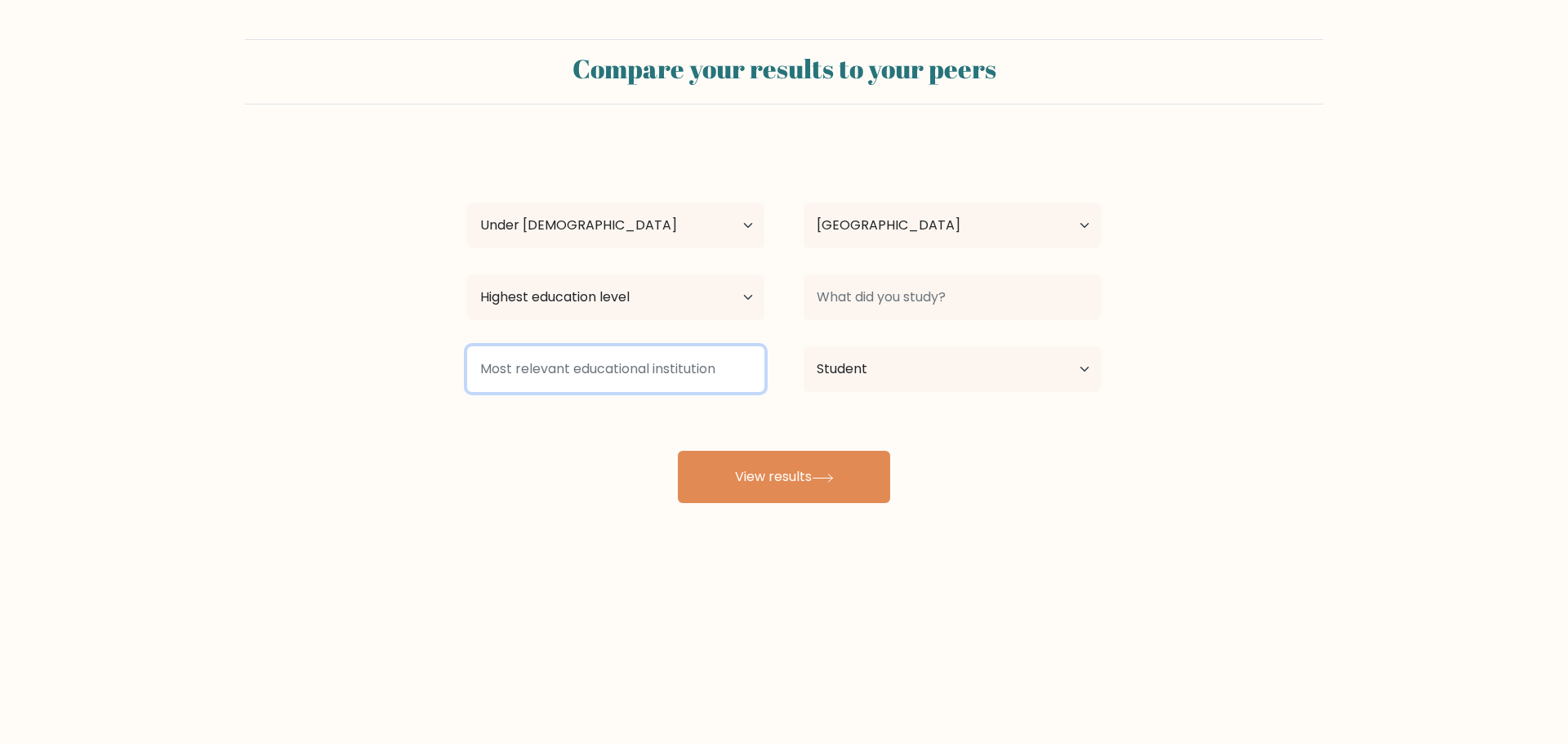
click at [697, 348] on input at bounding box center [616, 369] width 297 height 45
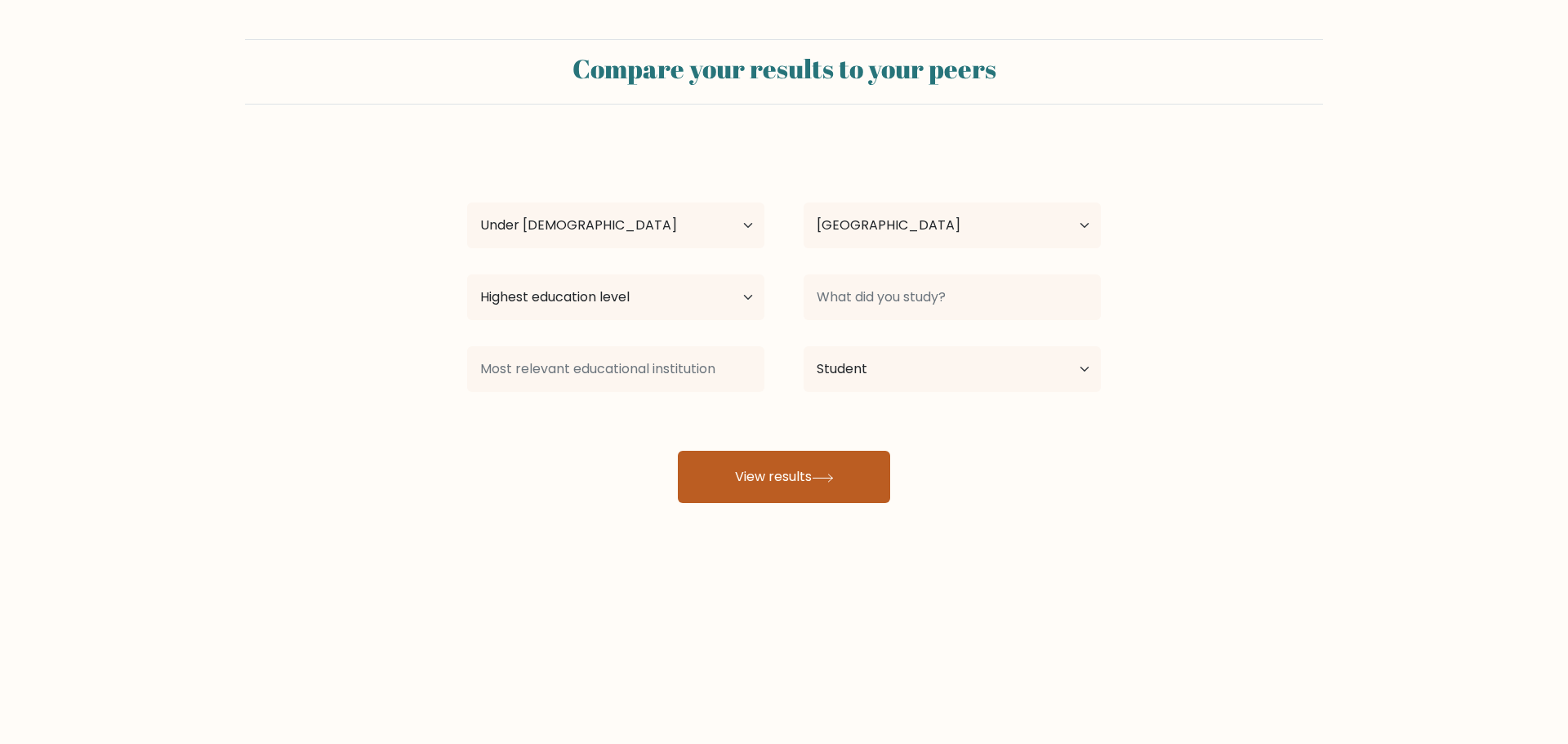
click at [812, 465] on button "View results" at bounding box center [783, 477] width 212 height 52
click at [715, 338] on div "Eric Goto Age Under 18 years old 18-24 years old 25-34 years old 35-44 years ol…" at bounding box center [784, 324] width 653 height 360
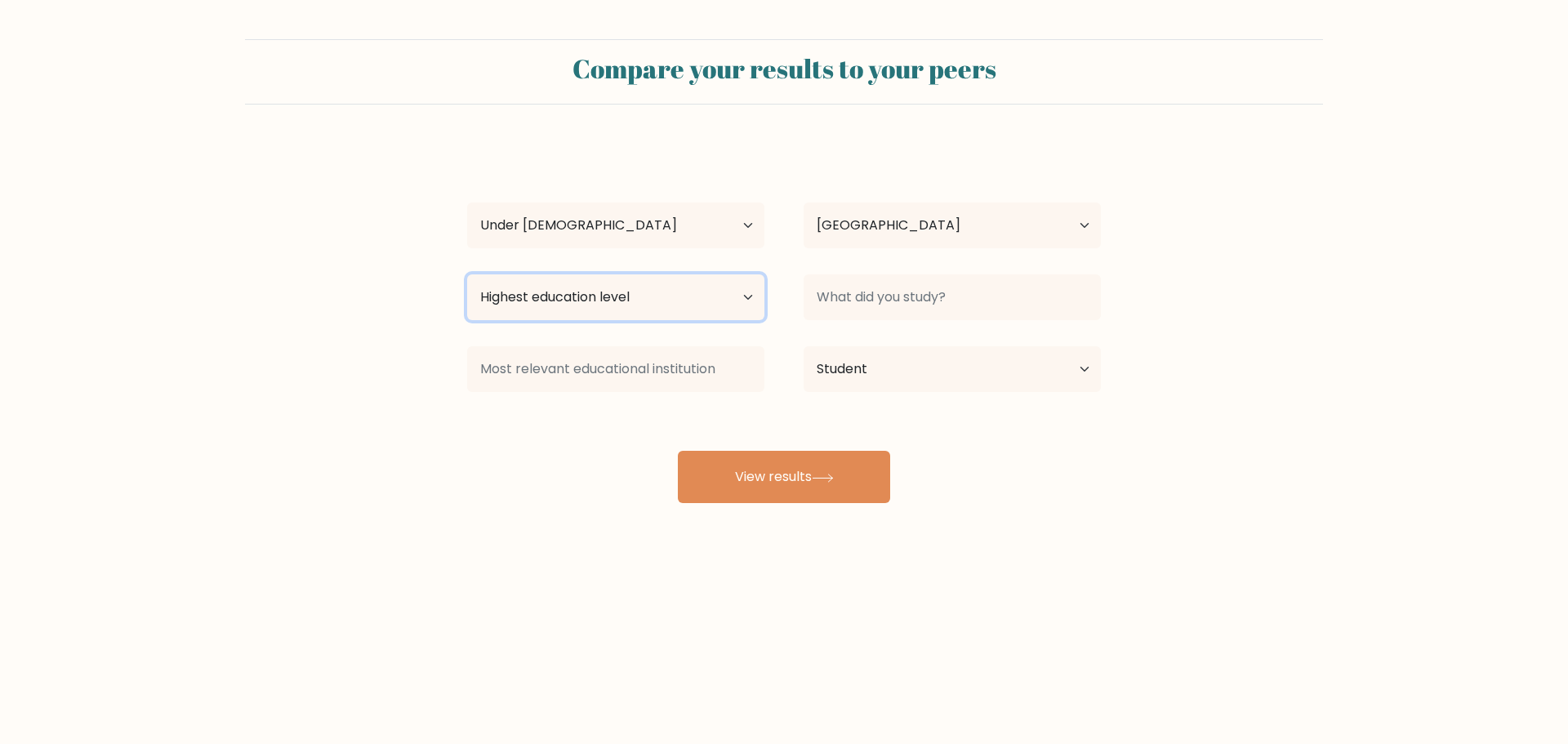
click at [716, 318] on select "Highest education level No schooling Primary Lower Secondary Upper Secondary Oc…" at bounding box center [616, 297] width 297 height 45
select select "lower_secondary"
click at [467, 274] on select "Highest education level No schooling Primary Lower Secondary Upper Secondary Oc…" at bounding box center [616, 297] width 297 height 45
click at [657, 316] on select "Highest education level No schooling Primary Lower Secondary Upper Secondary Oc…" at bounding box center [616, 297] width 297 height 45
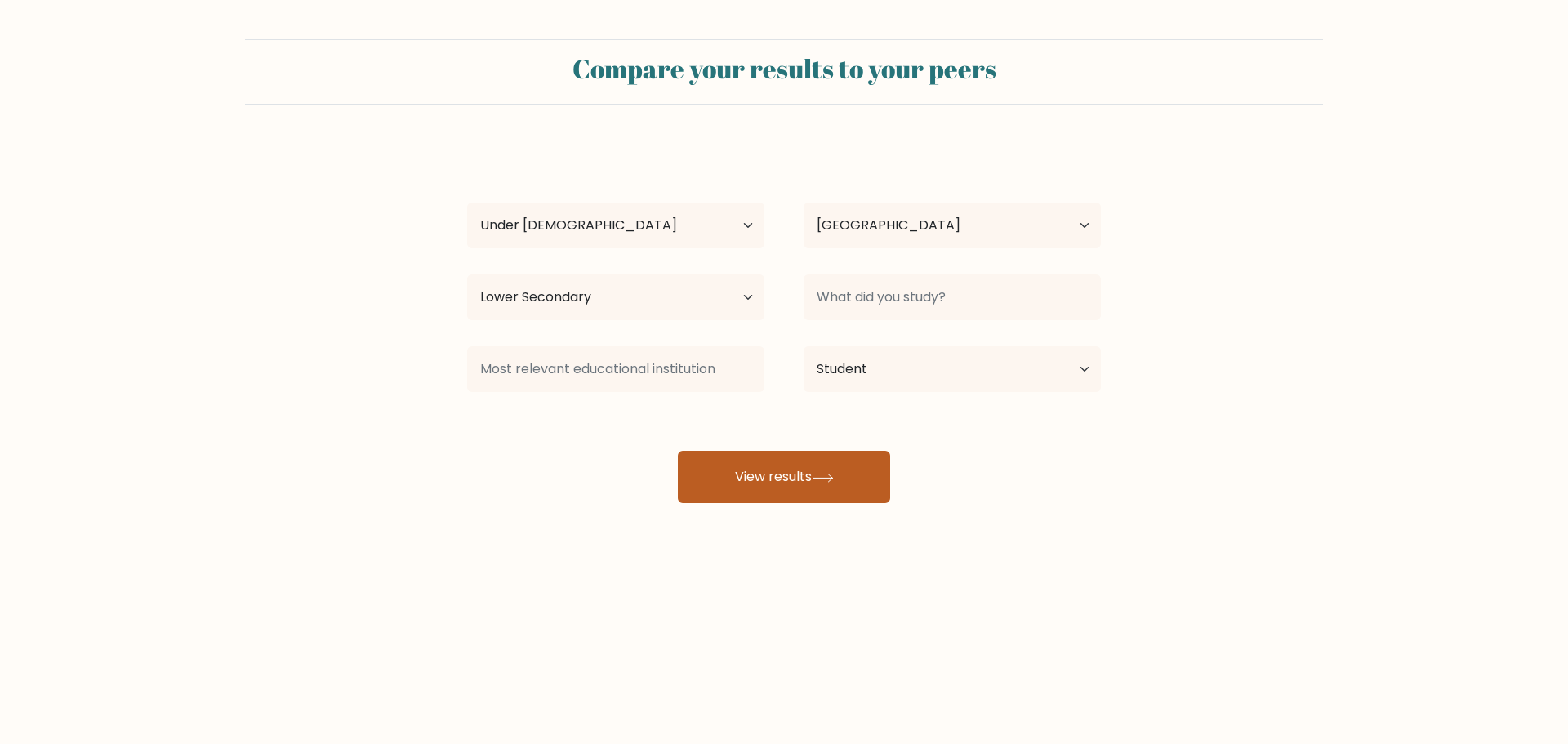
click at [788, 488] on button "View results" at bounding box center [783, 477] width 212 height 52
click at [874, 321] on div at bounding box center [952, 297] width 336 height 59
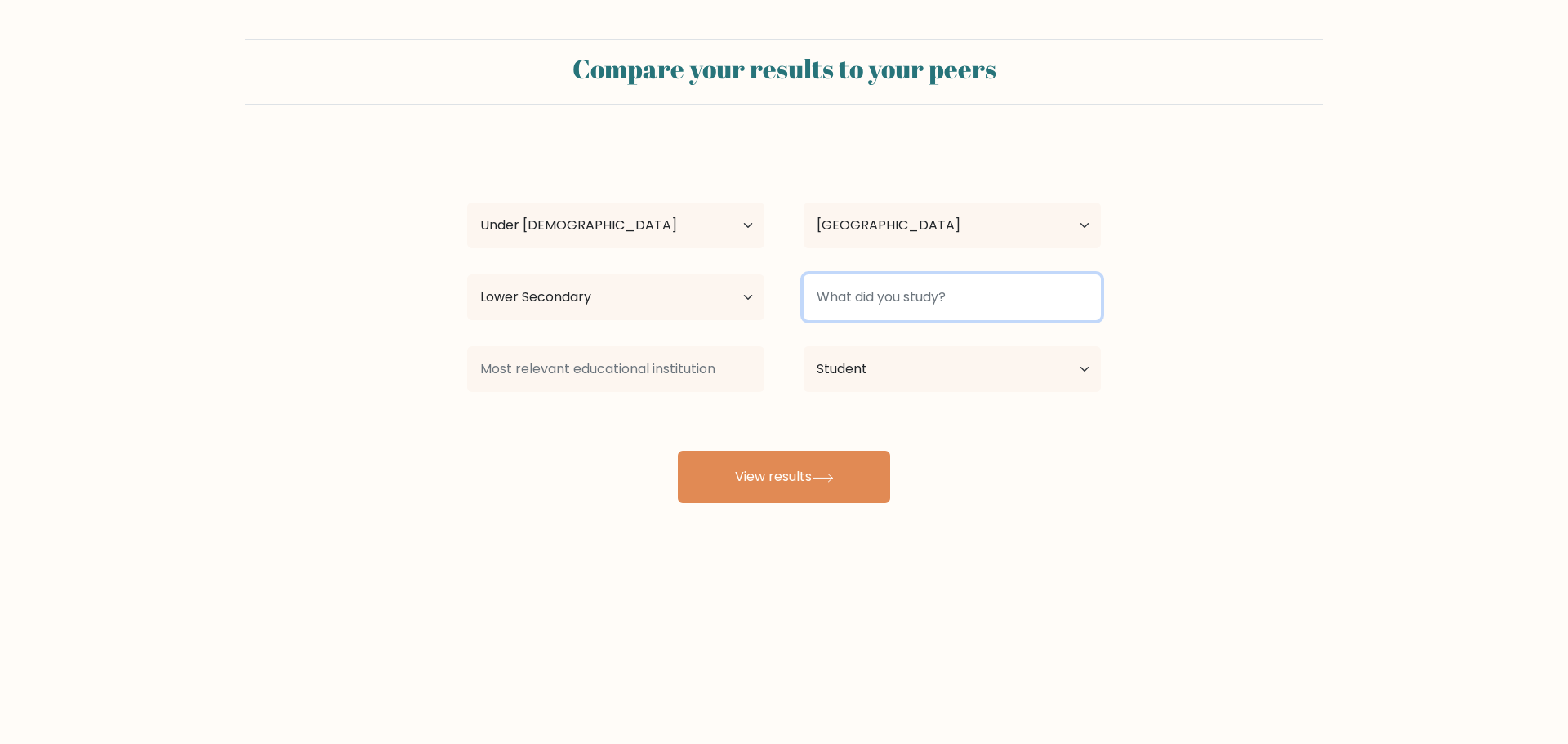
click at [866, 310] on input at bounding box center [952, 297] width 297 height 45
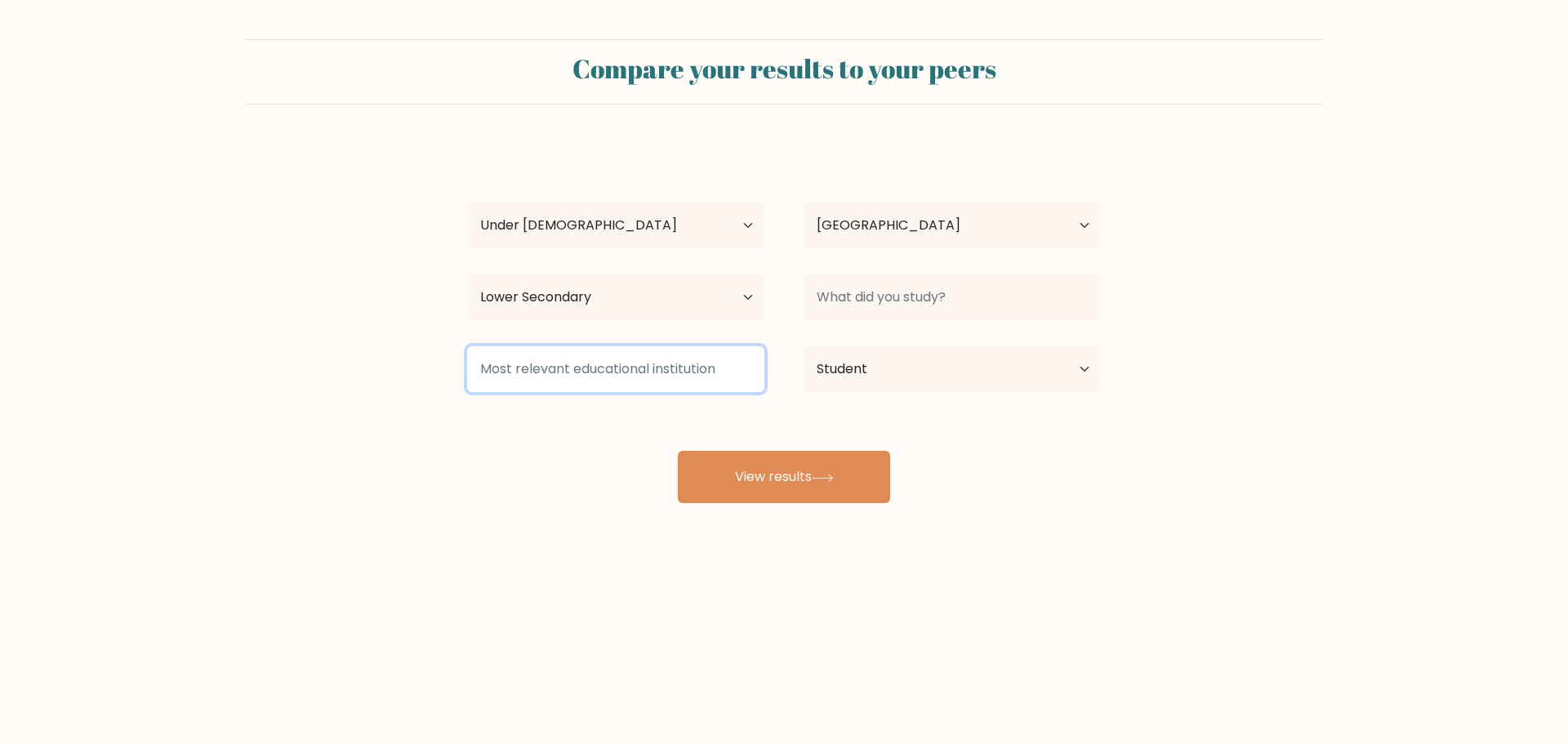
click at [600, 362] on input at bounding box center [616, 369] width 297 height 45
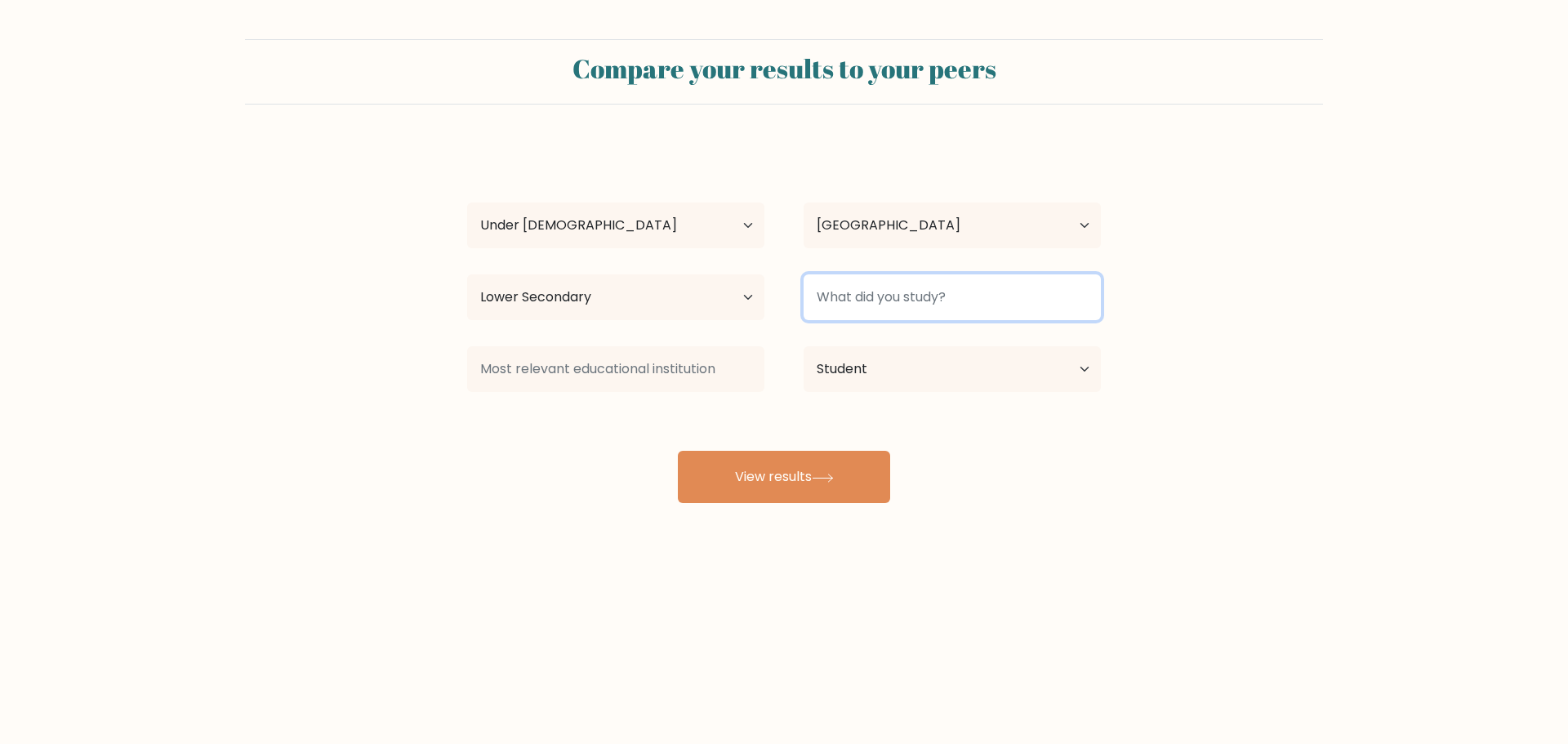
click at [877, 299] on input at bounding box center [952, 297] width 297 height 45
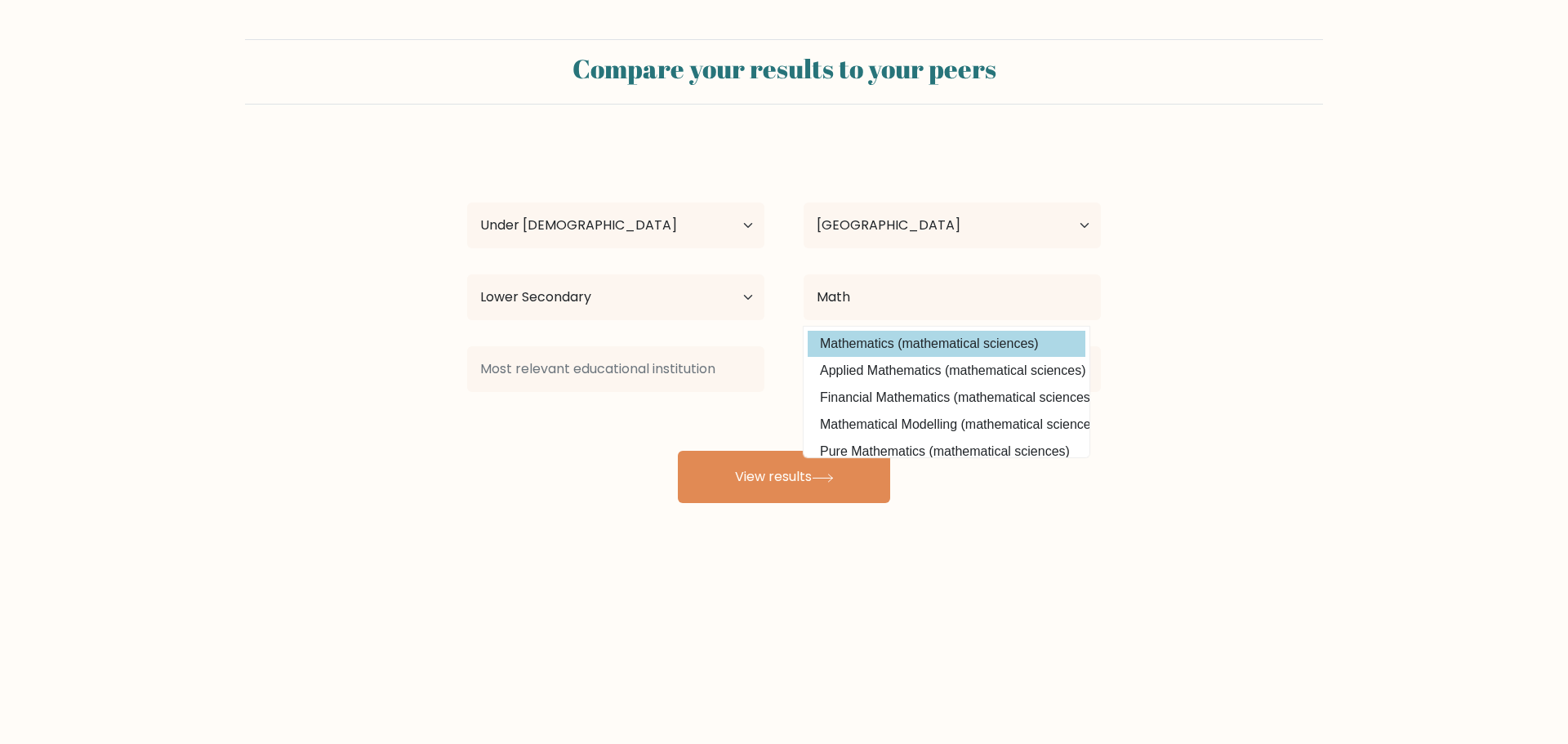
click at [897, 339] on option "Mathematics (mathematical sciences)" at bounding box center [946, 344] width 278 height 26
type input "Mathematics"
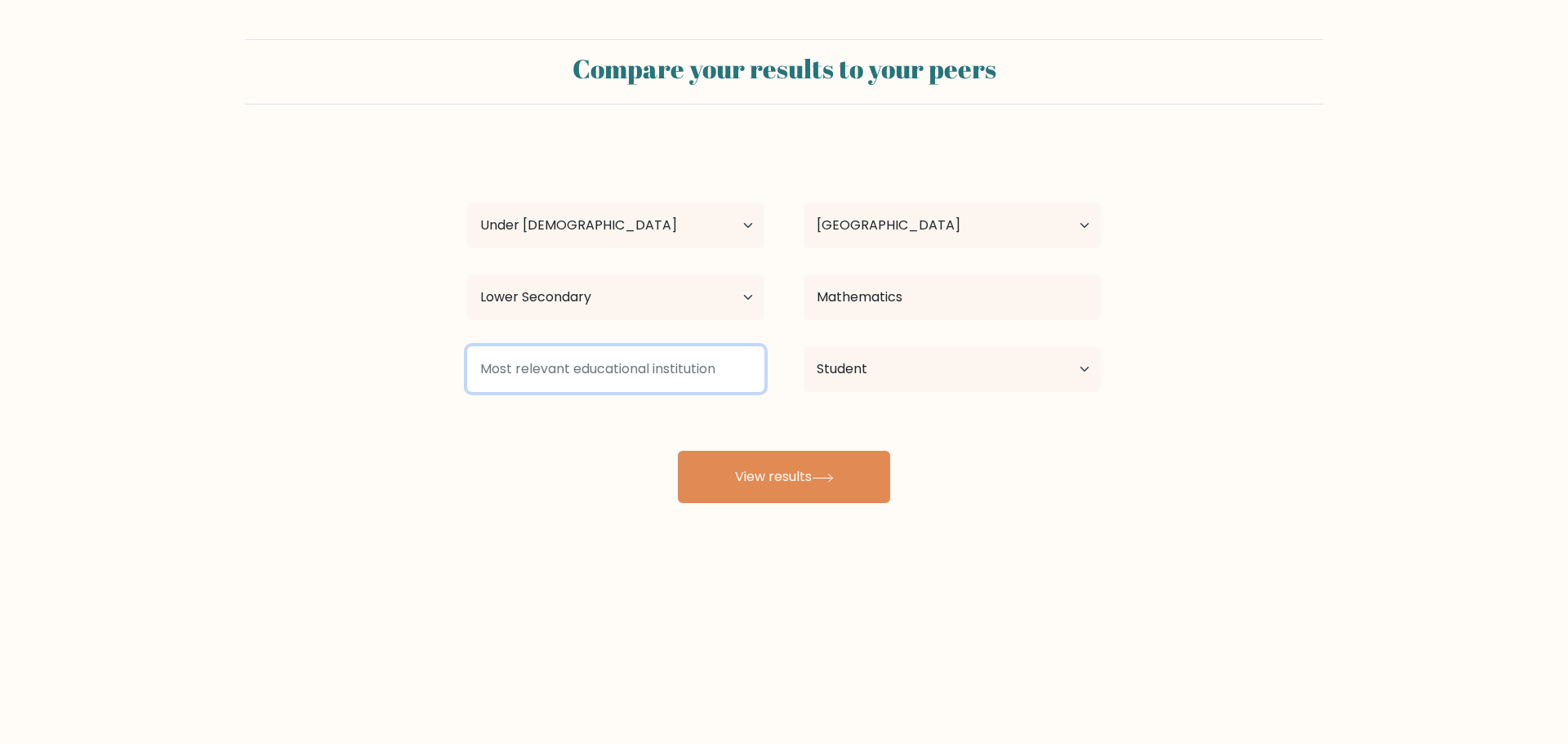
click at [712, 383] on input at bounding box center [616, 369] width 297 height 45
type input "A"
type input "l"
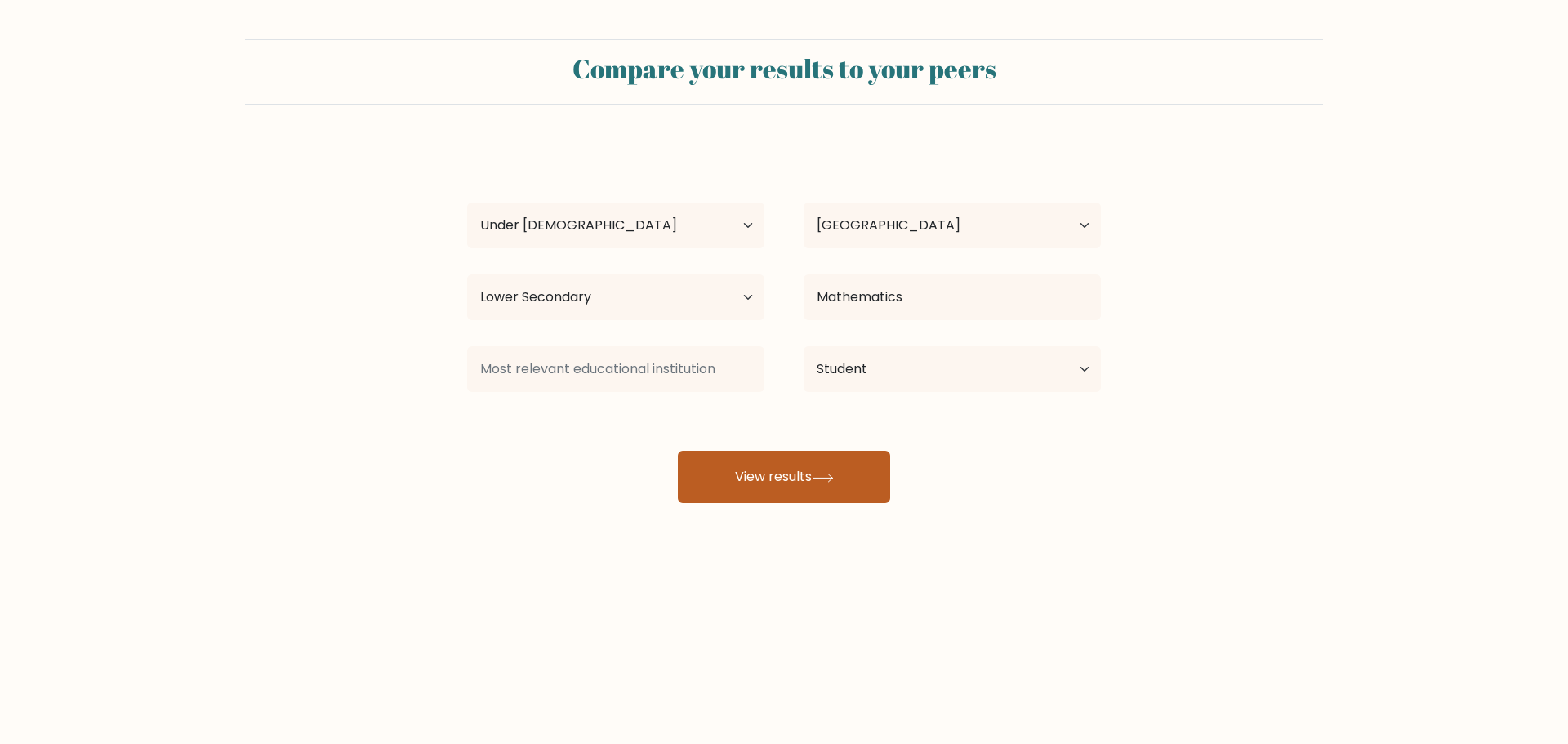
click at [765, 452] on button "View results" at bounding box center [783, 477] width 212 height 52
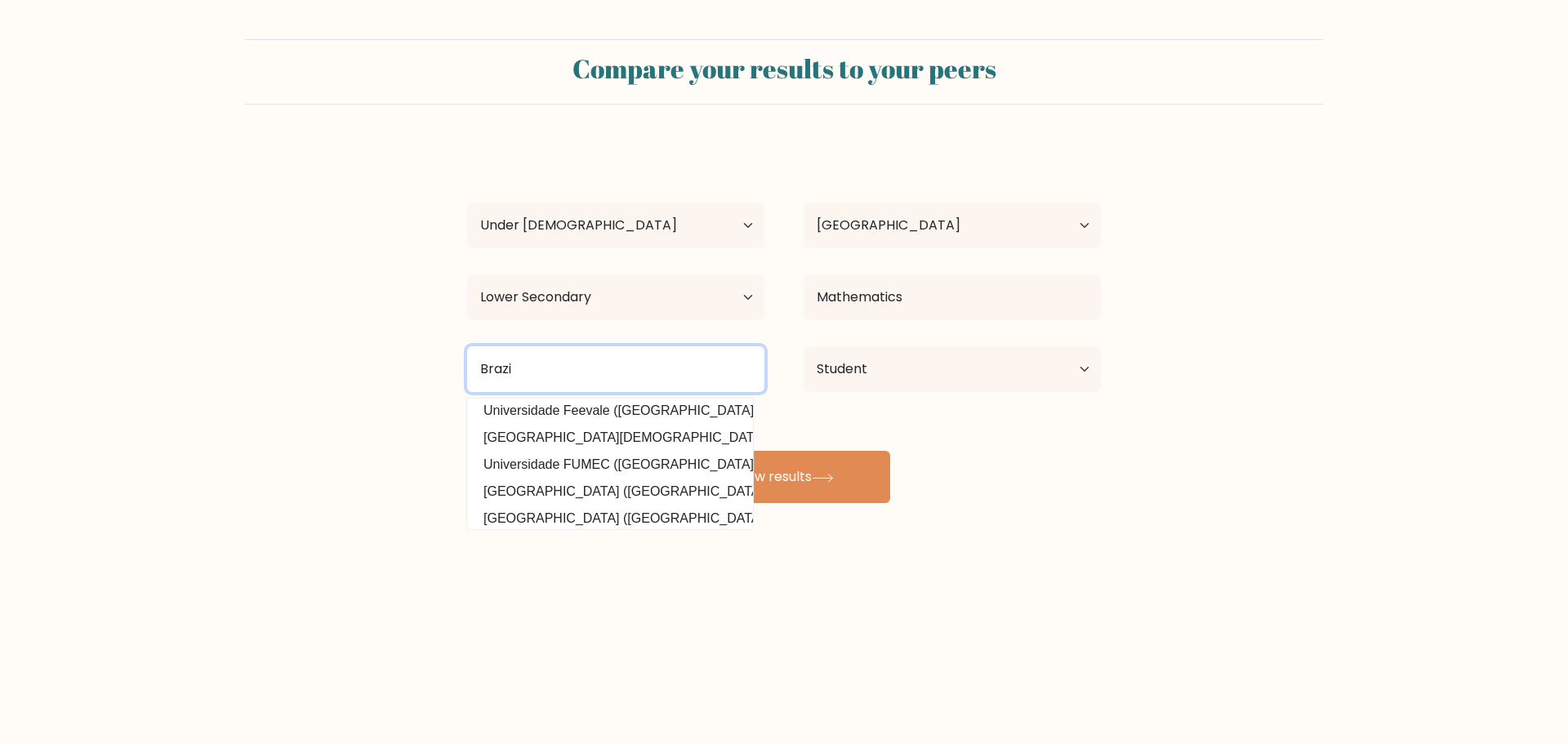
scroll to position [147, 0]
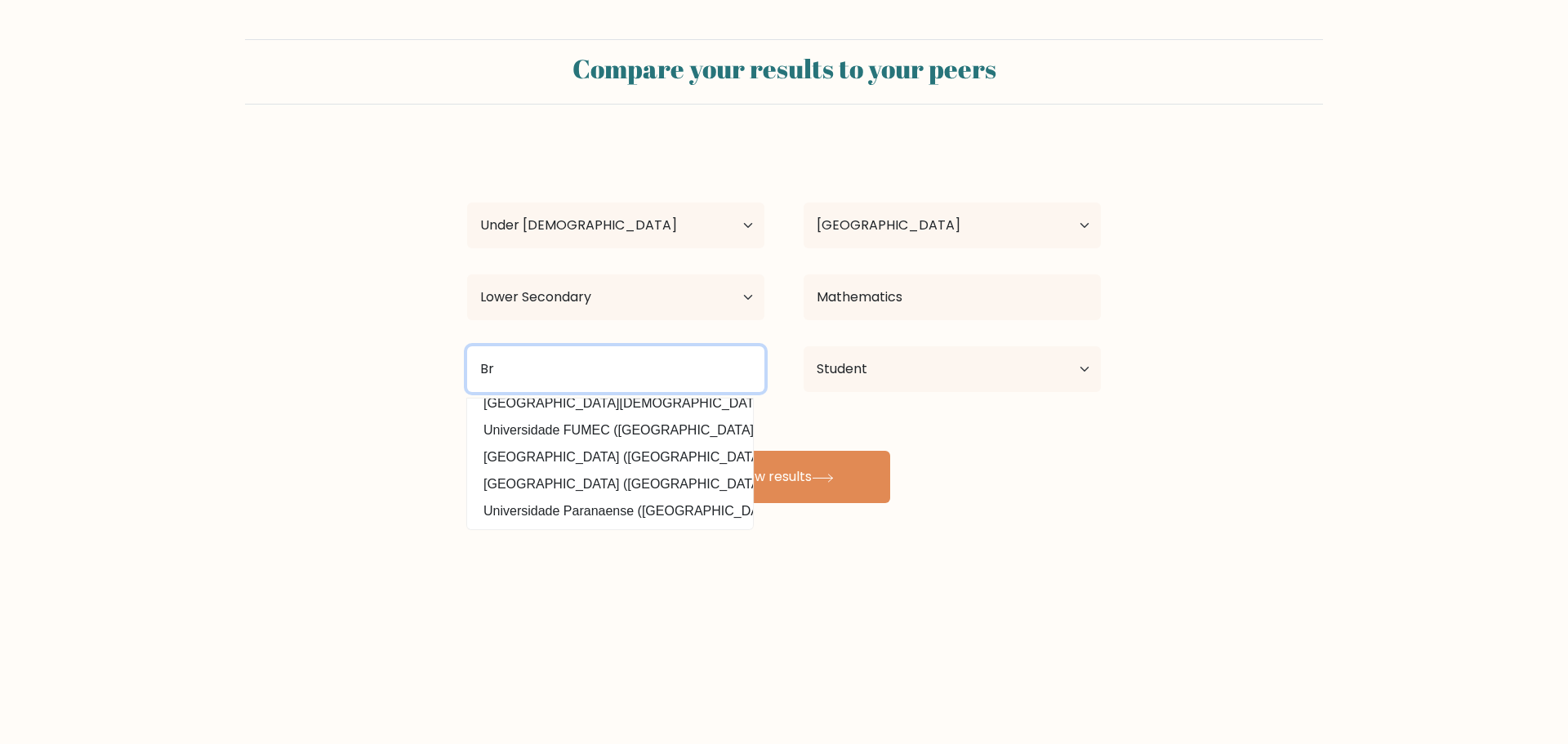
type input "B"
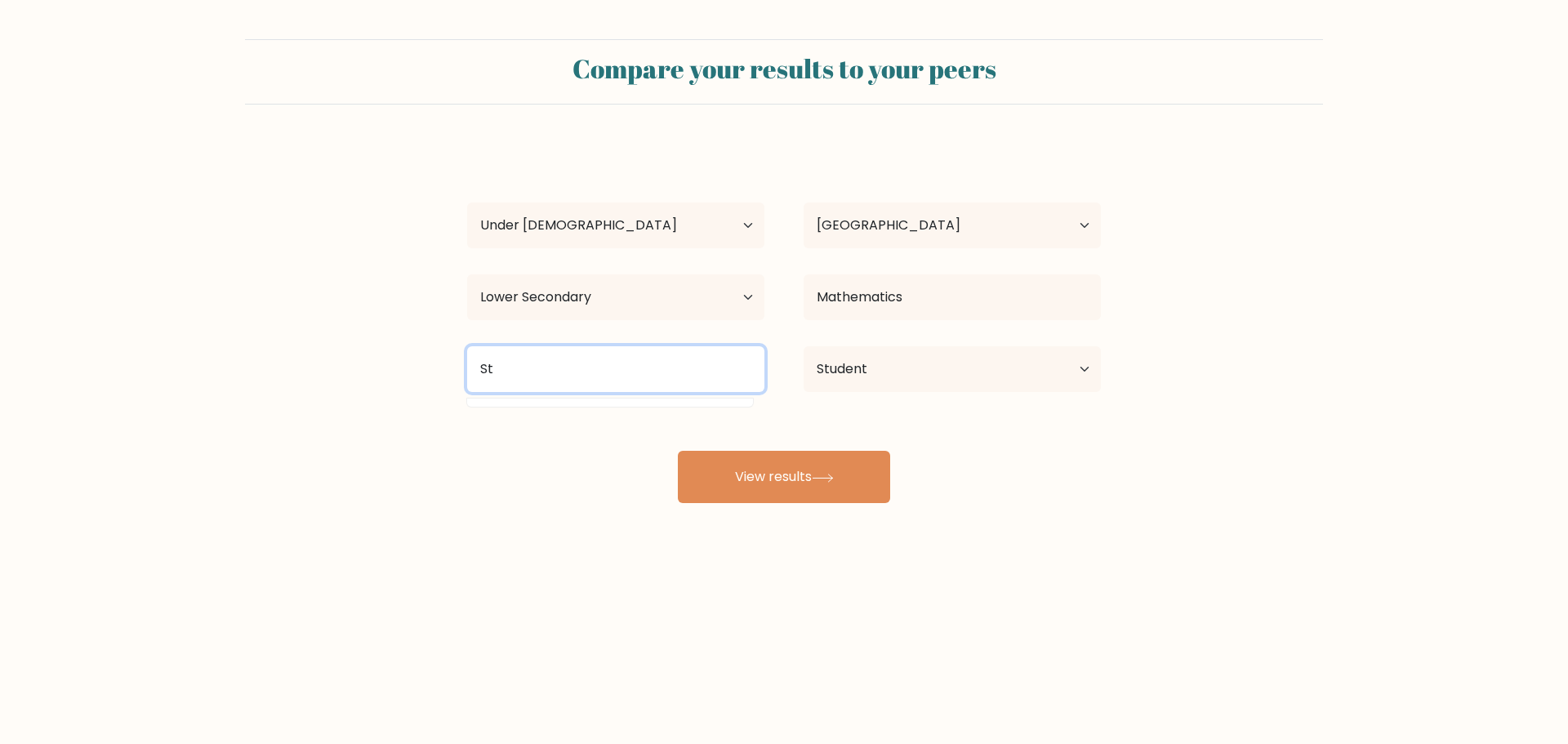
type input "S"
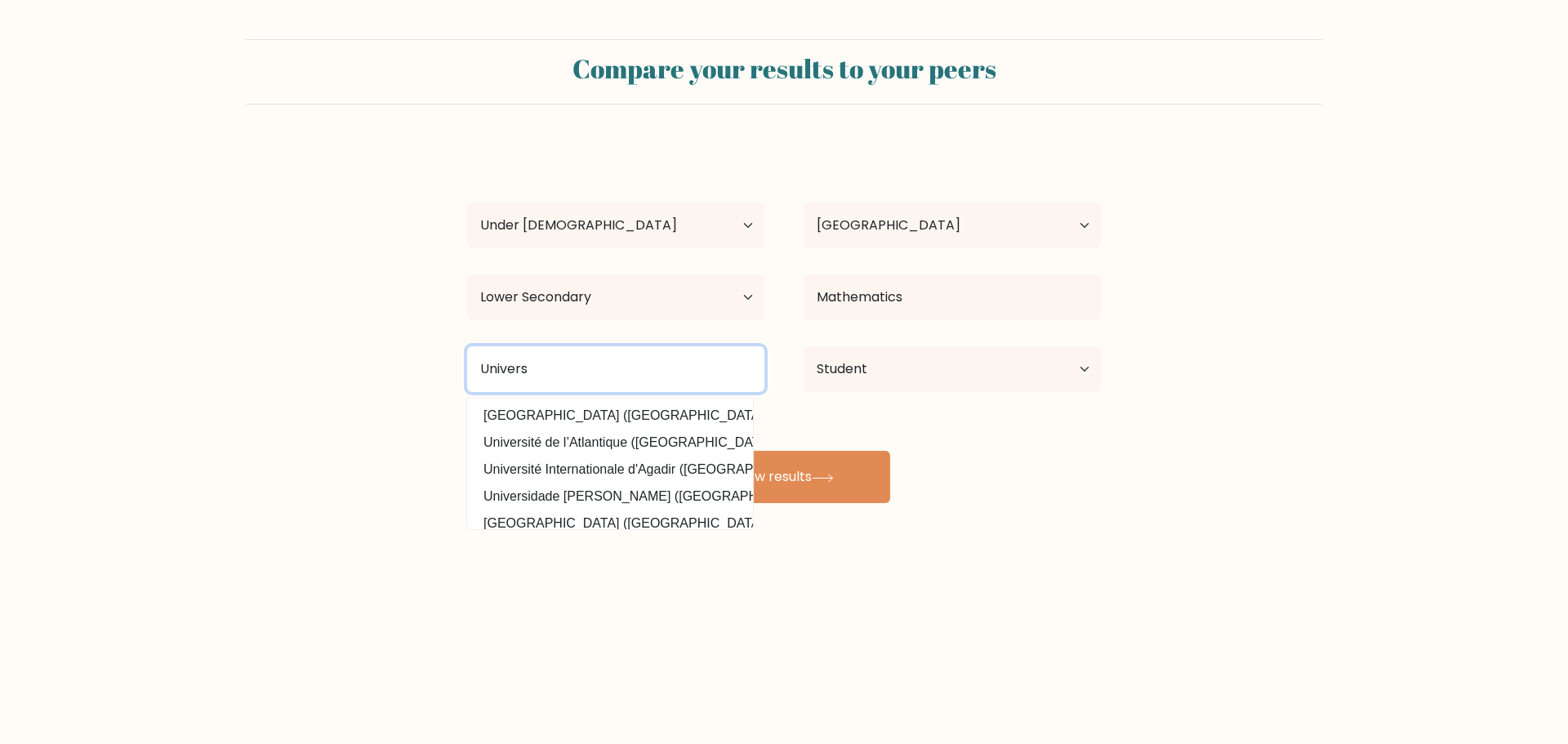
type input "Univers"
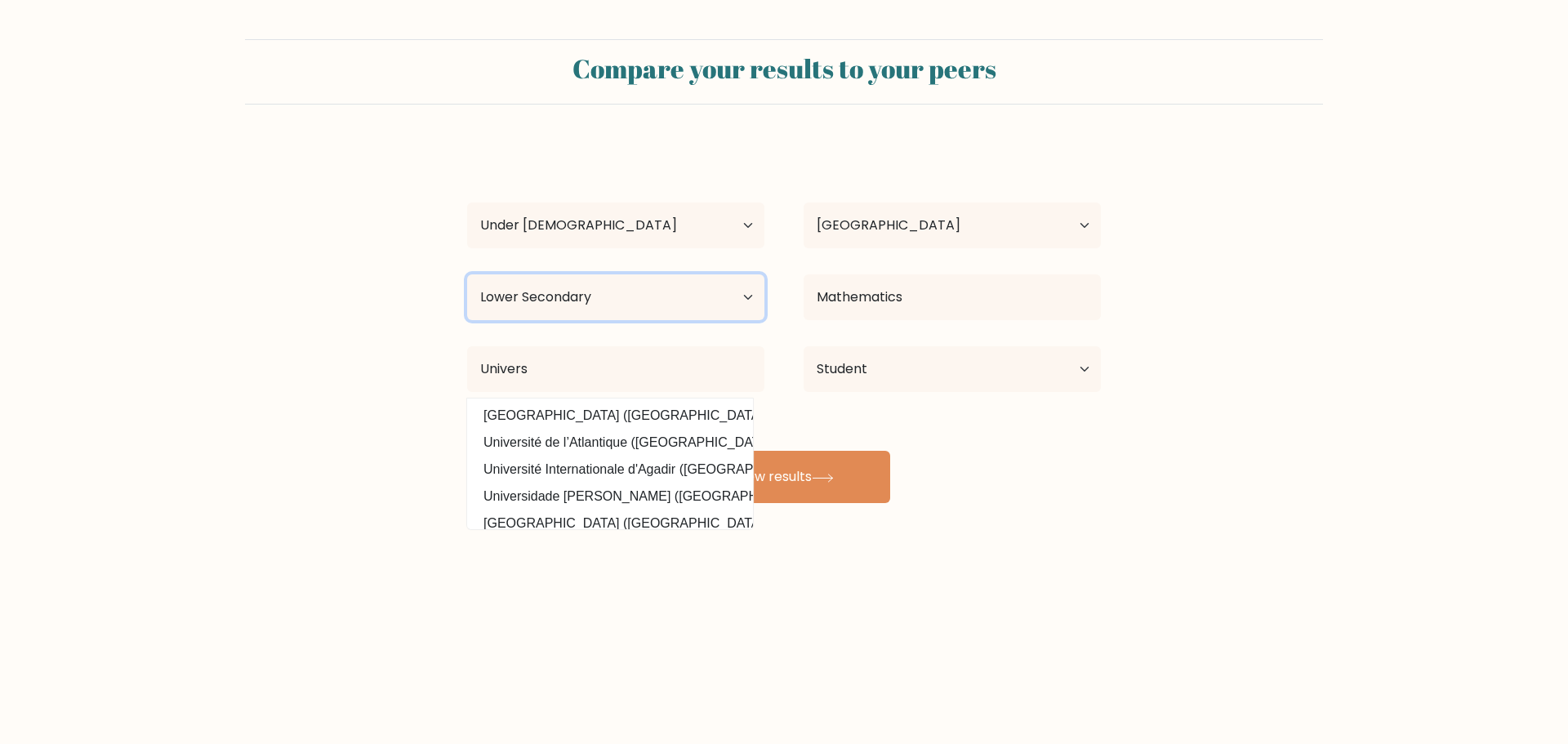
click at [570, 286] on select "Highest education level No schooling Primary Lower Secondary Upper Secondary Oc…" at bounding box center [616, 297] width 297 height 45
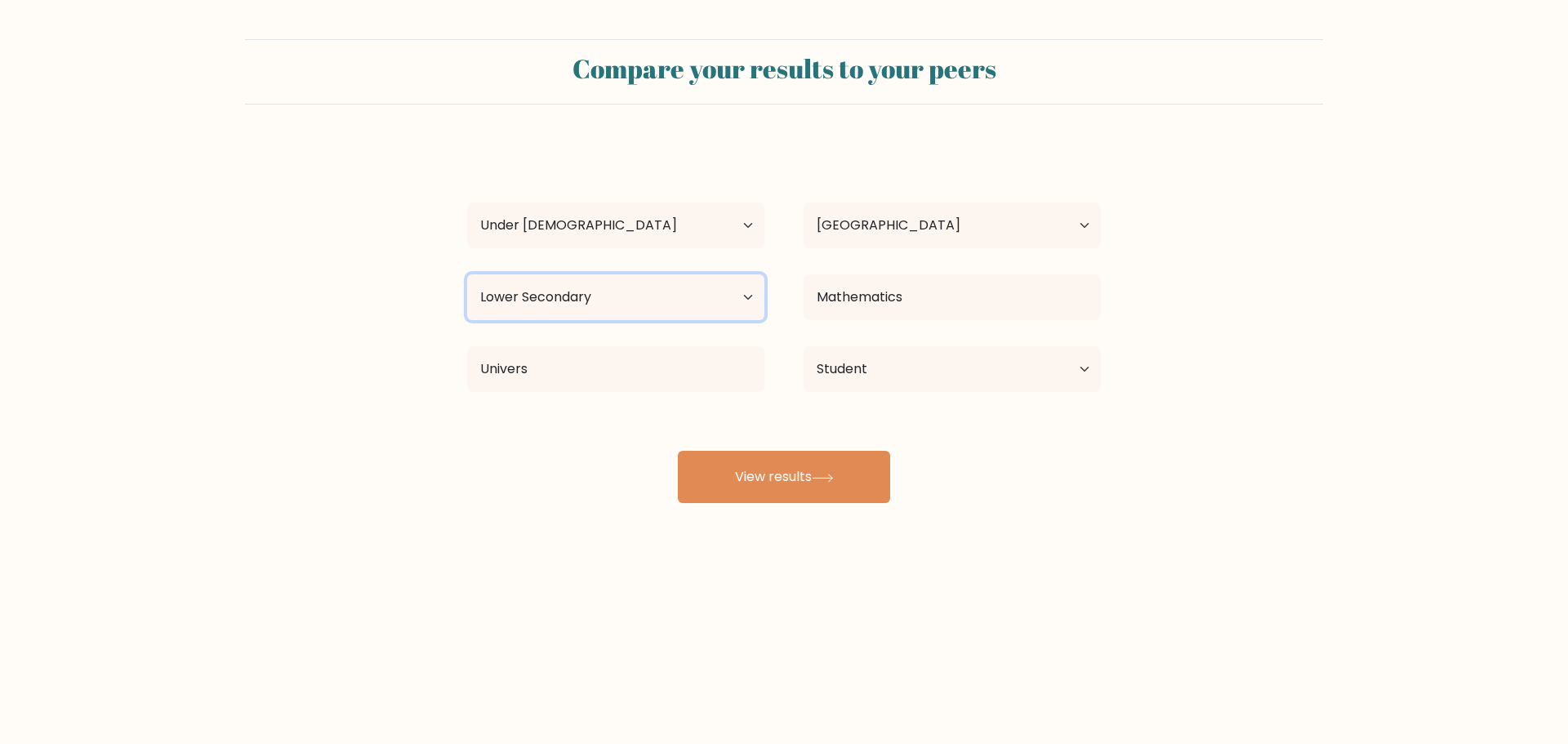
select select "no_schooling"
click at [467, 274] on select "Highest education level No schooling Primary Lower Secondary Upper Secondary Oc…" at bounding box center [616, 297] width 297 height 45
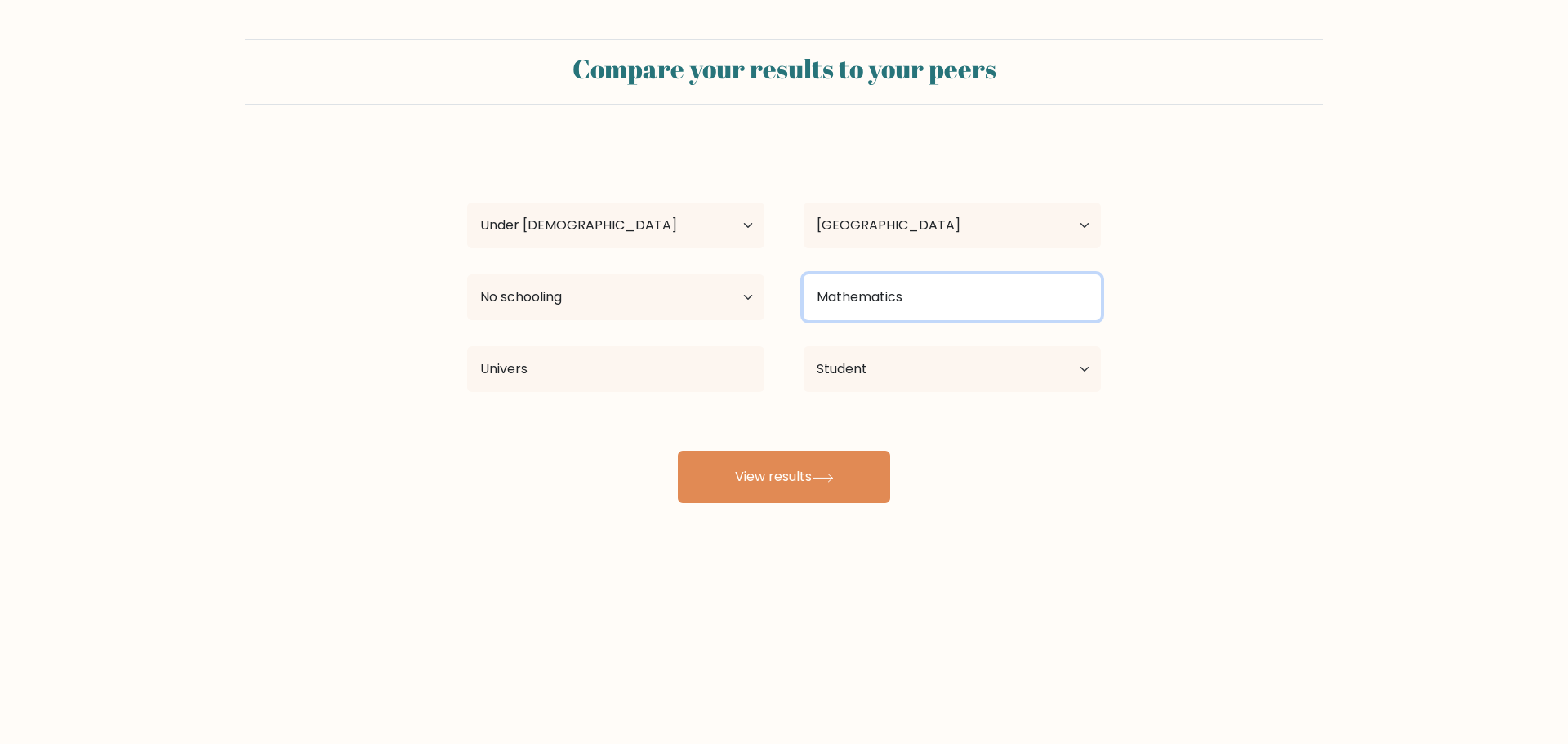
click at [886, 301] on input "Mathematics" at bounding box center [952, 297] width 297 height 45
click at [904, 303] on input "Mathematics" at bounding box center [952, 297] width 297 height 45
click at [877, 310] on input at bounding box center [952, 297] width 297 height 45
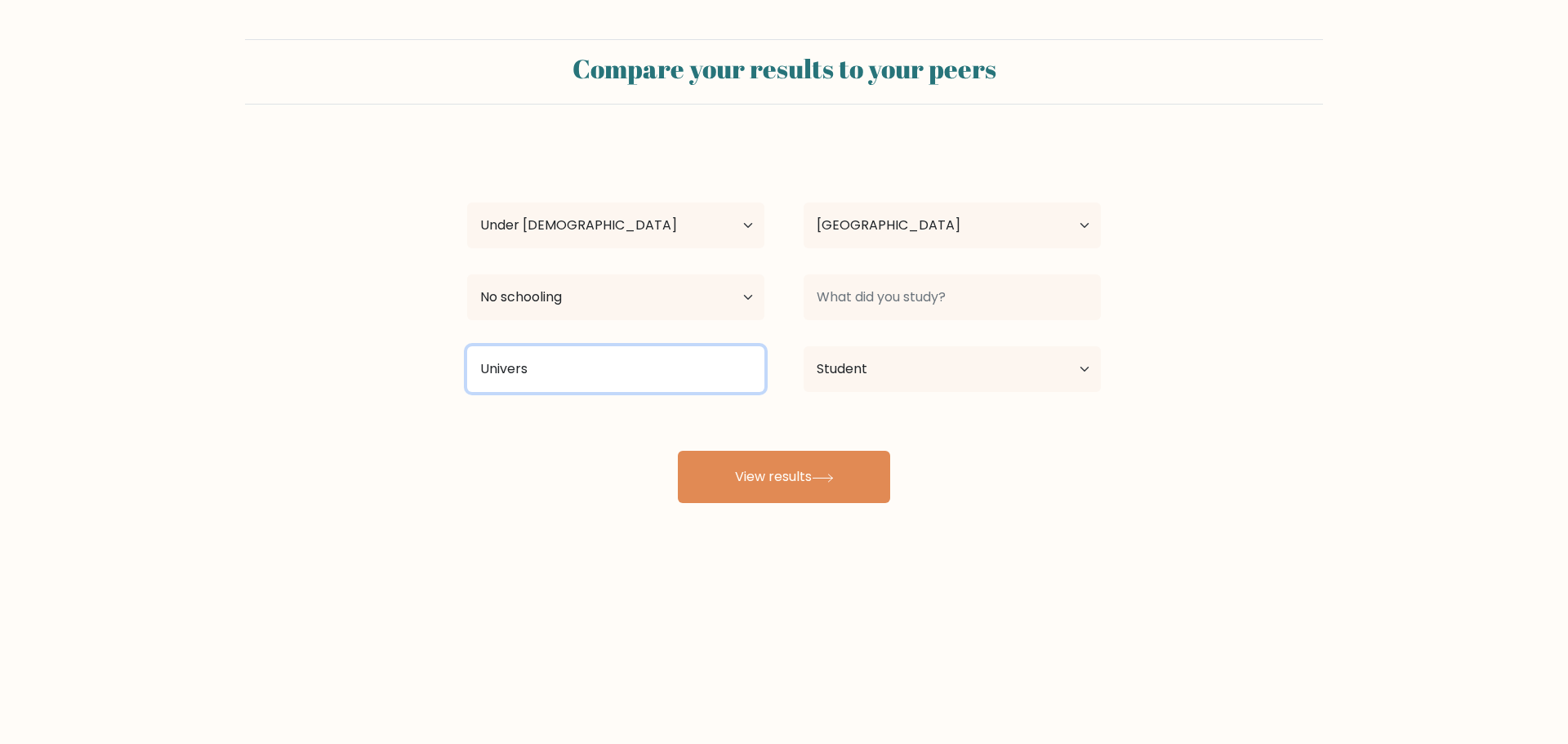
click at [698, 375] on input "Univers" at bounding box center [616, 369] width 297 height 45
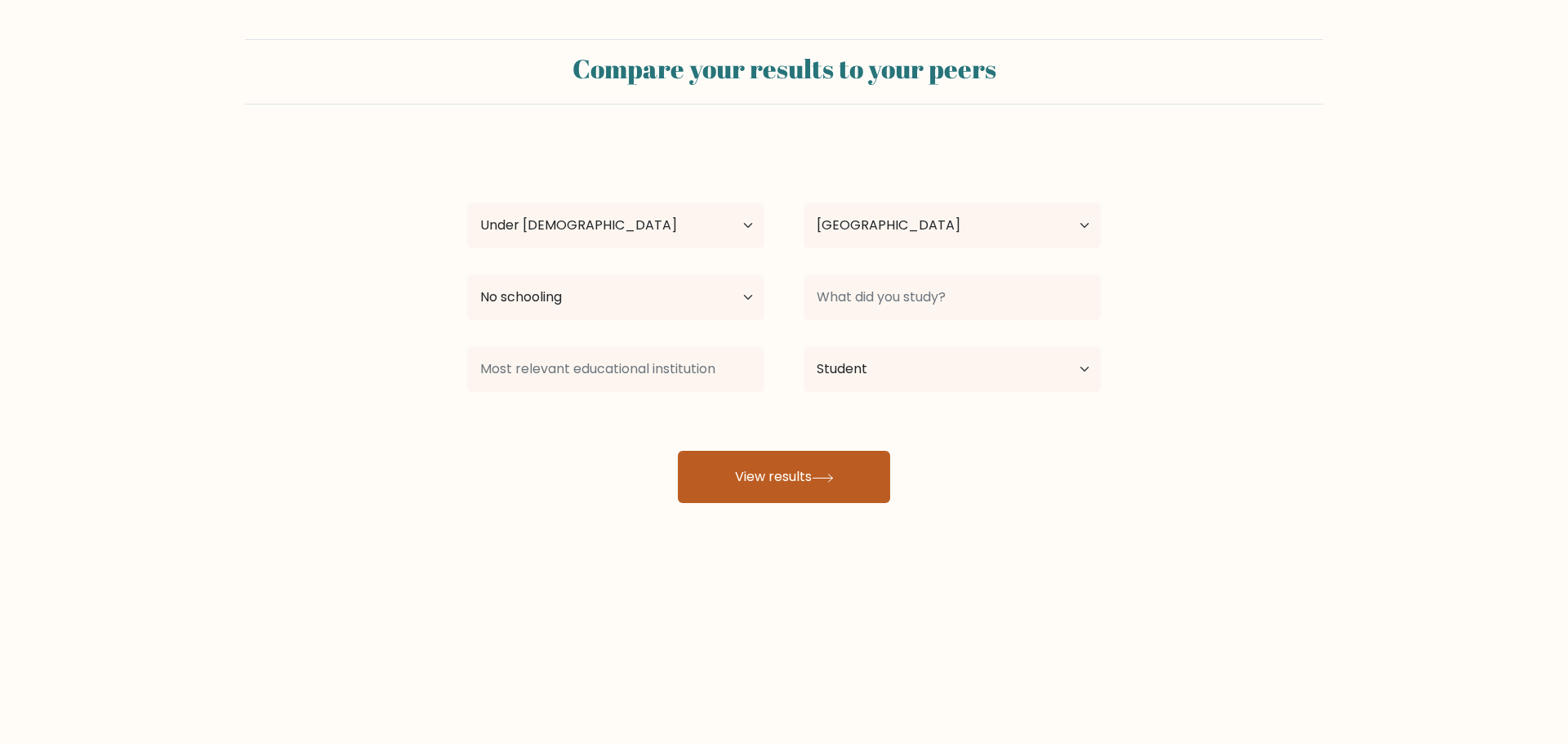
click at [799, 460] on button "View results" at bounding box center [783, 477] width 212 height 52
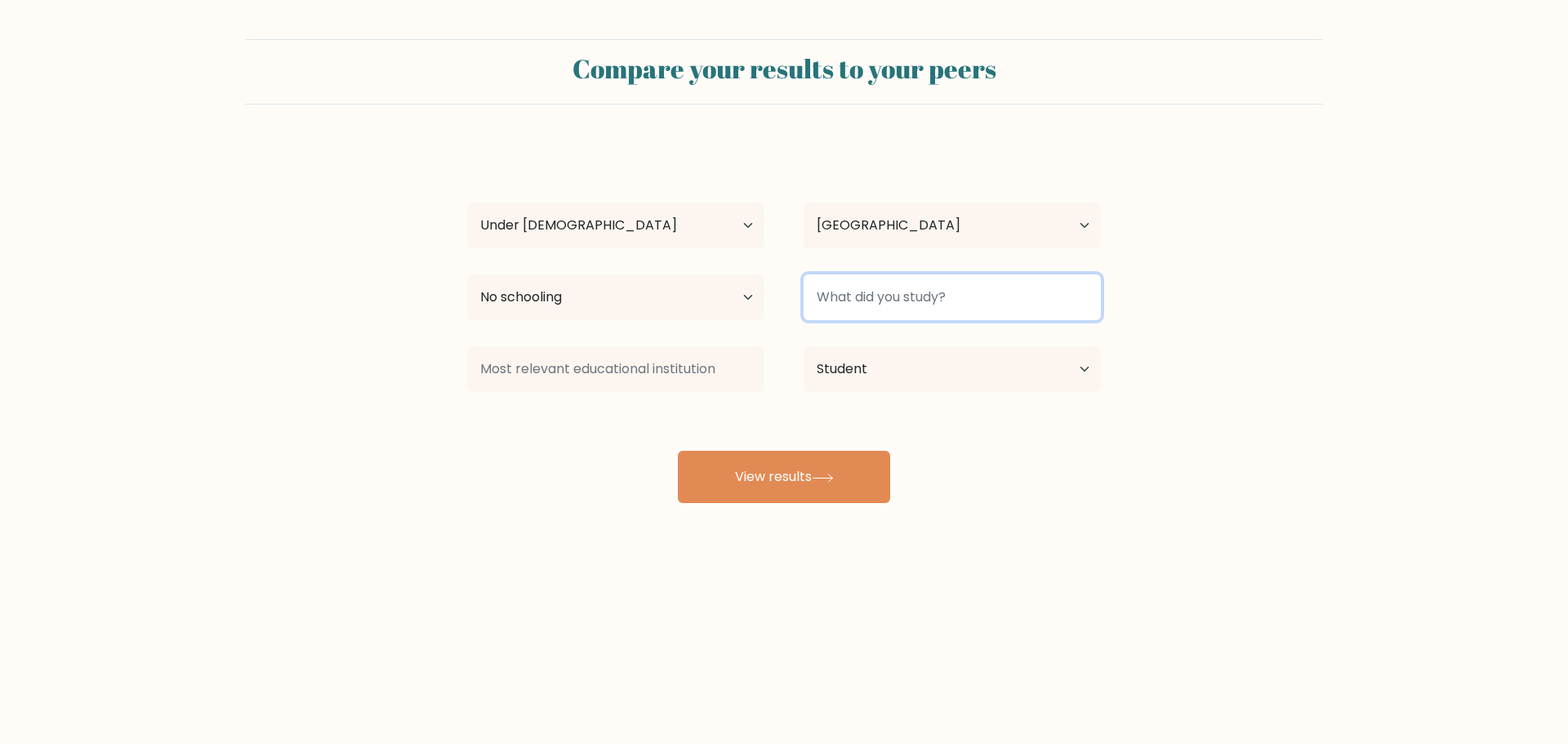
click at [904, 284] on input at bounding box center [952, 297] width 297 height 45
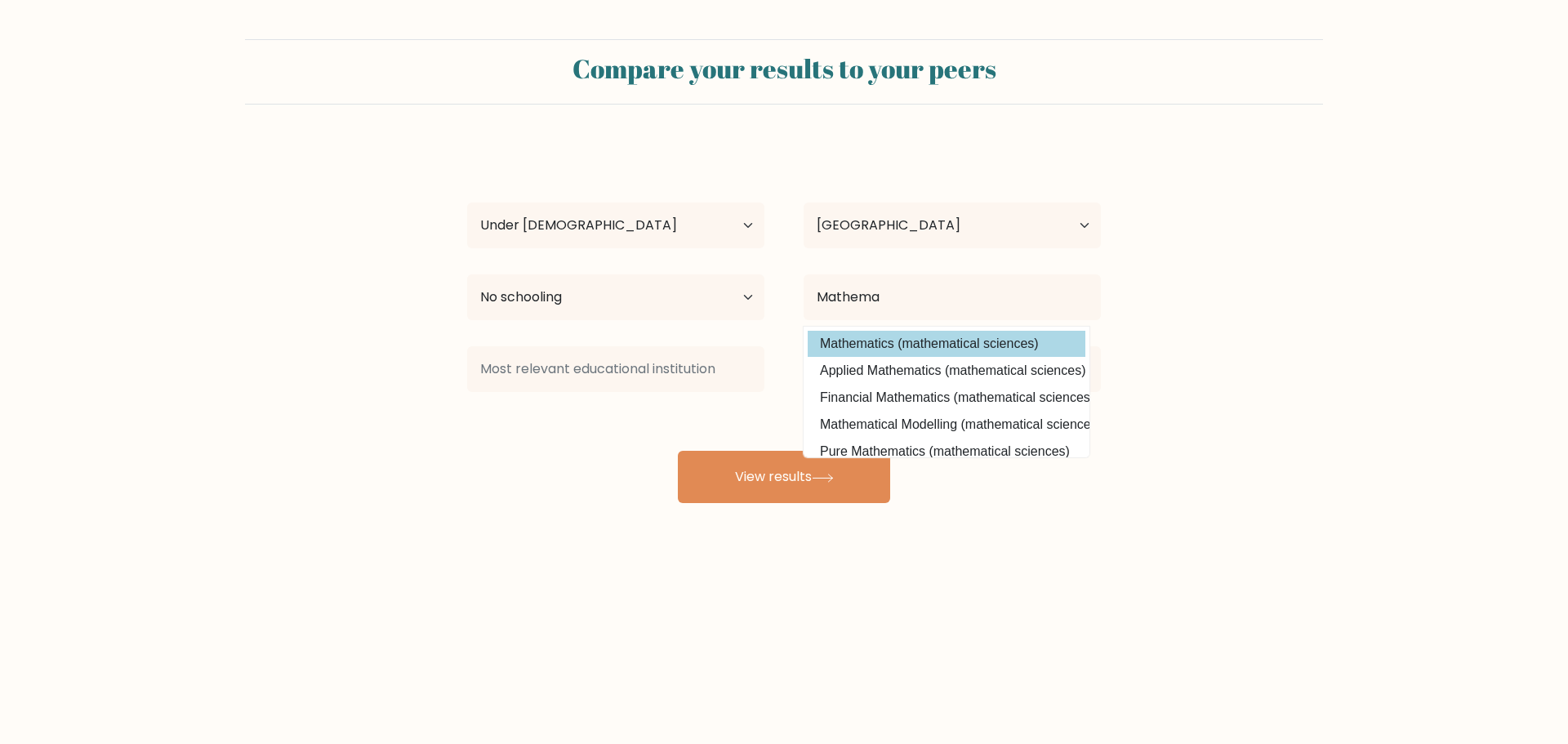
click at [914, 335] on option "Mathematics (mathematical sciences)" at bounding box center [946, 344] width 278 height 26
type input "Mathematics"
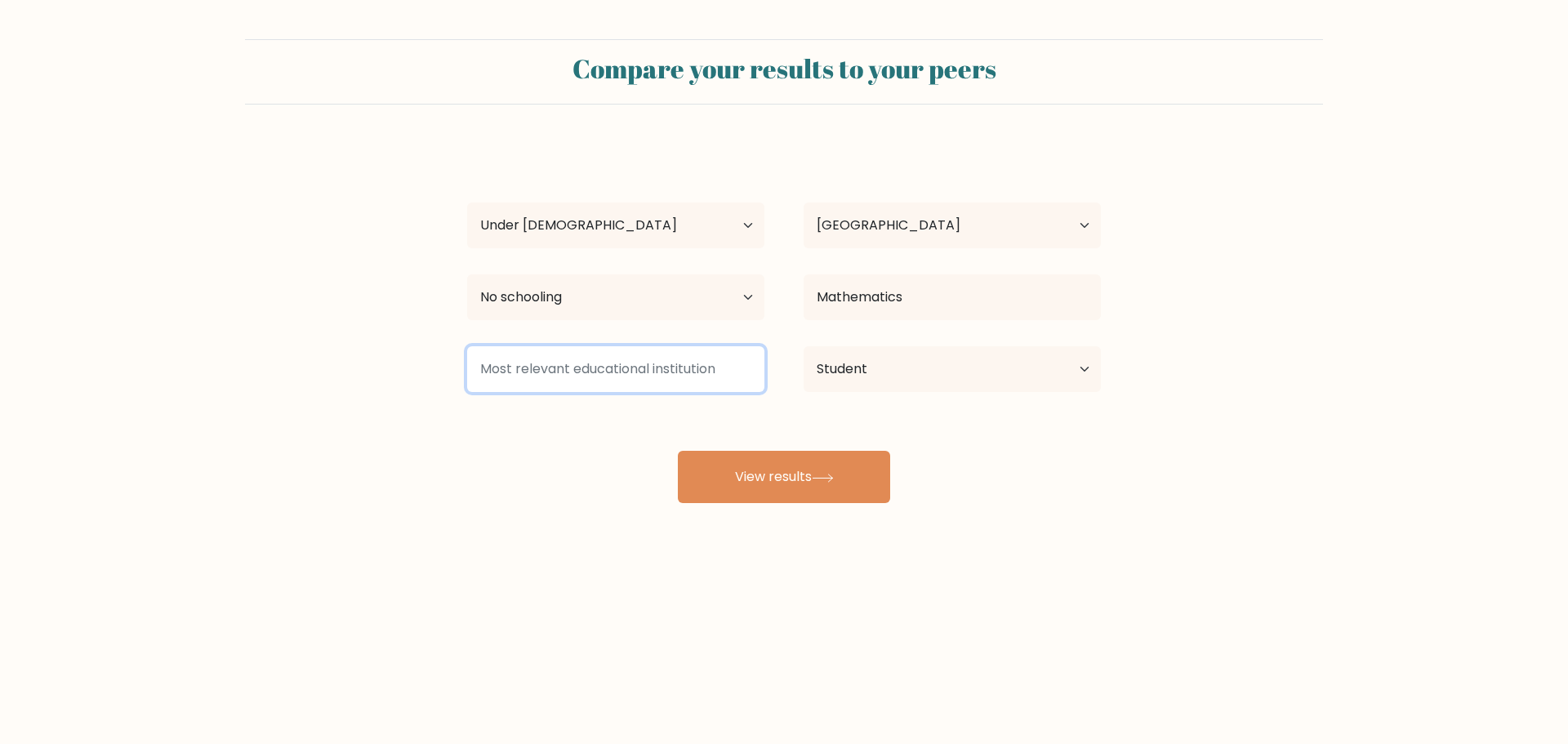
click at [576, 356] on input at bounding box center [616, 369] width 297 height 45
type input "S"
type input "A"
click at [575, 322] on div "Highest education level No schooling Primary Lower Secondary Upper Secondary Oc…" at bounding box center [616, 297] width 336 height 59
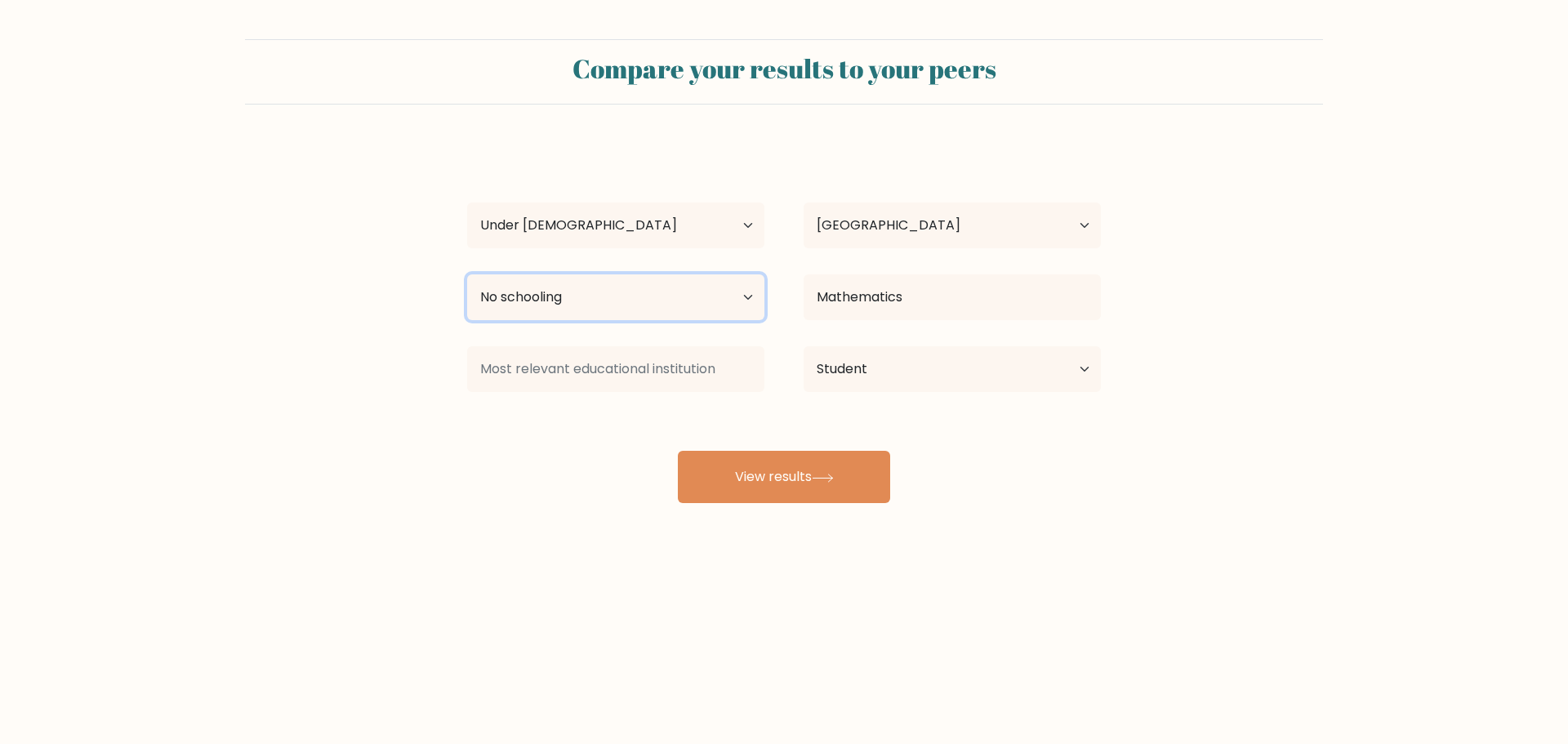
click at [574, 309] on select "Highest education level No schooling Primary Lower Secondary Upper Secondary Oc…" at bounding box center [616, 297] width 297 height 45
select select "lower_secondary"
click at [467, 274] on select "Highest education level No schooling Primary Lower Secondary Upper Secondary Oc…" at bounding box center [616, 297] width 297 height 45
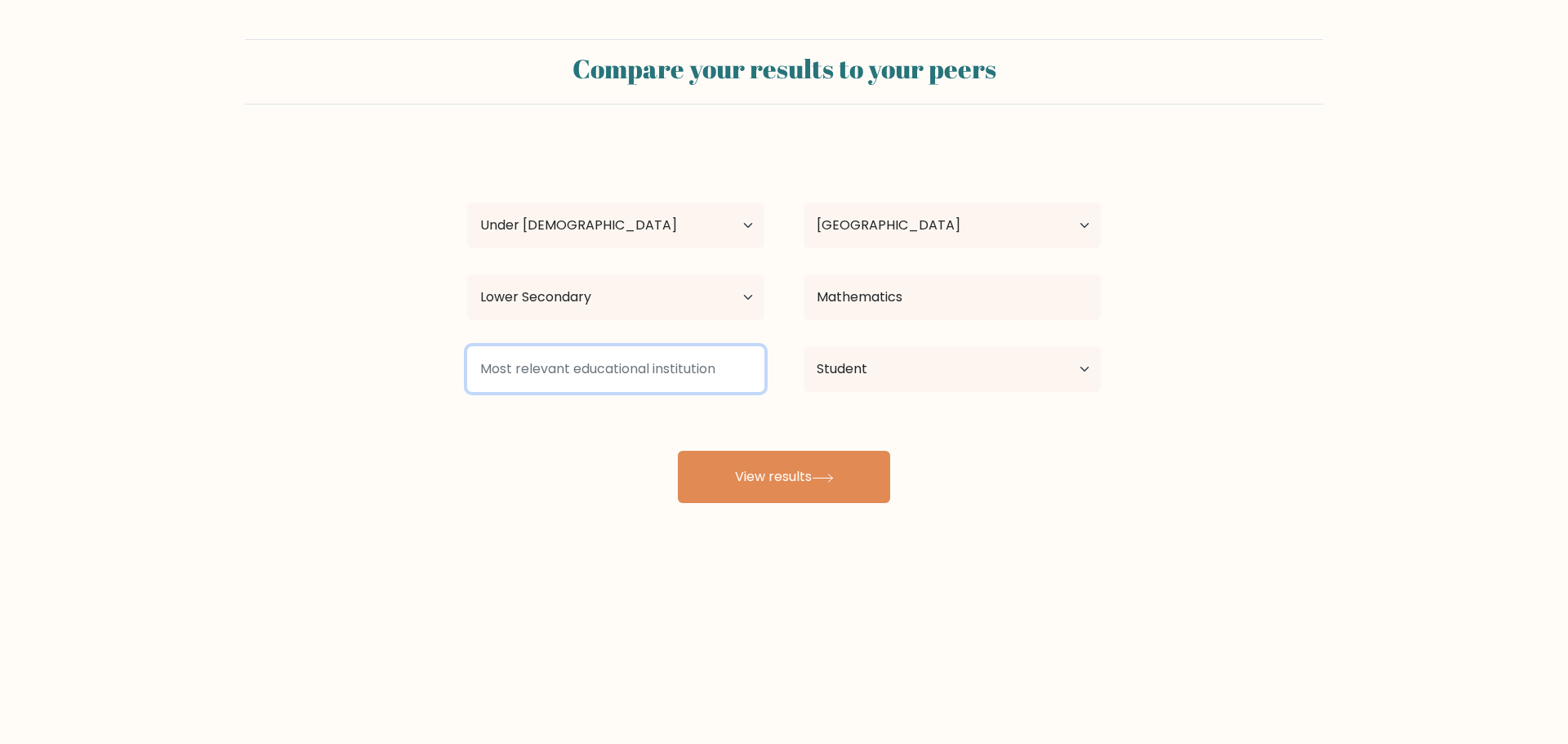
click at [554, 375] on input at bounding box center [616, 369] width 297 height 45
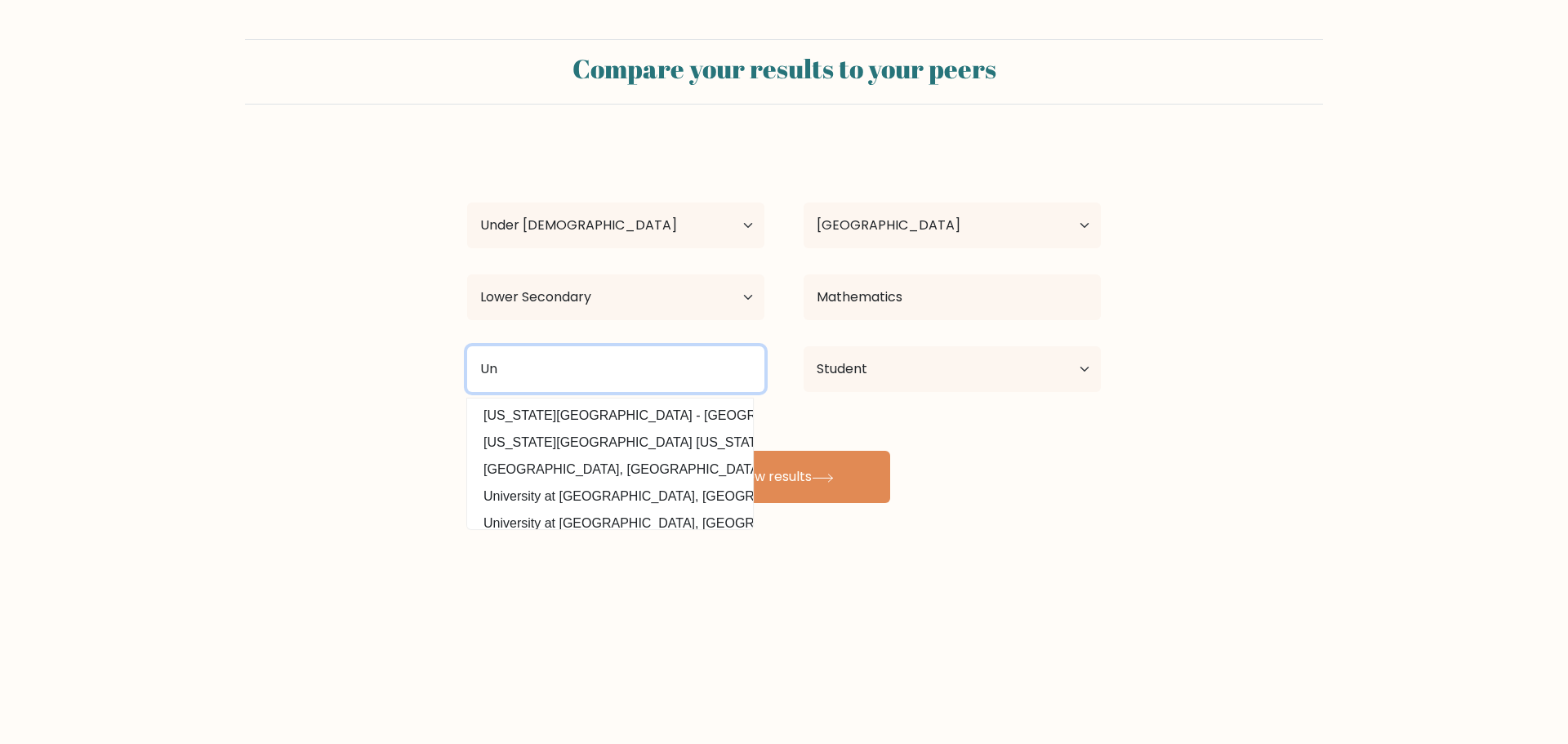
type input "U"
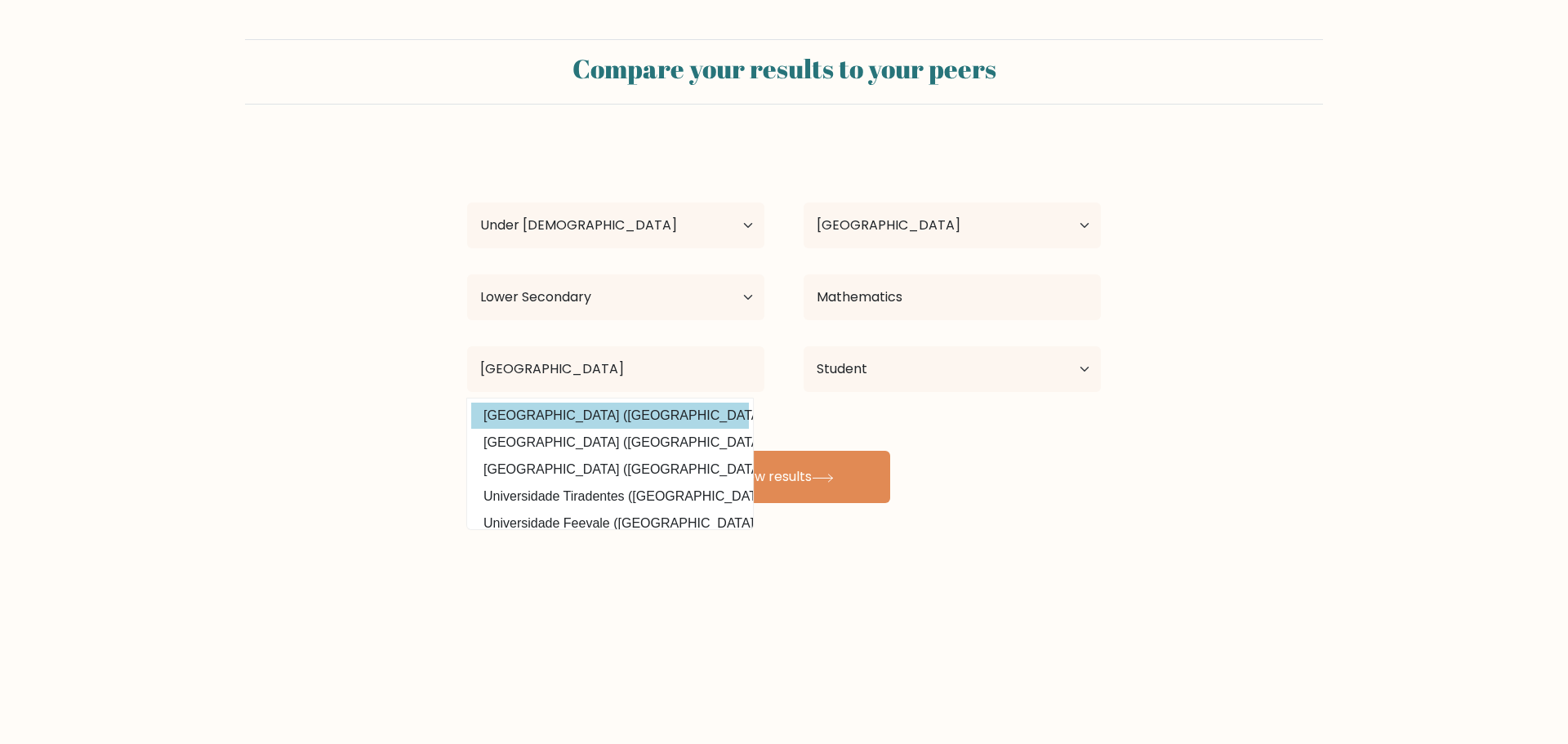
click at [656, 423] on option "Universidade Brasil (Brazil)" at bounding box center [610, 416] width 278 height 26
type input "Universidade Brasil"
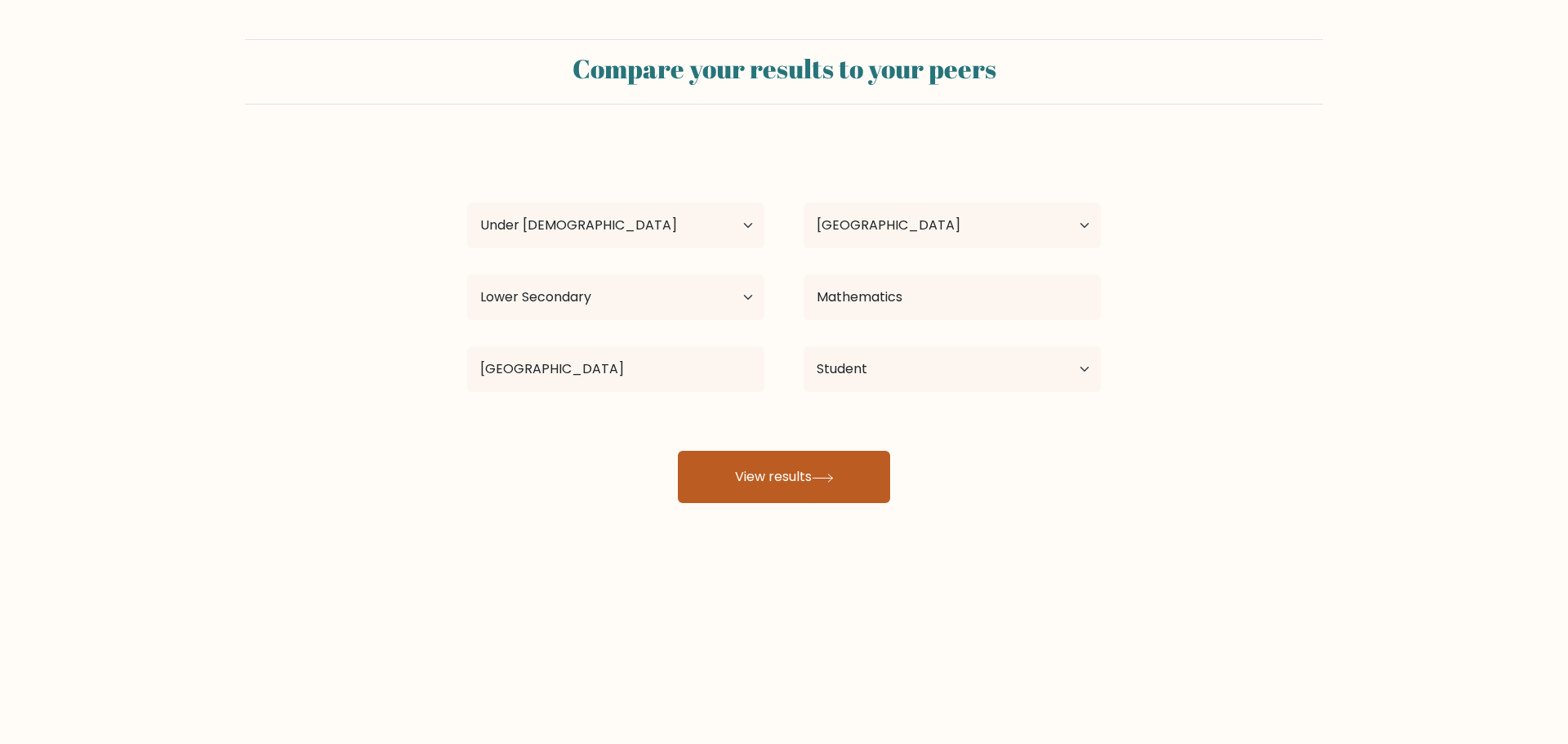
click at [723, 460] on button "View results" at bounding box center [783, 477] width 212 height 52
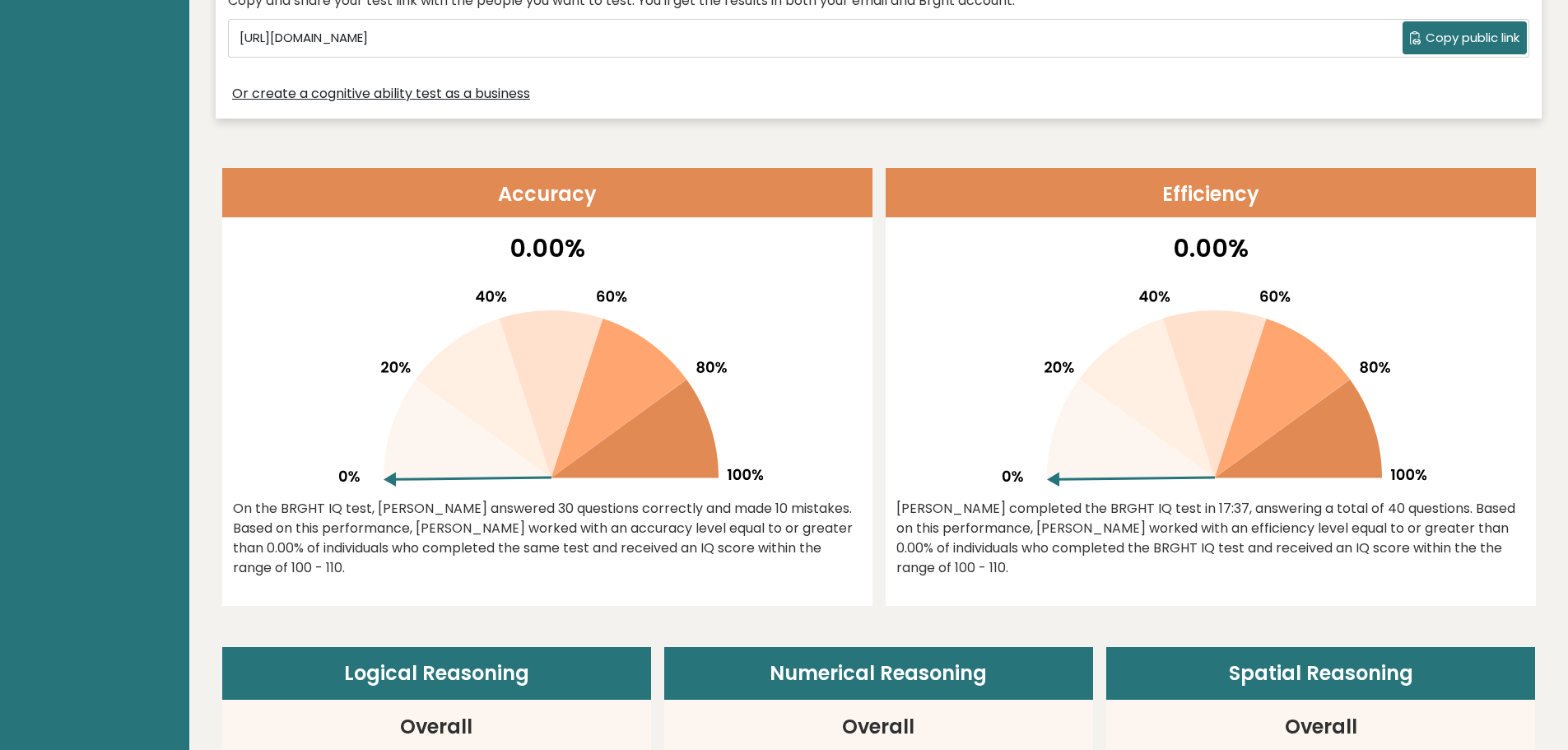
scroll to position [741, 0]
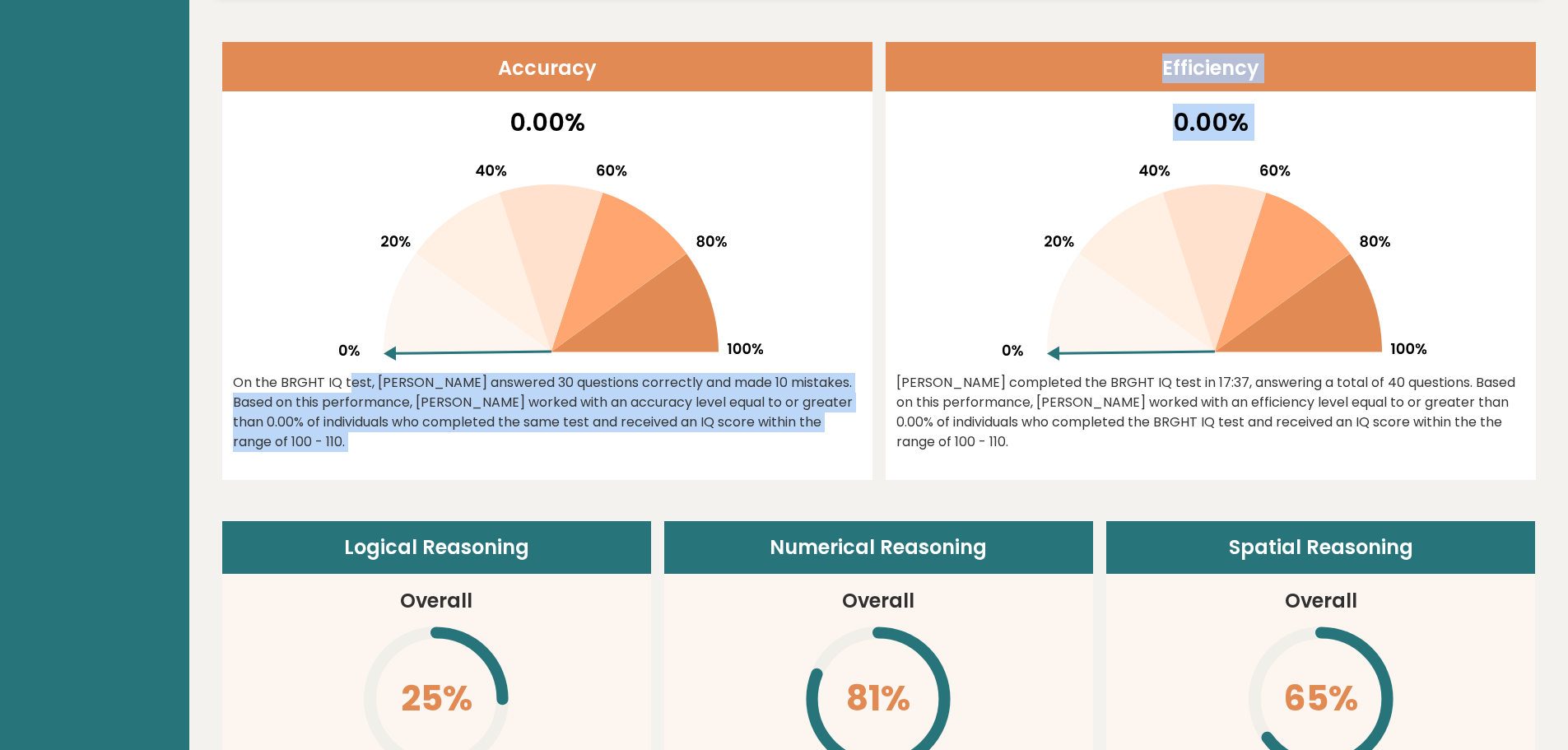
drag, startPoint x: 672, startPoint y: 317, endPoint x: 1125, endPoint y: 370, distance: 456.1
click at [1125, 357] on div "Accuracy 0.00% On the BRGHT IQ test, Eric Goto answered 30 questions correctly …" at bounding box center [879, 261] width 1314 height 438
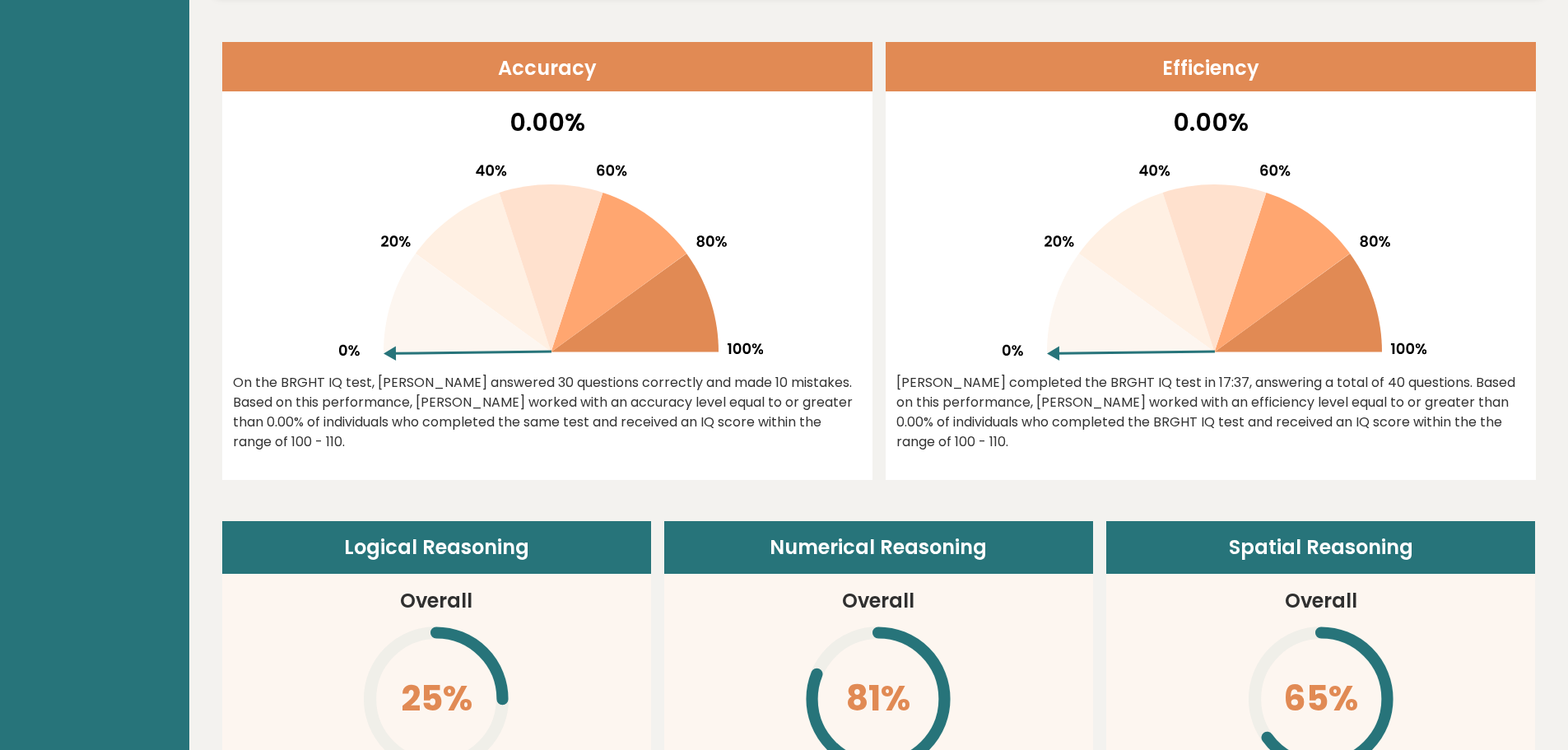
click at [1117, 412] on div "Eric completed the BRGHT IQ test in 17:37, answering a total of 40 questions. B…" at bounding box center [1210, 413] width 629 height 79
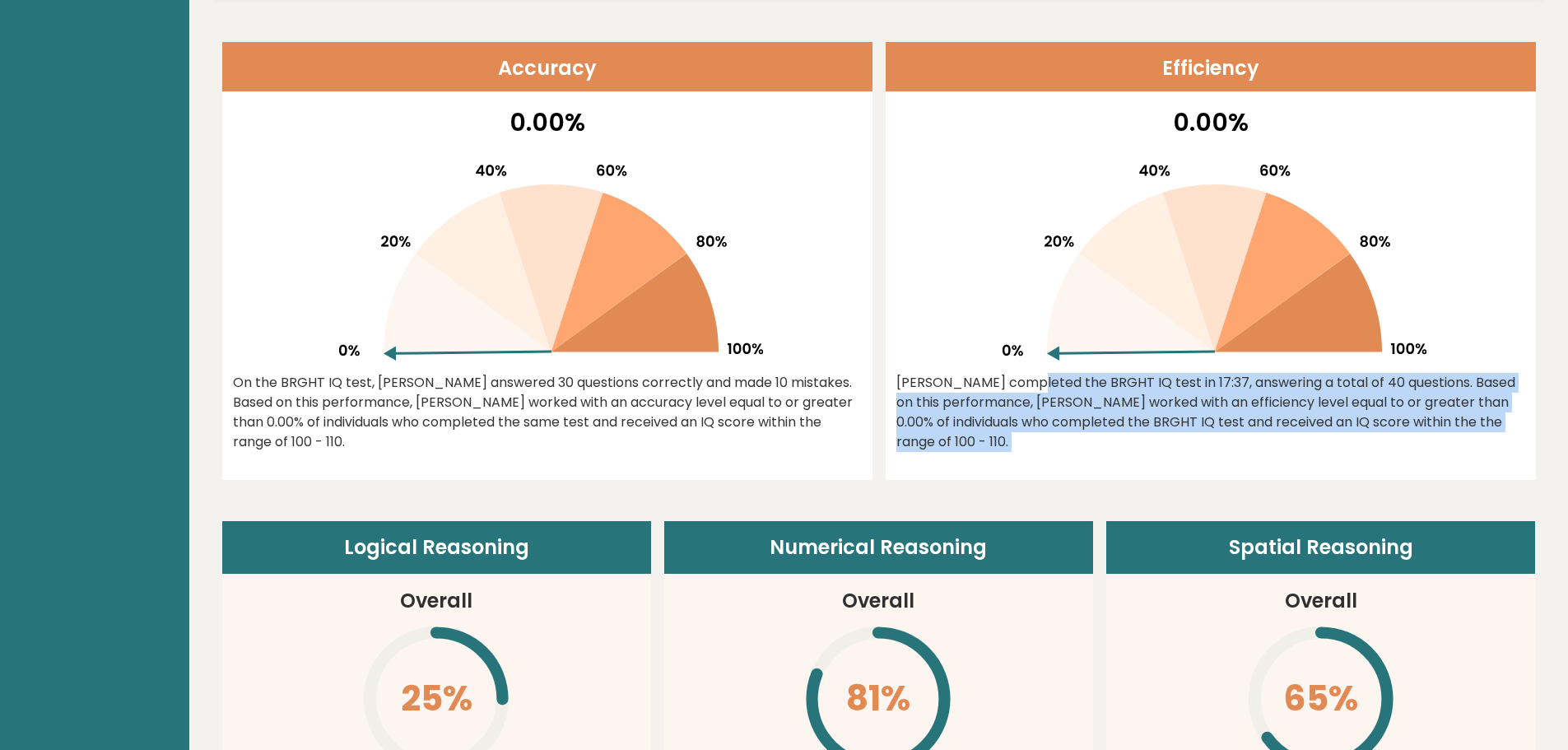
click at [1117, 412] on div "Eric completed the BRGHT IQ test in 17:37, answering a total of 40 questions. B…" at bounding box center [1210, 413] width 629 height 79
click at [1175, 392] on div "Eric completed the BRGHT IQ test in 17:37, answering a total of 40 questions. B…" at bounding box center [1210, 413] width 629 height 79
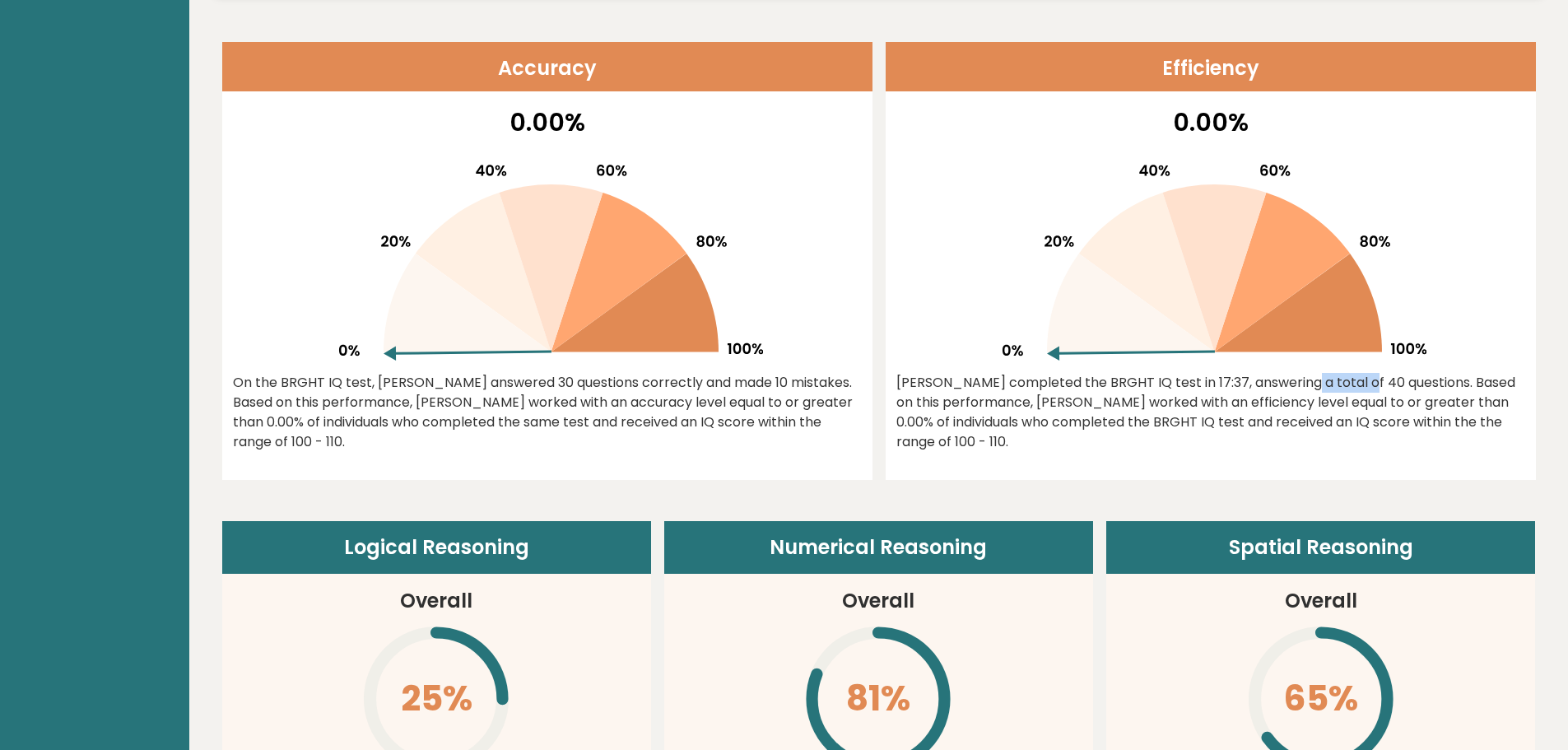
click at [1175, 392] on div "Eric completed the BRGHT IQ test in 17:37, answering a total of 40 questions. B…" at bounding box center [1210, 413] width 629 height 79
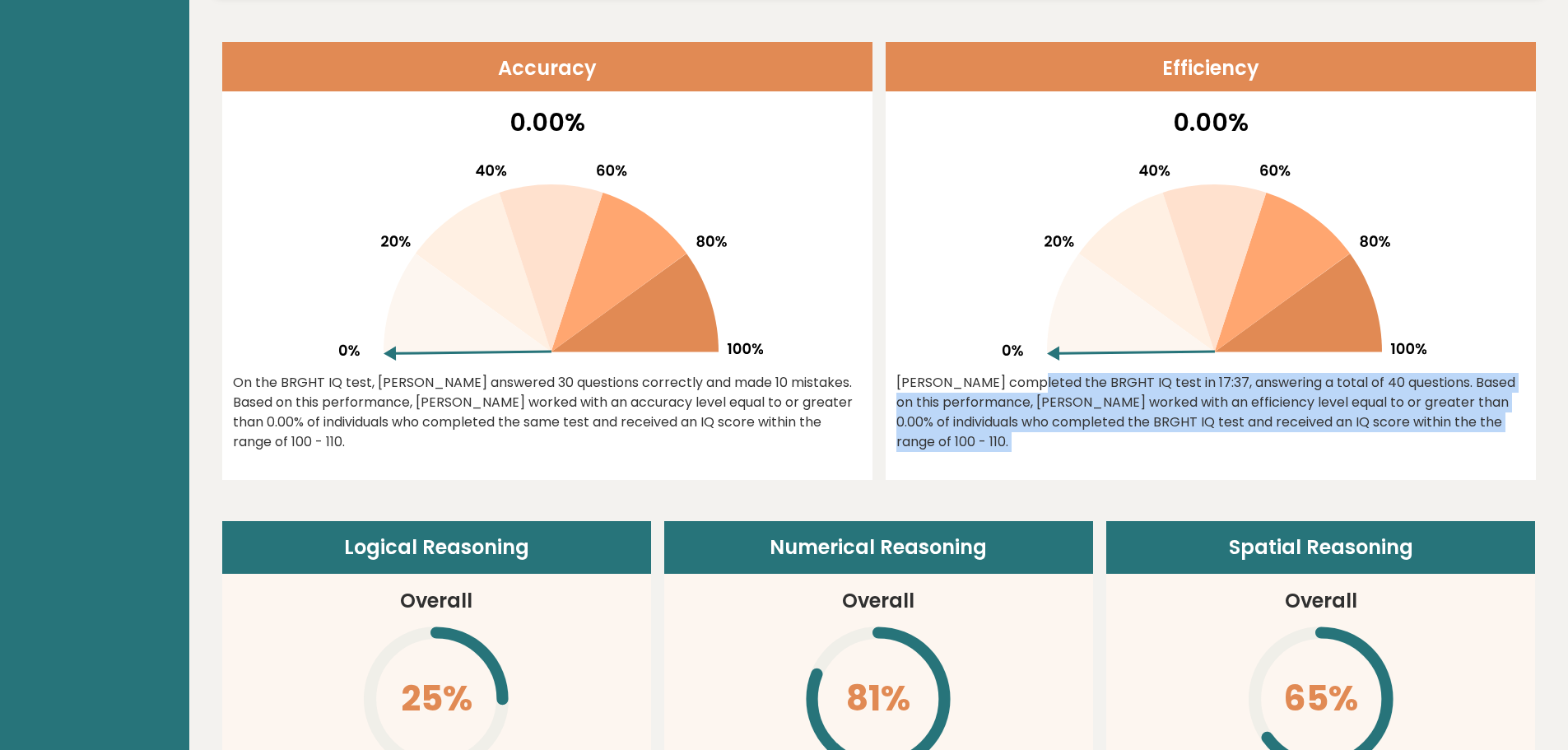
click at [1175, 392] on div "Eric completed the BRGHT IQ test in 17:37, answering a total of 40 questions. B…" at bounding box center [1210, 413] width 629 height 79
click at [1201, 386] on div "Eric completed the BRGHT IQ test in 17:37, answering a total of 40 questions. B…" at bounding box center [1210, 413] width 629 height 79
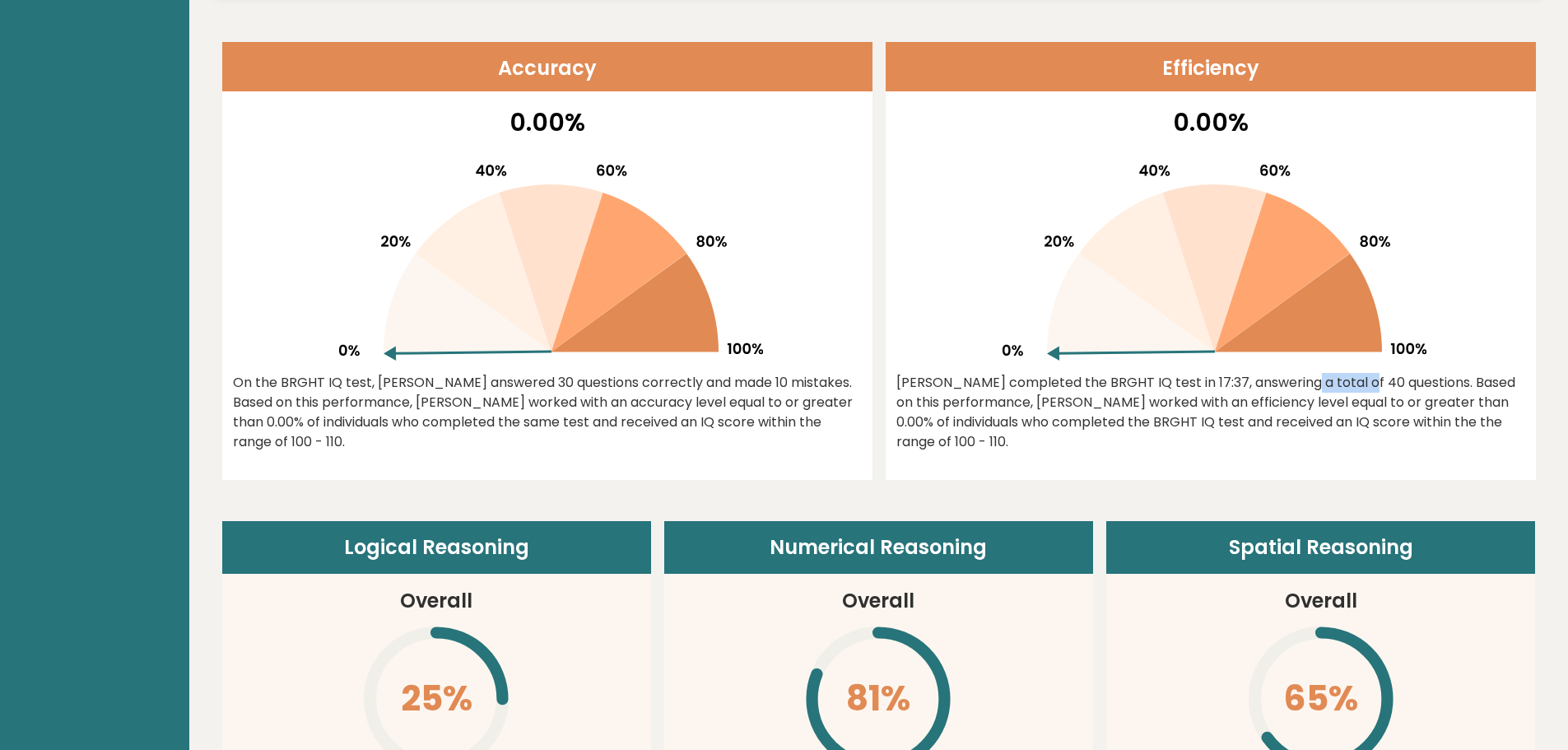
click at [1201, 386] on div "Eric completed the BRGHT IQ test in 17:37, answering a total of 40 questions. B…" at bounding box center [1210, 413] width 629 height 79
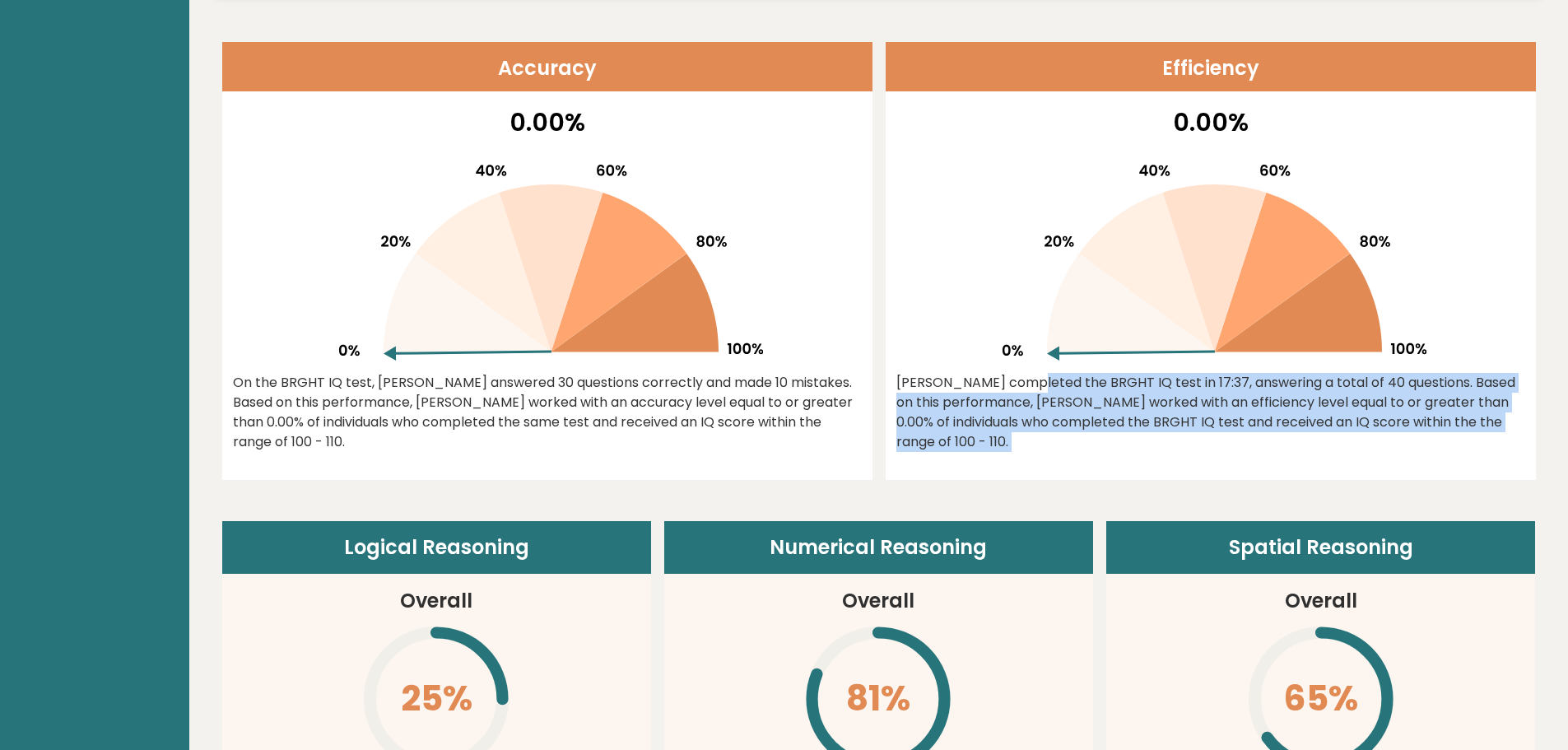
click at [1201, 386] on div "Eric completed the BRGHT IQ test in 17:37, answering a total of 40 questions. B…" at bounding box center [1210, 413] width 629 height 79
click at [1171, 402] on div "Eric completed the BRGHT IQ test in 17:37, answering a total of 40 questions. B…" at bounding box center [1210, 413] width 629 height 79
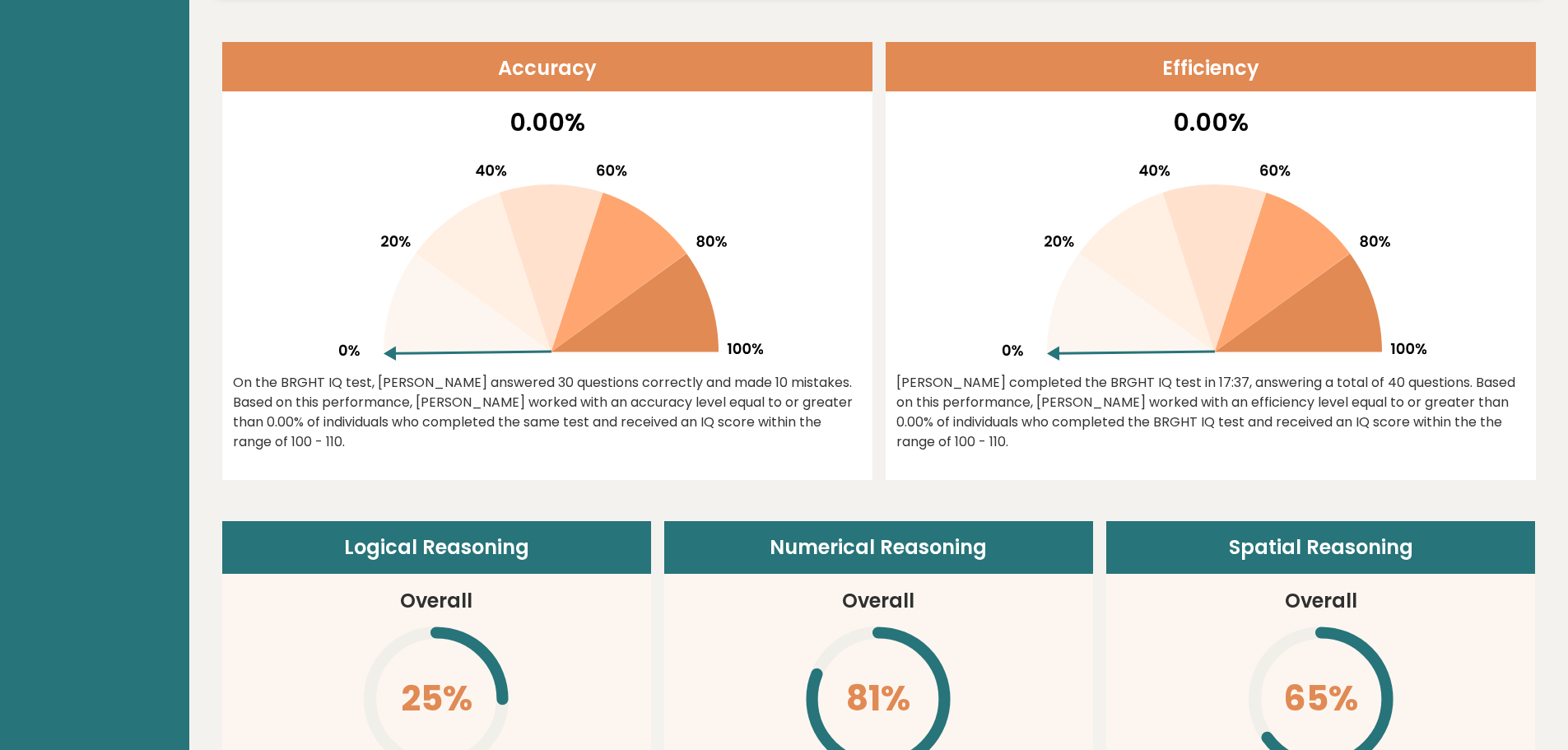
click at [858, 400] on div "On the BRGHT IQ test, Eric Goto answered 30 questions correctly and made 10 mis…" at bounding box center [547, 413] width 629 height 79
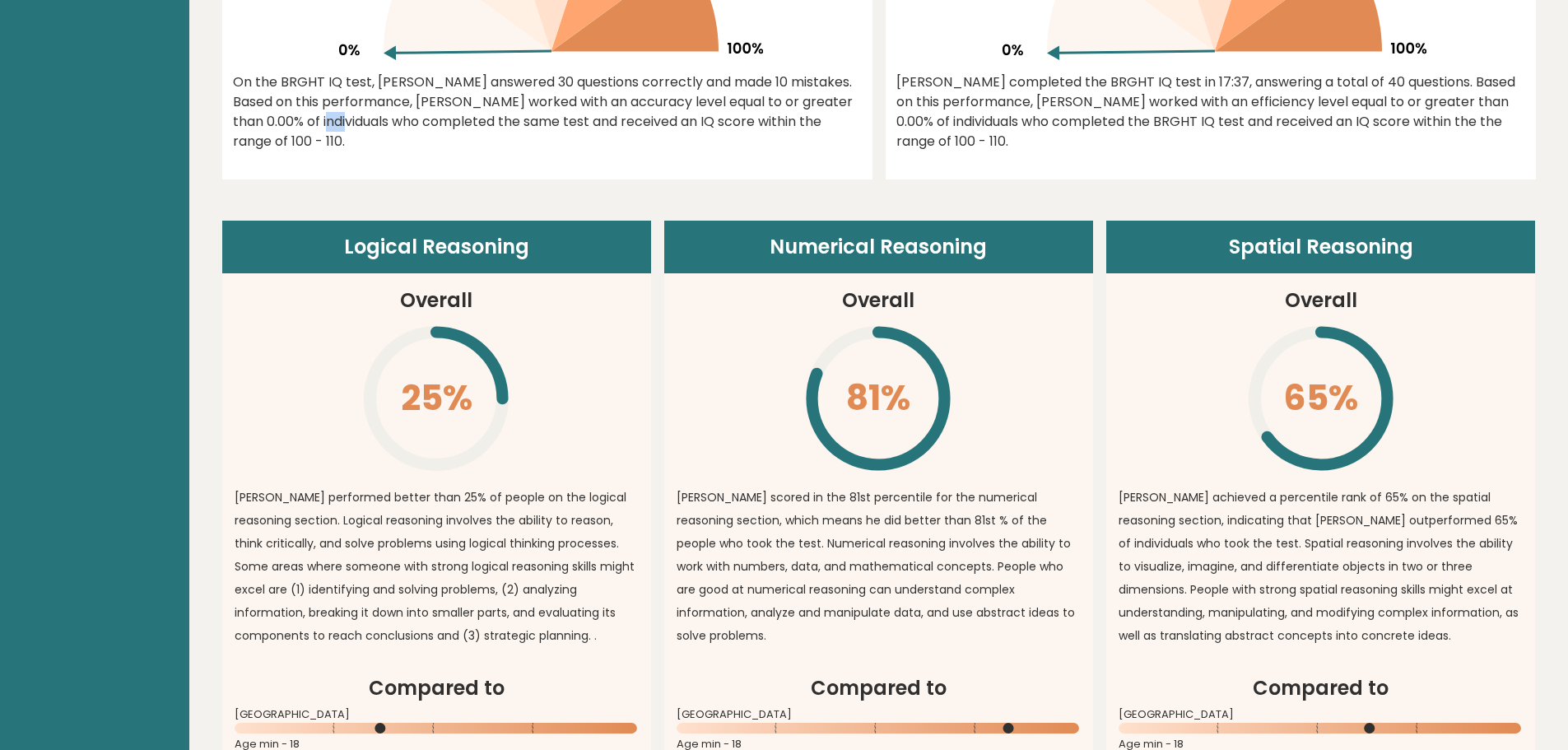
scroll to position [1070, 0]
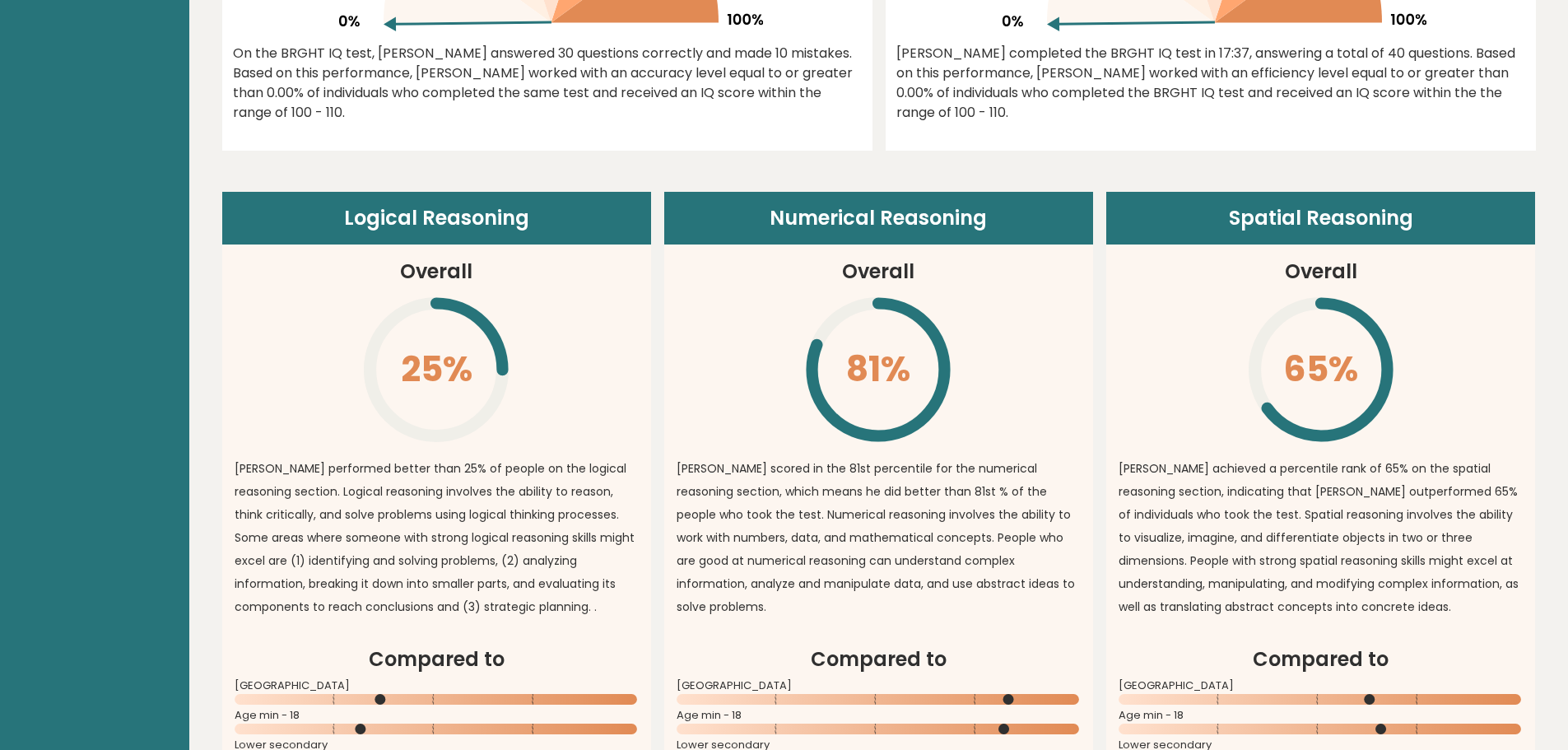
click at [569, 492] on p "Eric performed better than 25% of people on the logical reasoning section. Logi…" at bounding box center [436, 537] width 404 height 161
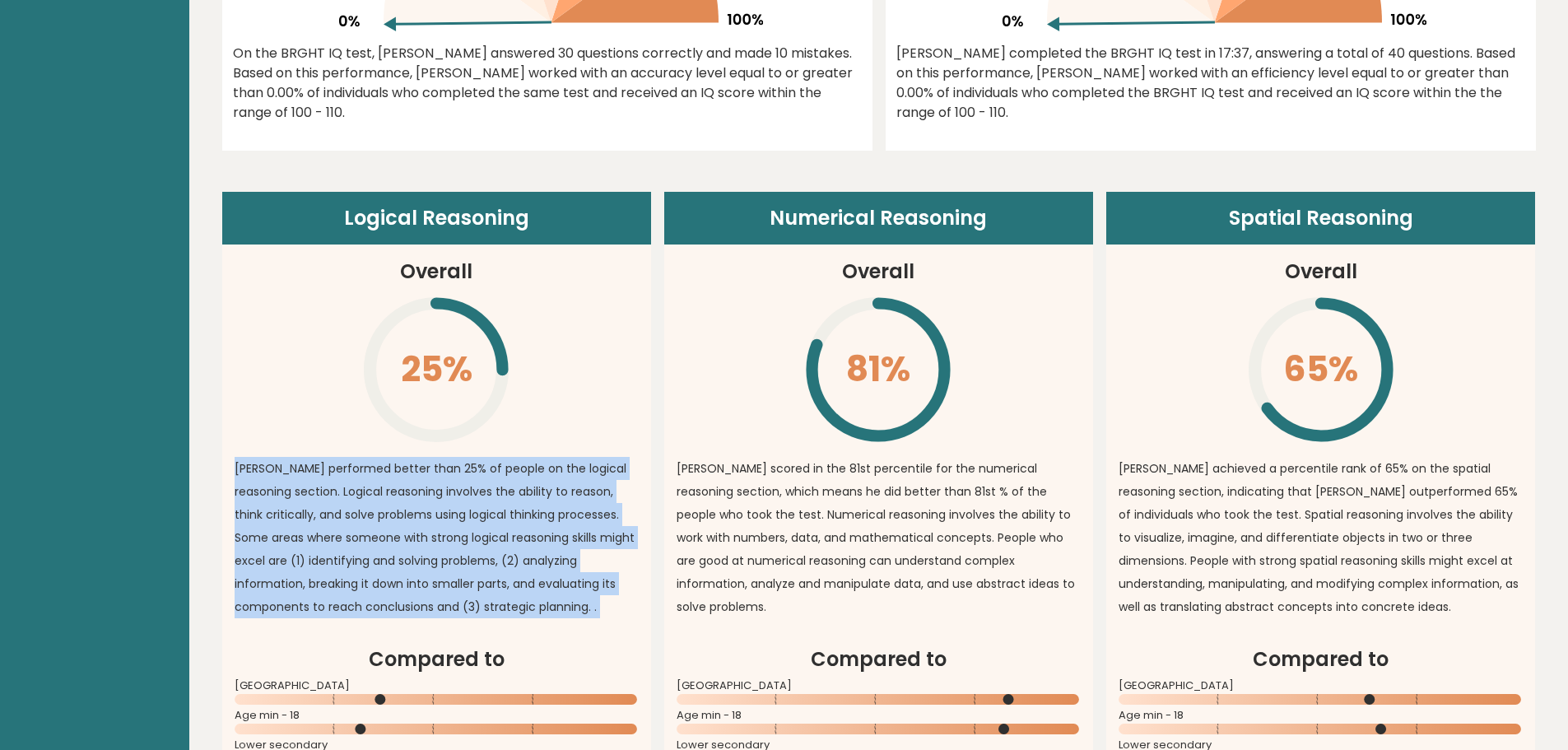
click at [569, 492] on p "Eric performed better than 25% of people on the logical reasoning section. Logi…" at bounding box center [436, 537] width 404 height 161
click at [595, 459] on p "Eric performed better than 25% of people on the logical reasoning section. Logi…" at bounding box center [436, 537] width 404 height 161
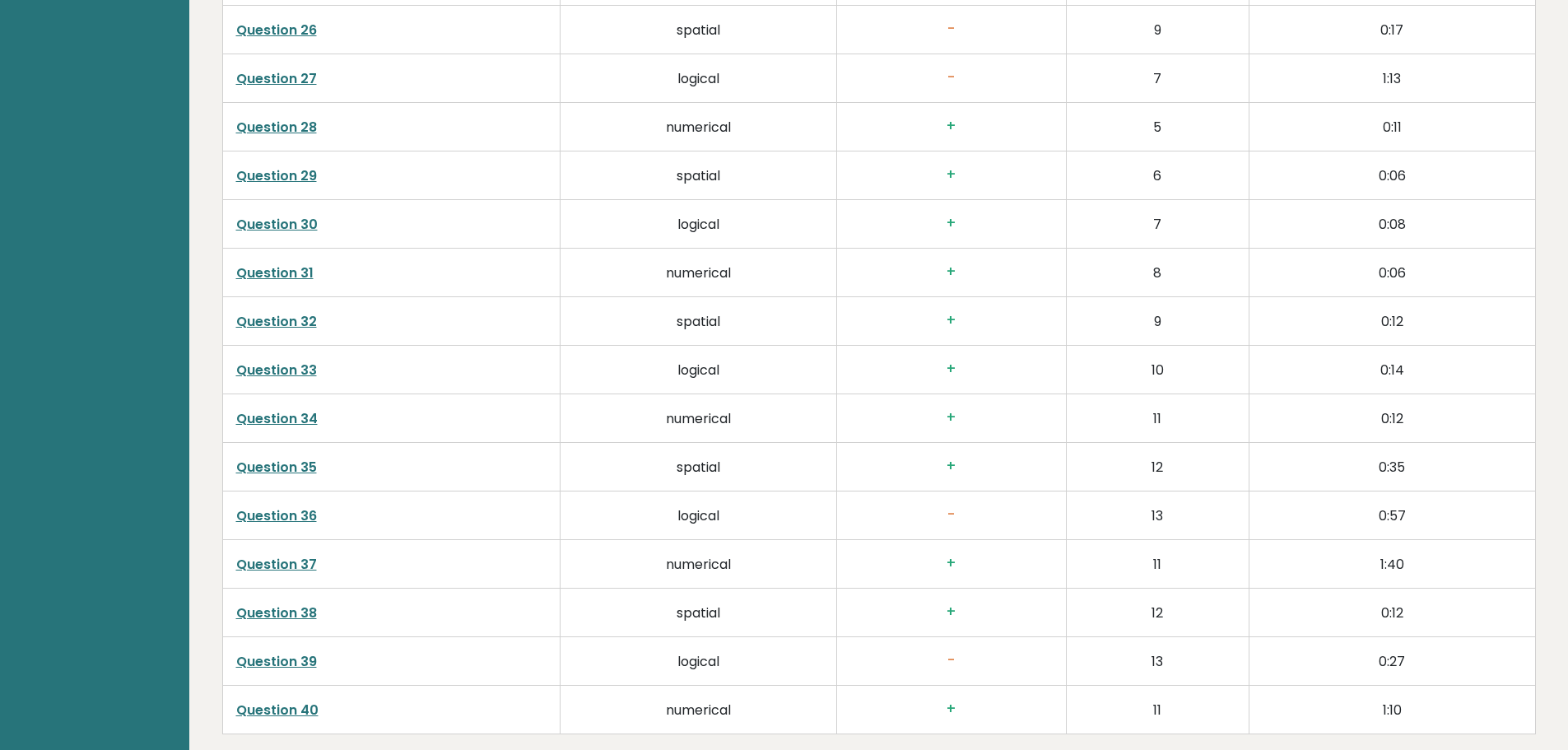
scroll to position [4247, 0]
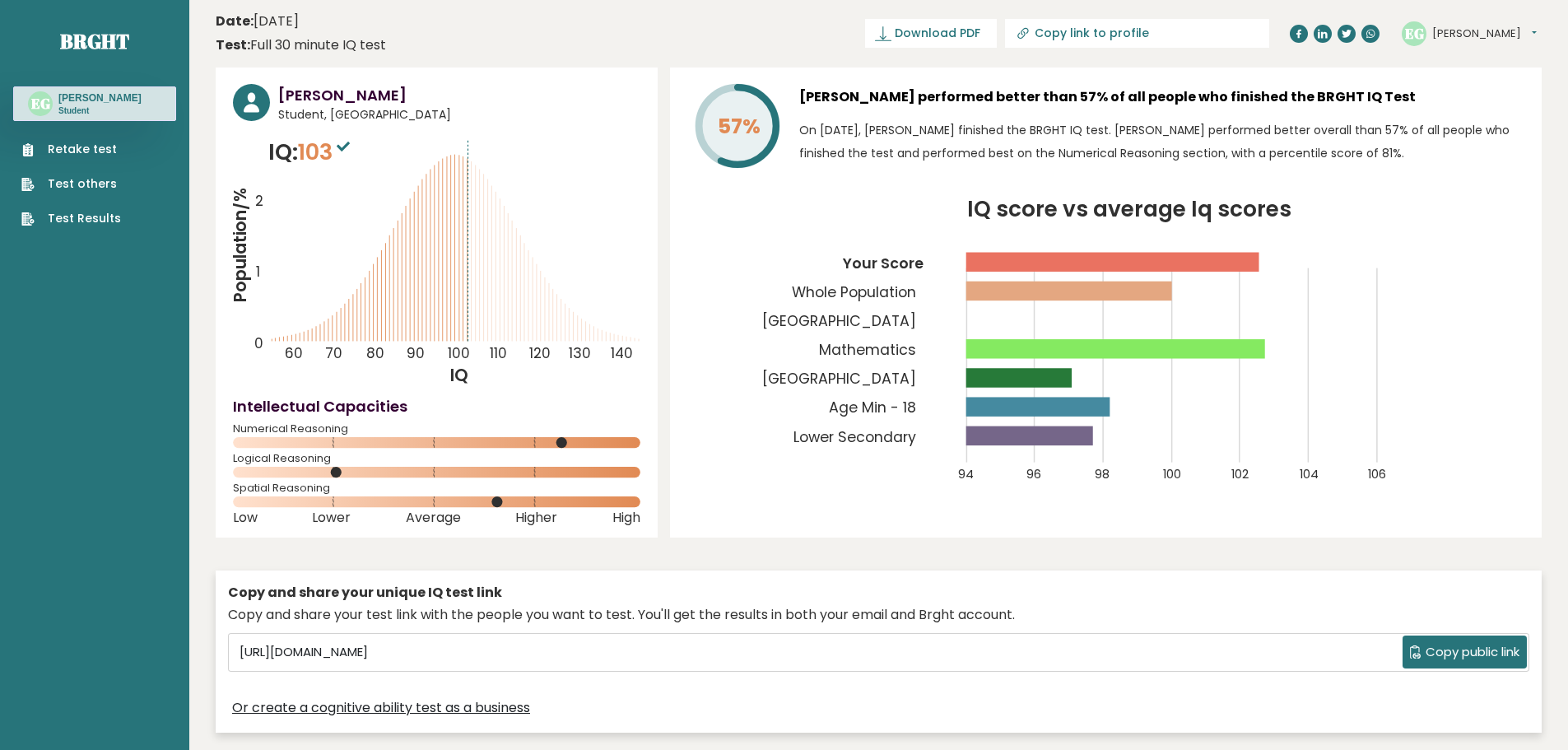
scroll to position [0, 0]
click at [99, 186] on link "Test others" at bounding box center [70, 185] width 99 height 18
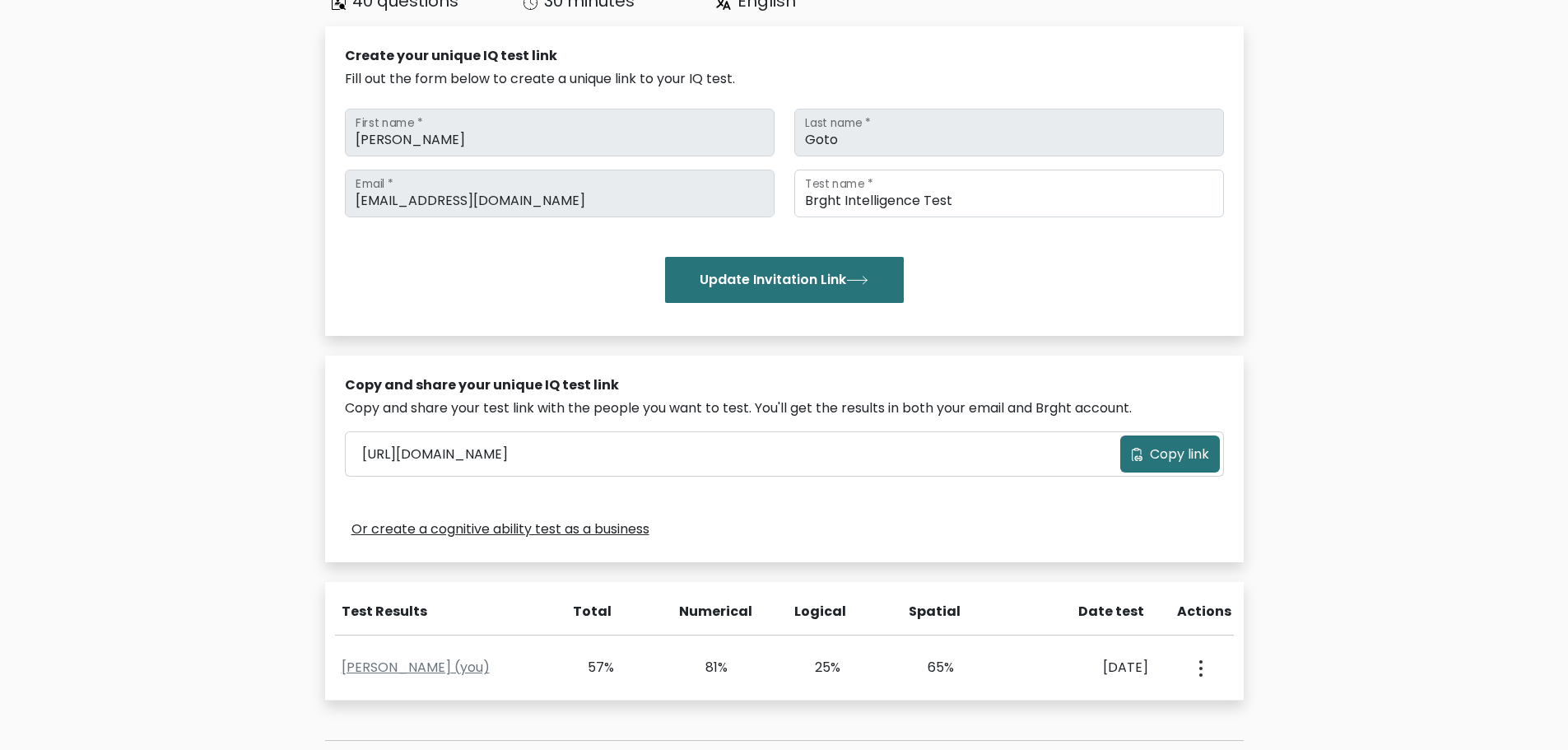
scroll to position [329, 0]
